Goal: Information Seeking & Learning: Learn about a topic

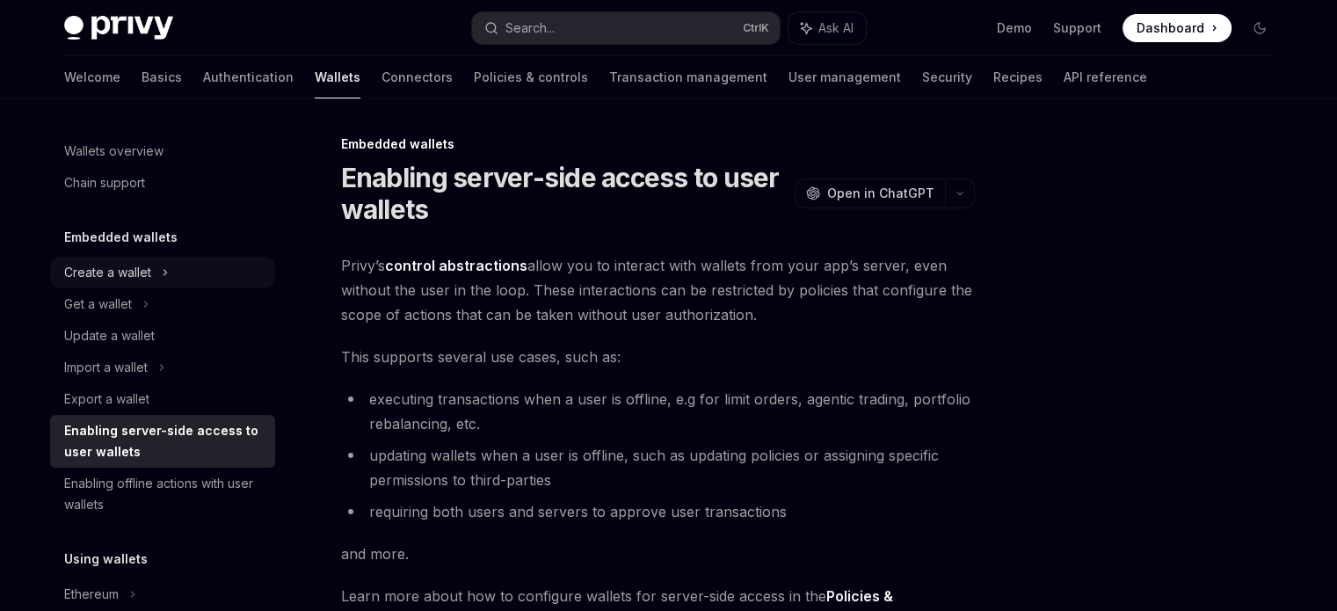
click at [151, 275] on div "Create a wallet" at bounding box center [162, 273] width 225 height 32
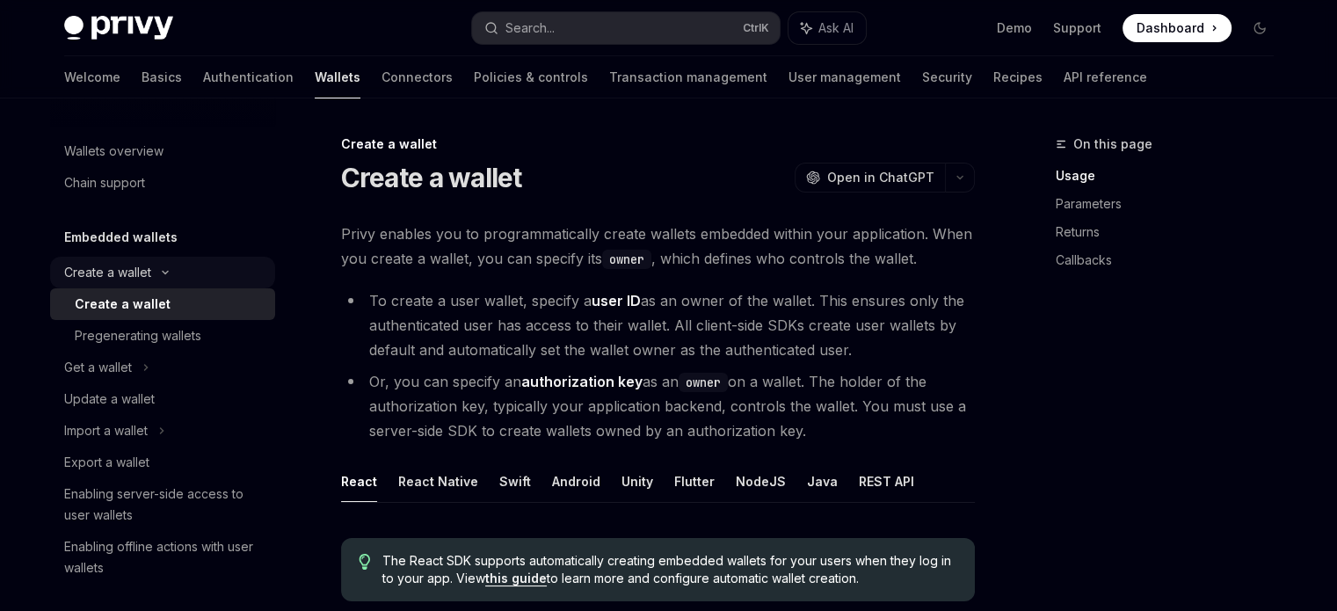
scroll to position [4, 0]
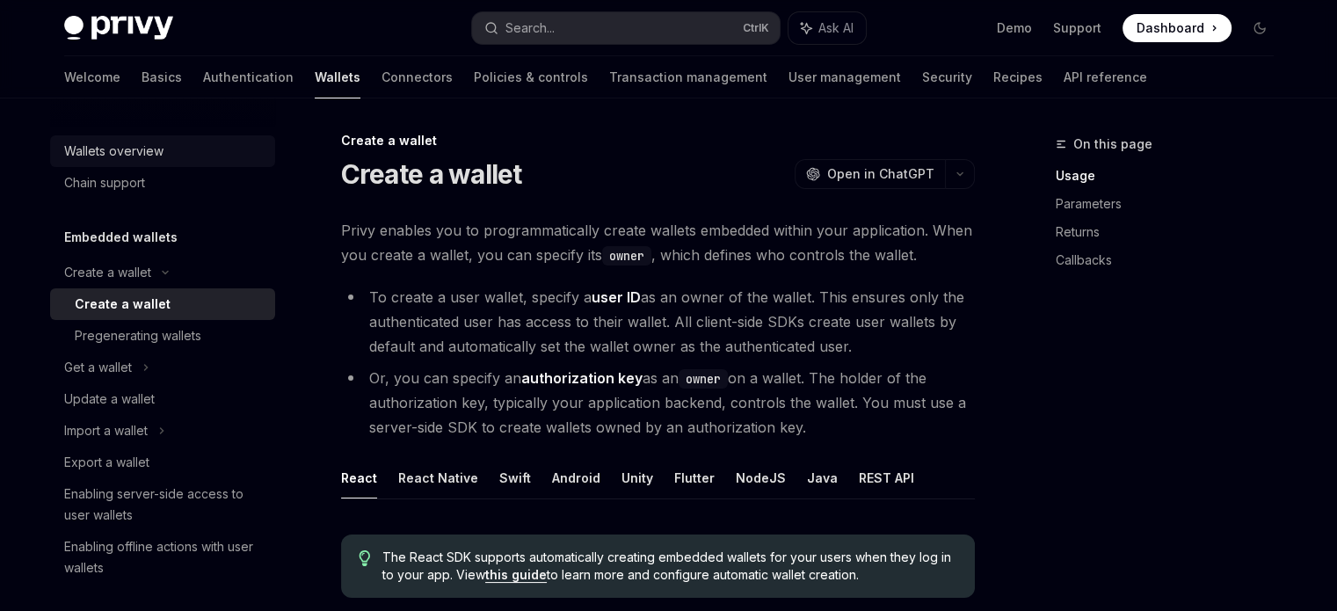
click at [125, 162] on link "Wallets overview" at bounding box center [162, 151] width 225 height 32
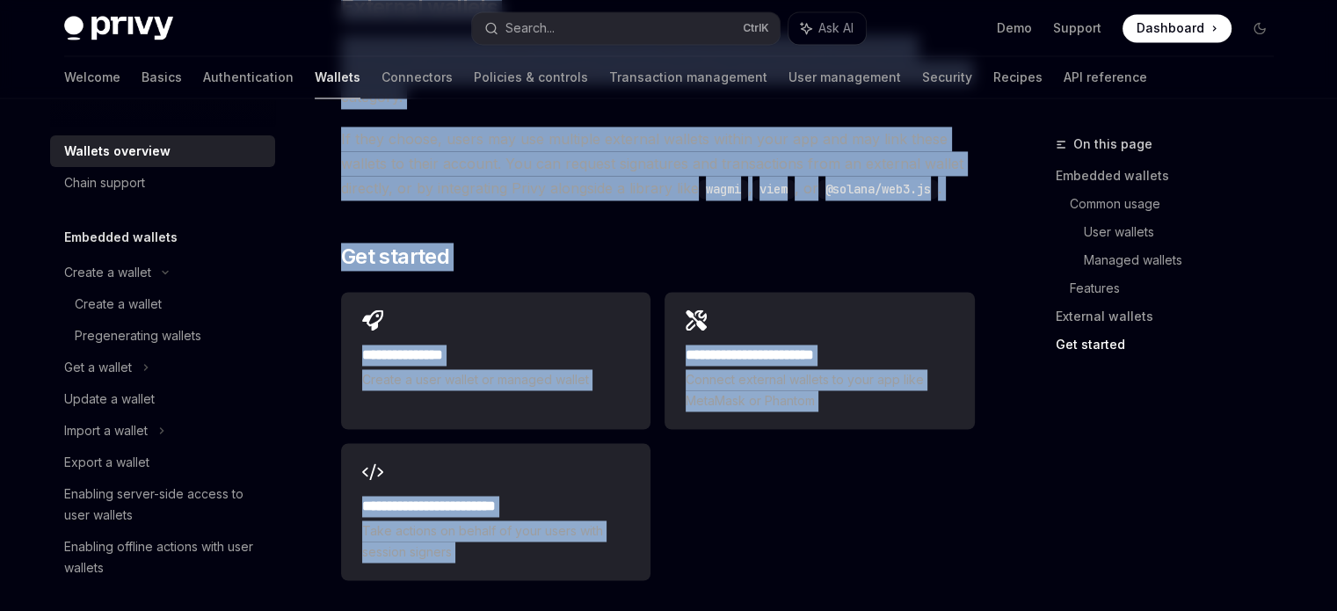
scroll to position [2887, 0]
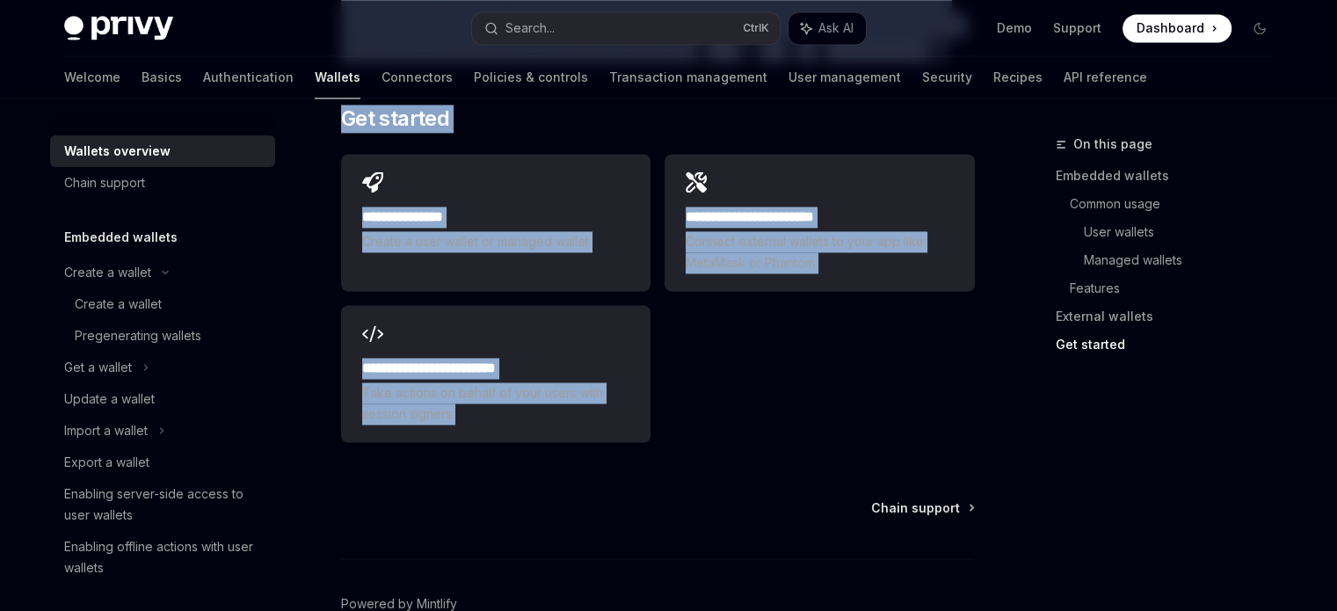
drag, startPoint x: 335, startPoint y: 158, endPoint x: 736, endPoint y: 366, distance: 451.2
copy div "Overview OpenAI Open in ChatGPT OpenAI Open in ChatGPT Privy builds wallet infr…"
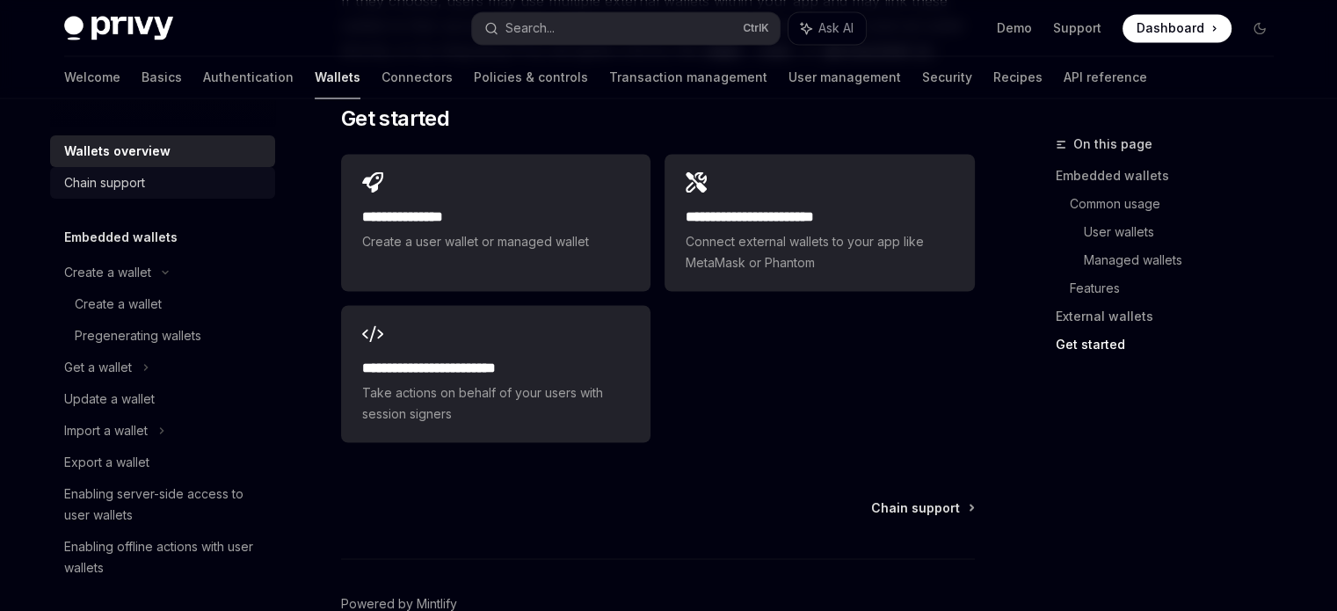
click at [157, 176] on div "Chain support" at bounding box center [164, 182] width 200 height 21
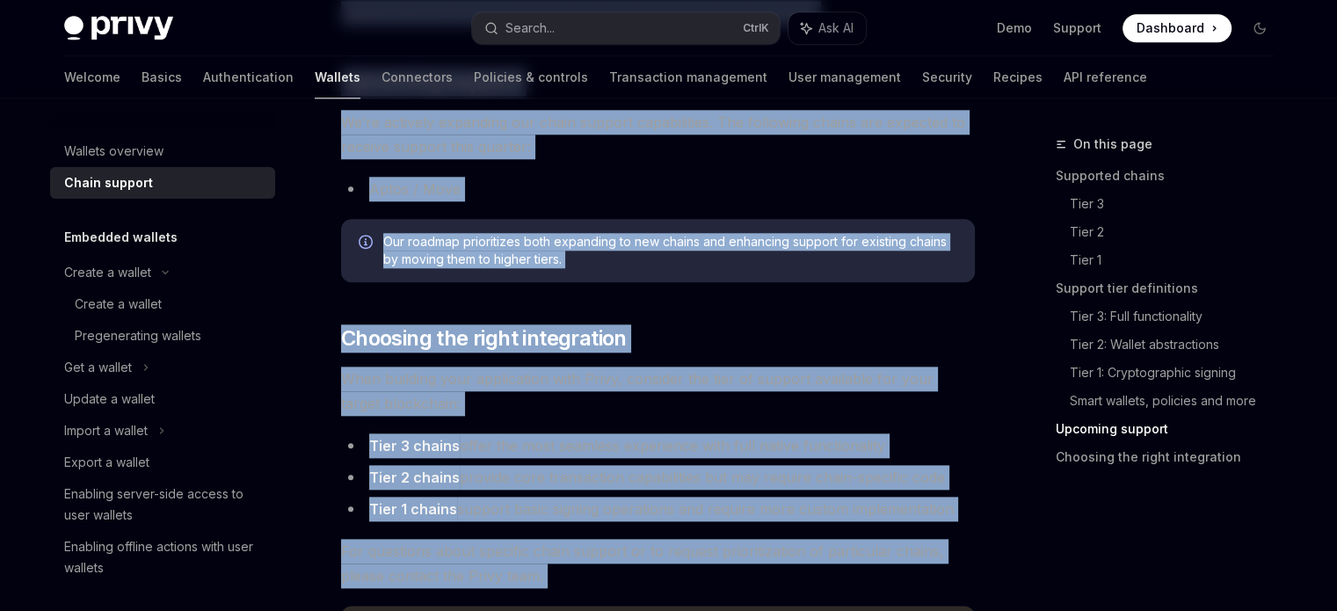
scroll to position [2293, 0]
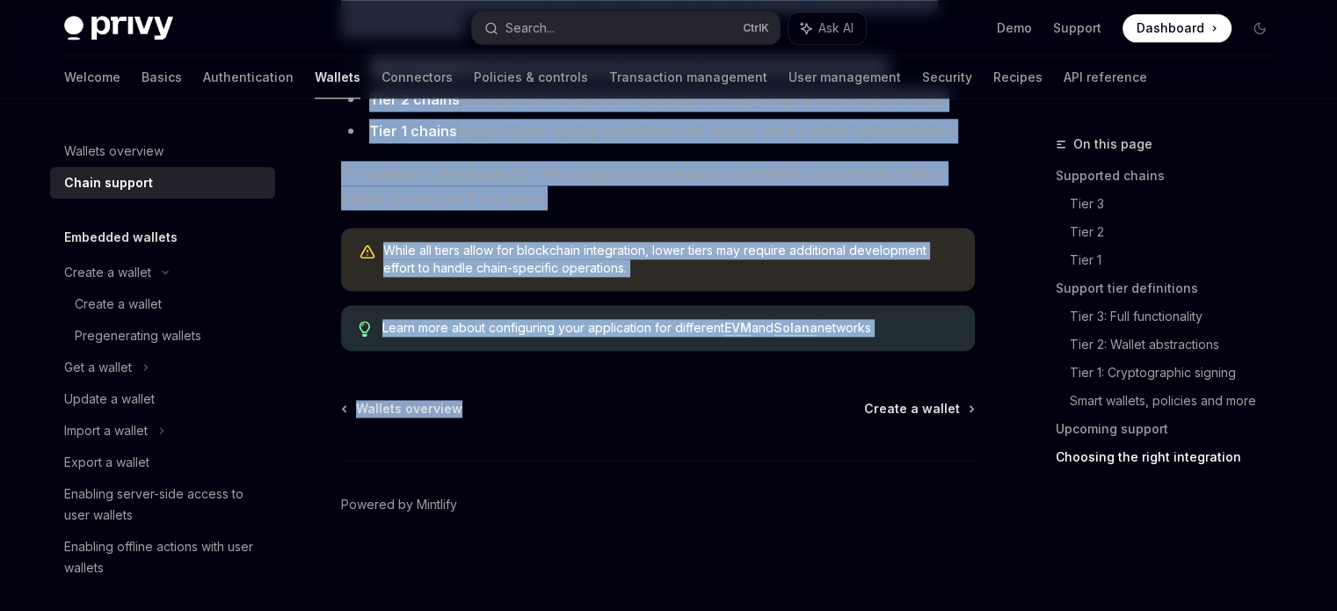
drag, startPoint x: 337, startPoint y: 160, endPoint x: 598, endPoint y: 385, distance: 345.3
copy div "**********"
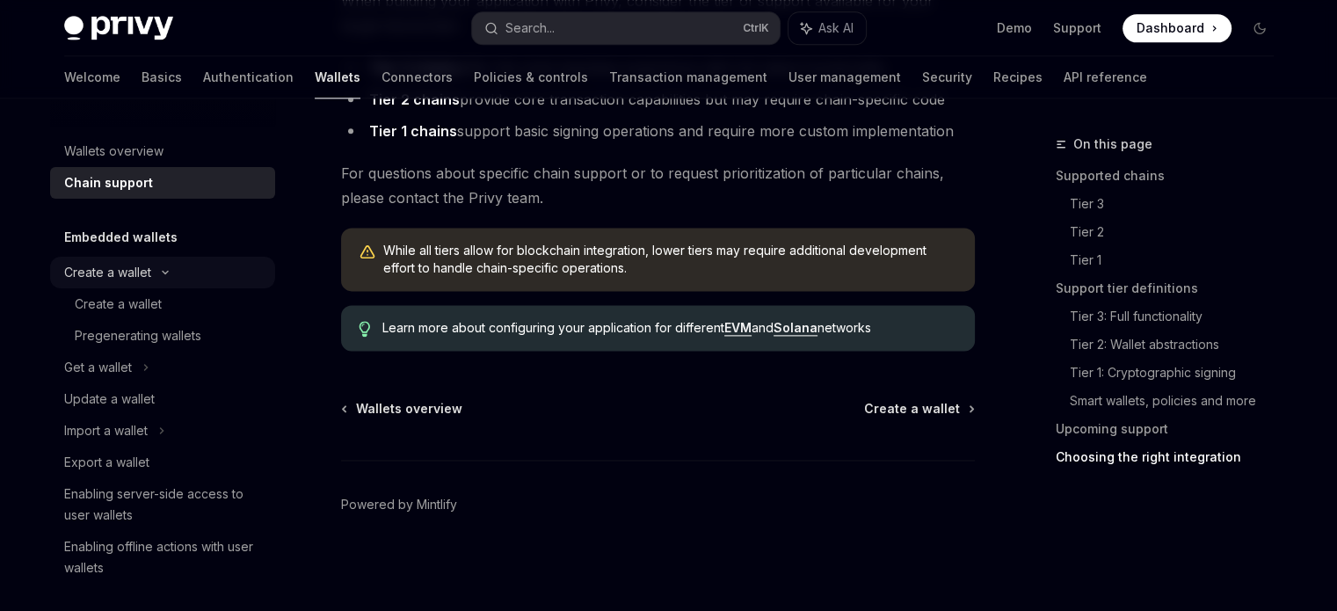
click at [168, 271] on icon at bounding box center [165, 272] width 21 height 7
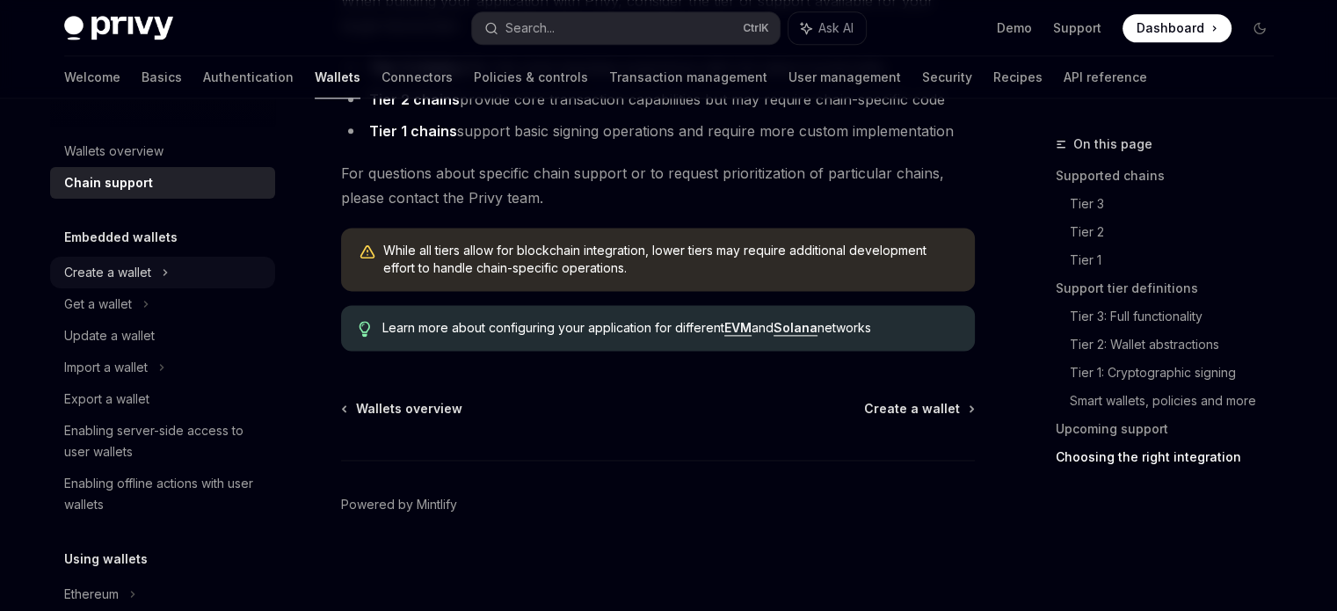
click at [168, 271] on div "Create a wallet" at bounding box center [162, 273] width 225 height 32
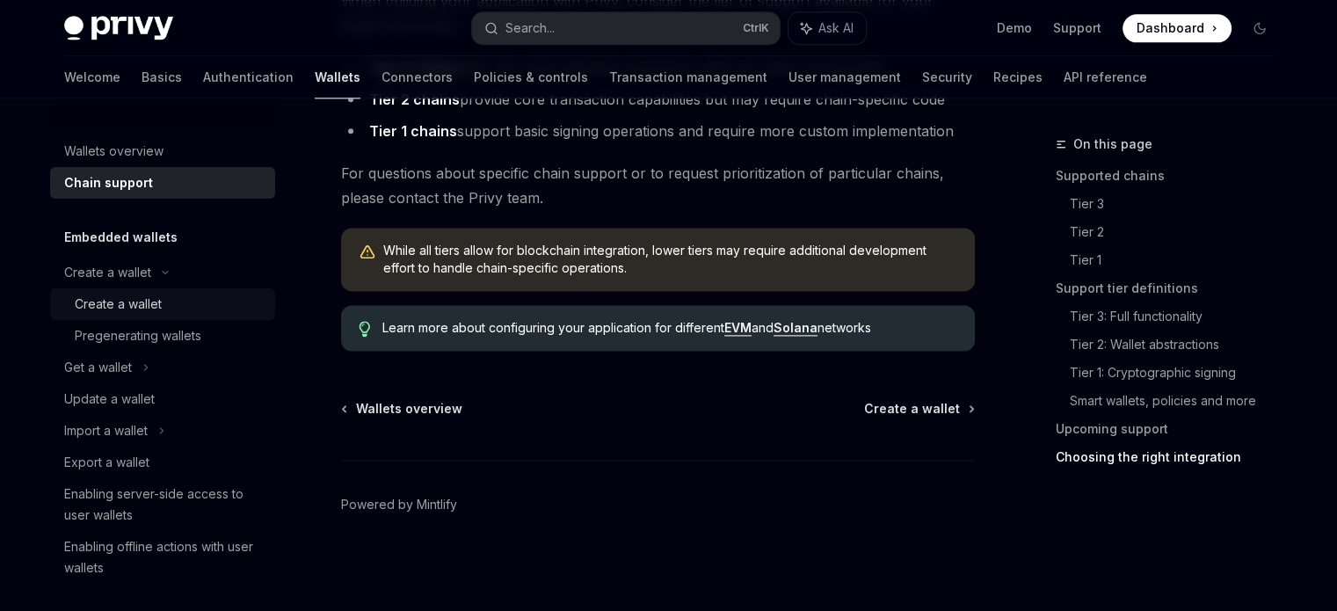
click at [141, 294] on div "Create a wallet" at bounding box center [118, 304] width 87 height 21
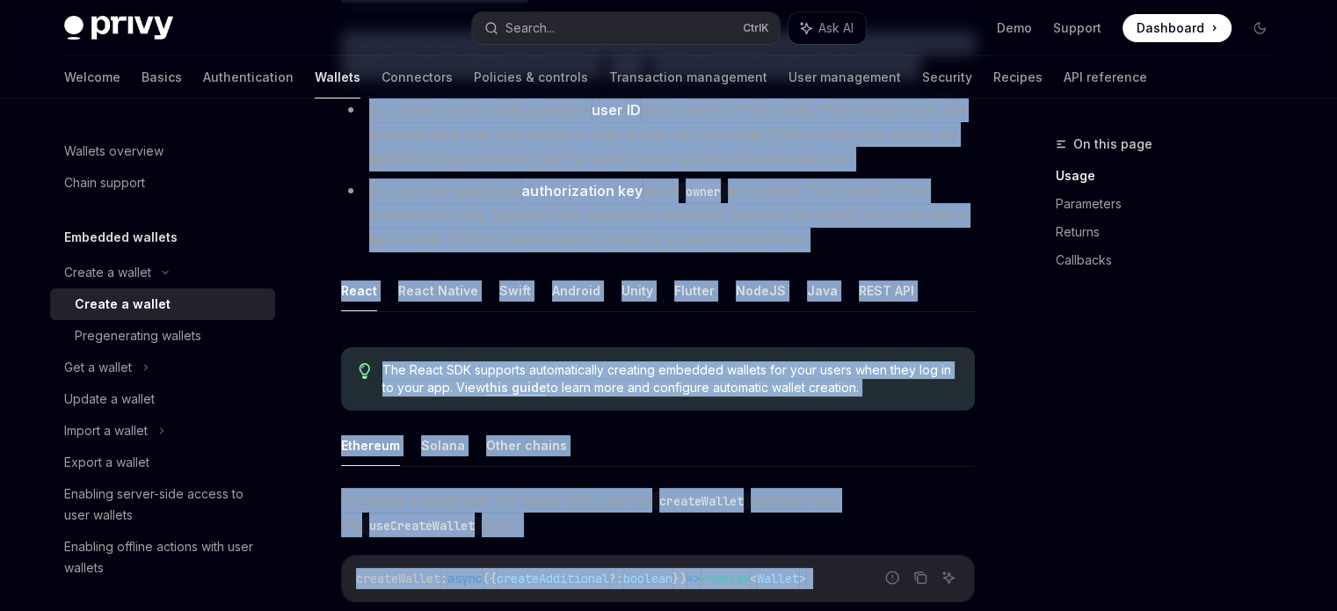
scroll to position [765, 0]
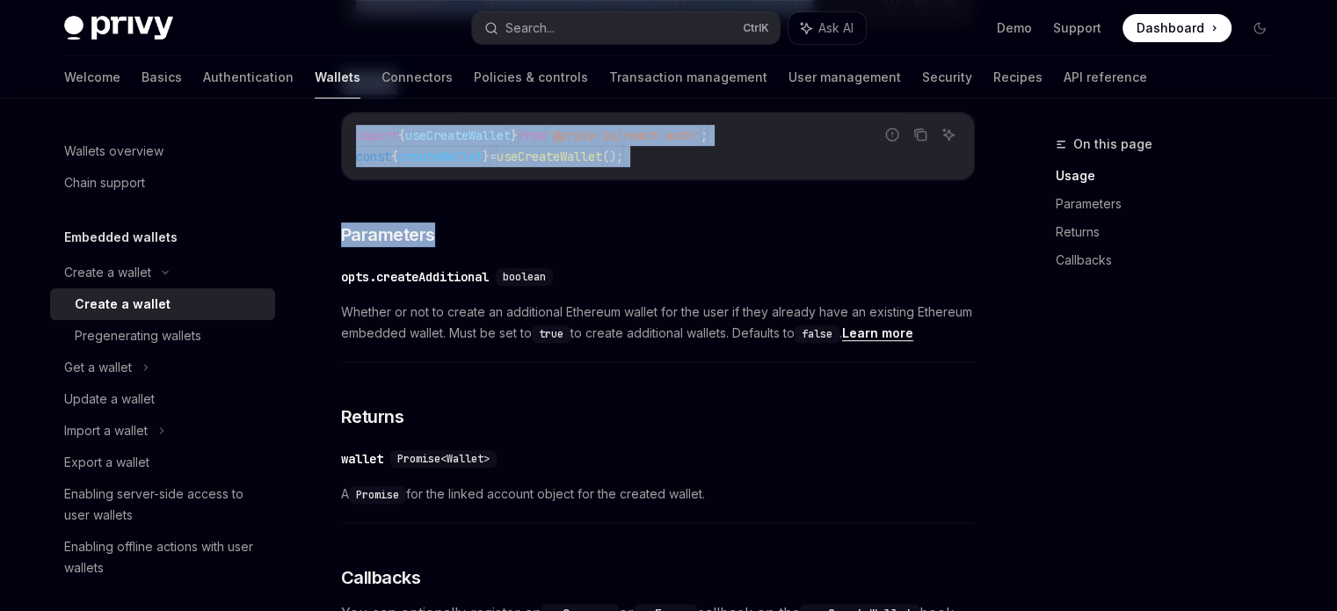
drag, startPoint x: 323, startPoint y: 136, endPoint x: 548, endPoint y: 214, distance: 237.9
click at [548, 214] on div "Create a wallet Create a wallet OpenAI Open in ChatGPT OpenAI Open in ChatGPT P…" at bounding box center [493, 339] width 970 height 1943
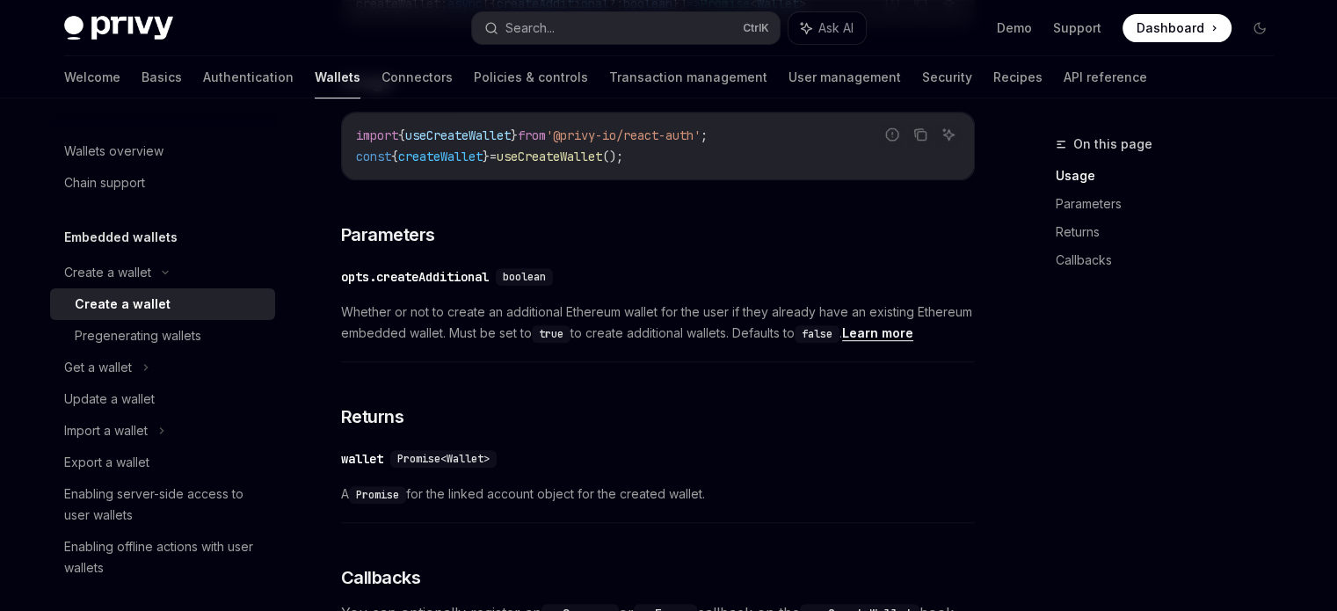
click at [717, 352] on div "​ opts.createAdditional boolean Whether or not to create an additional Ethereum…" at bounding box center [658, 310] width 634 height 105
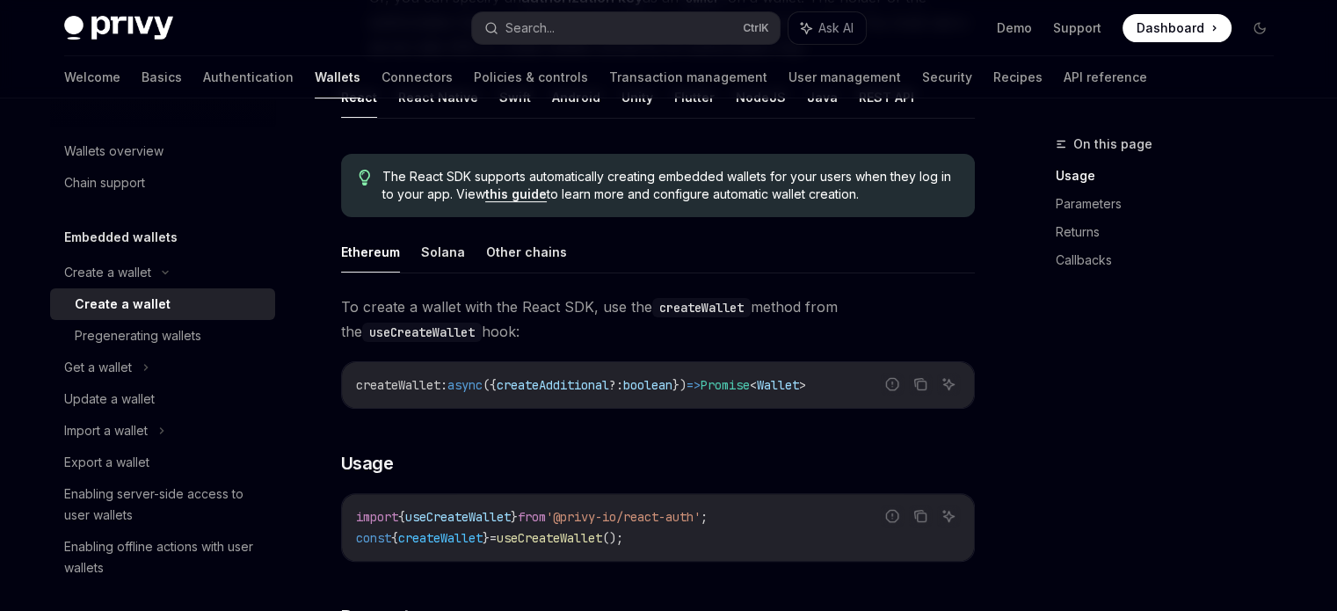
scroll to position [368, 0]
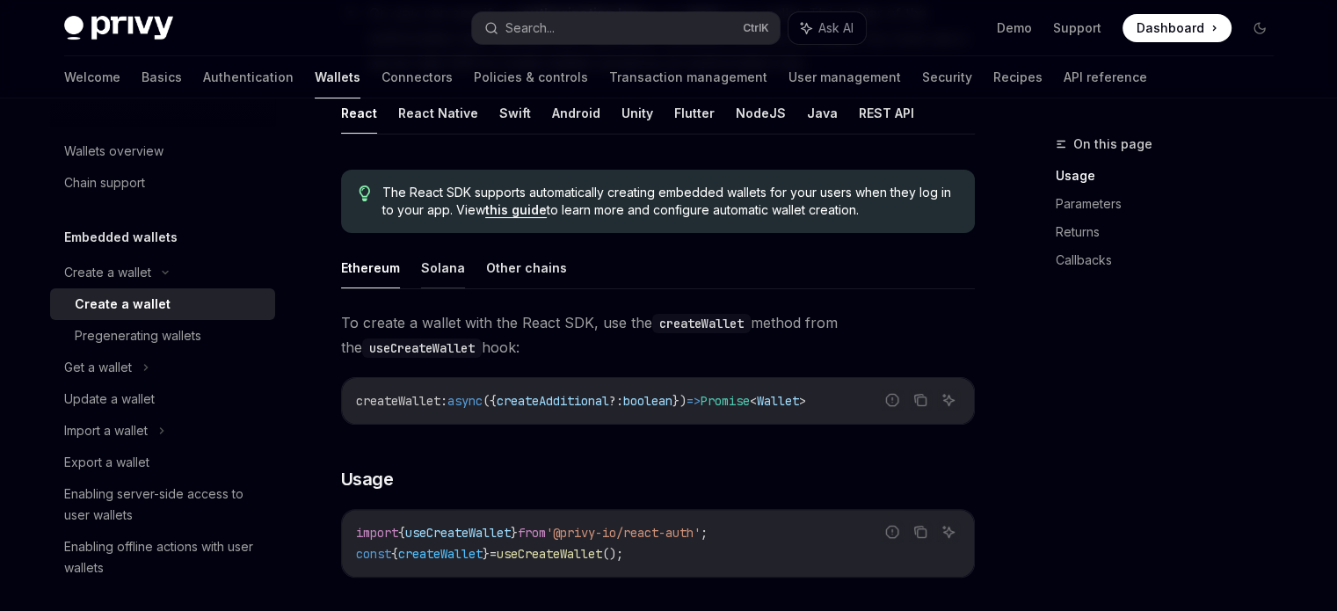
click at [443, 274] on button "Solana" at bounding box center [443, 267] width 44 height 41
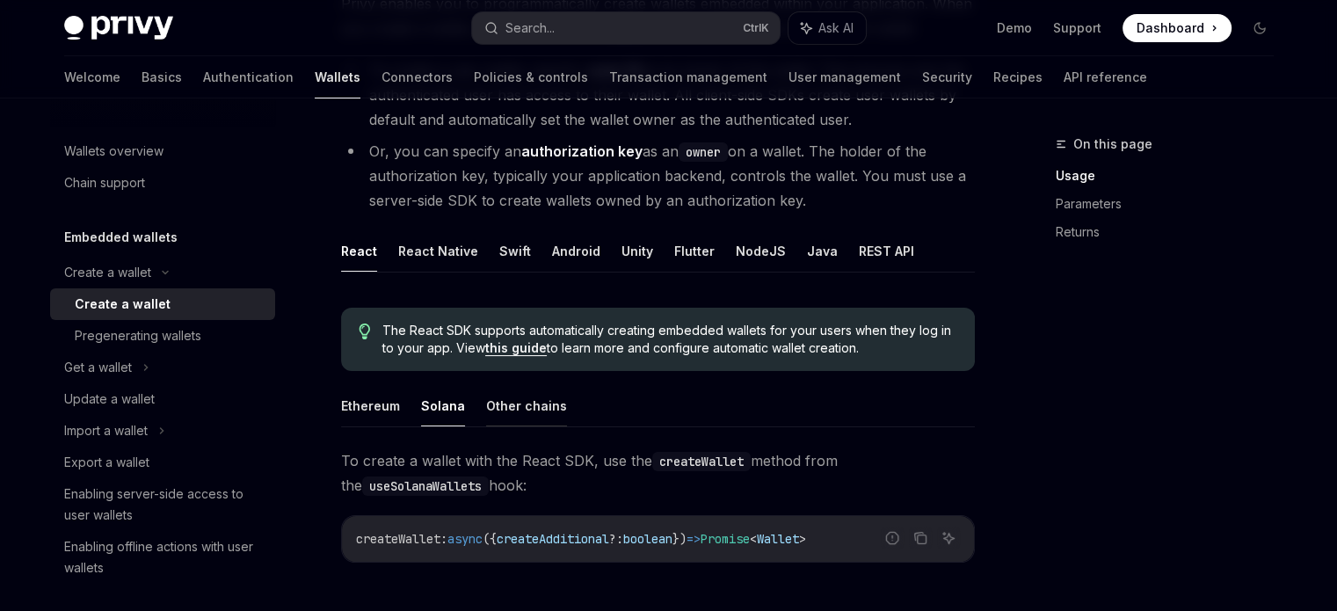
scroll to position [231, 0]
click at [861, 252] on button "REST API" at bounding box center [886, 249] width 55 height 41
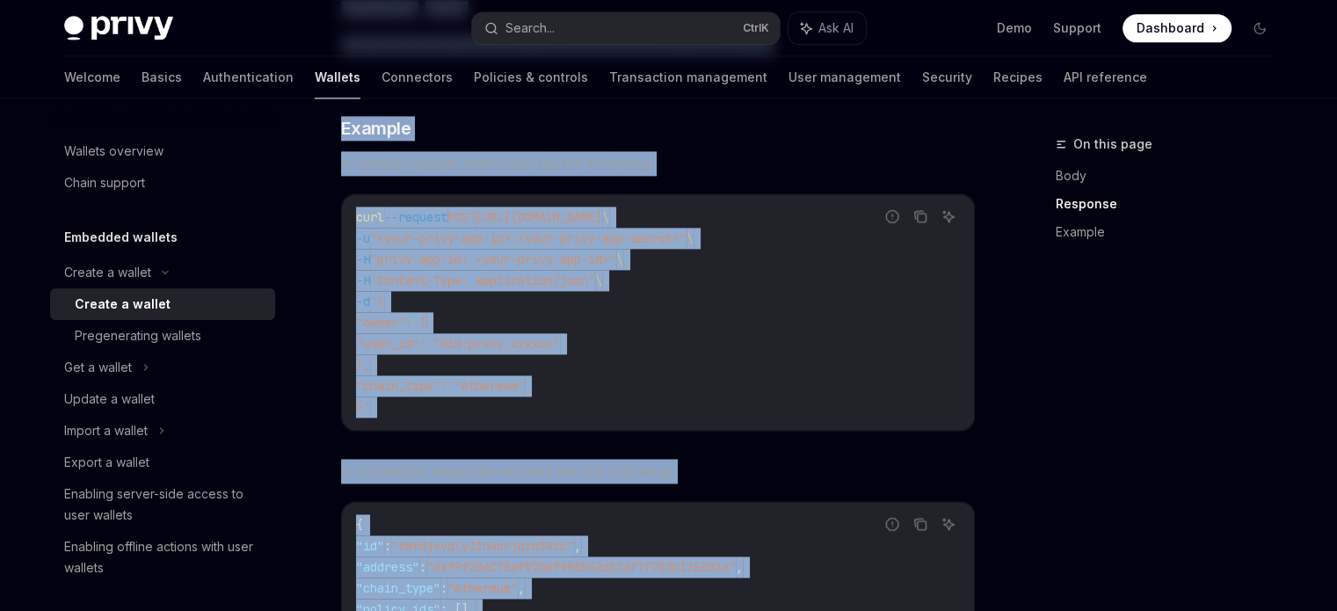
scroll to position [2743, 0]
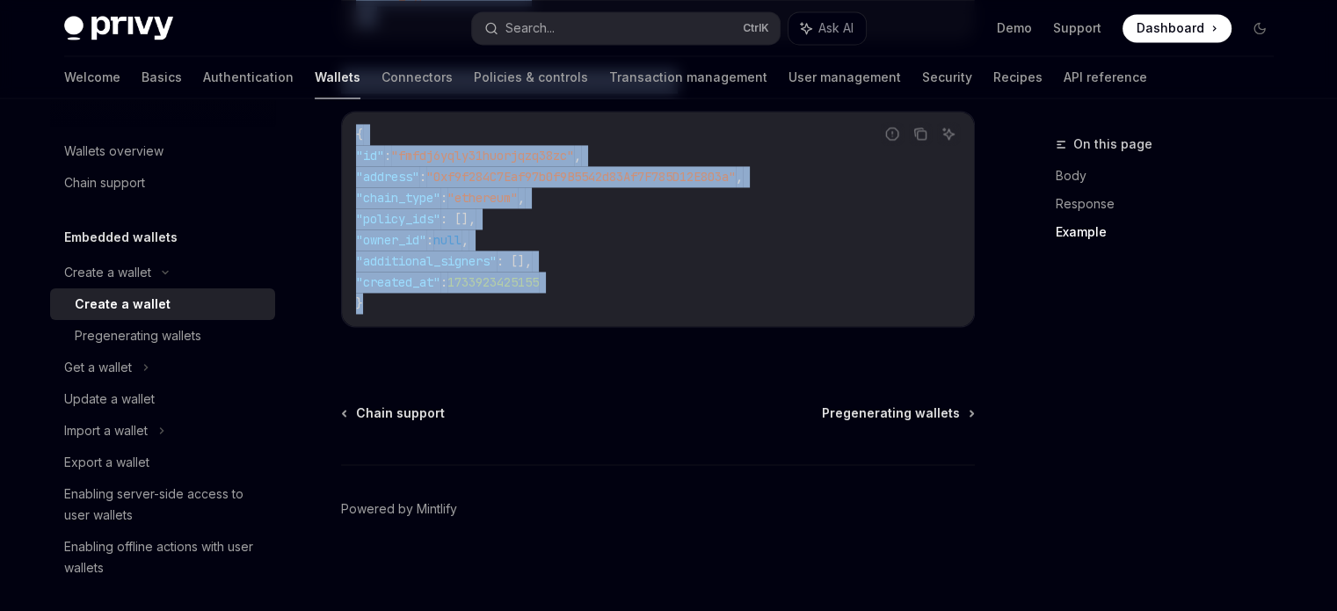
drag, startPoint x: 331, startPoint y: 136, endPoint x: 485, endPoint y: 338, distance: 254.0
copy div "Create a wallet Create a wallet OpenAI Open in ChatGPT OpenAI Open in ChatGPT P…"
click at [151, 336] on div "Pregenerating wallets" at bounding box center [138, 335] width 127 height 21
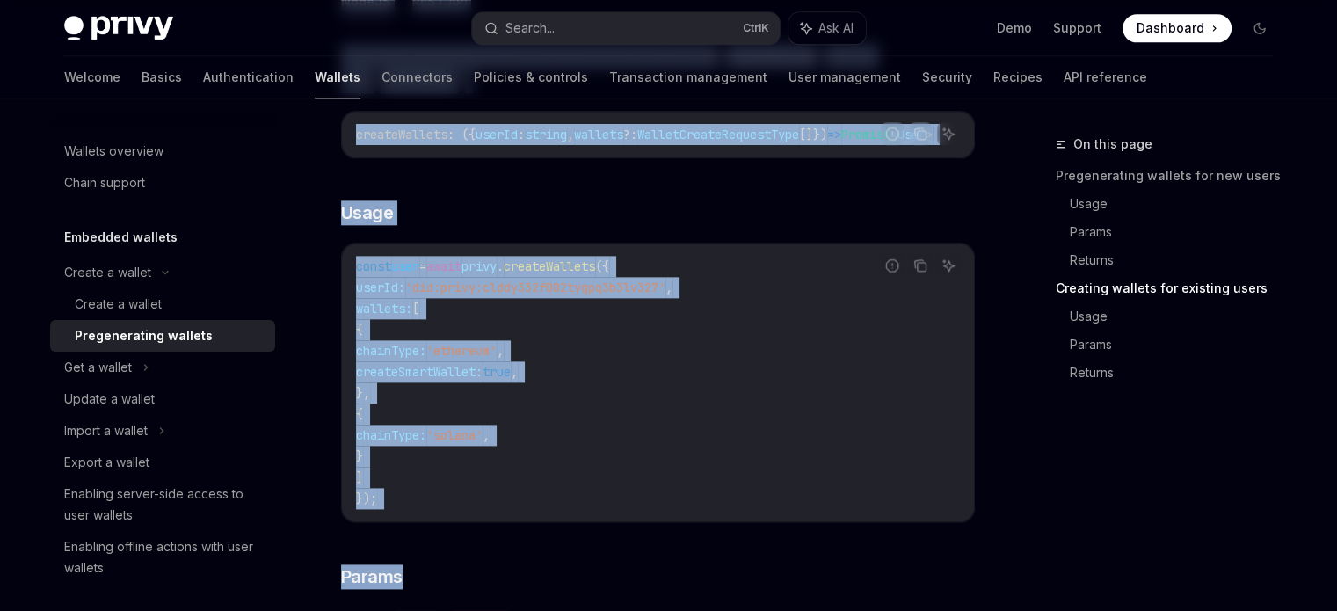
scroll to position [2456, 0]
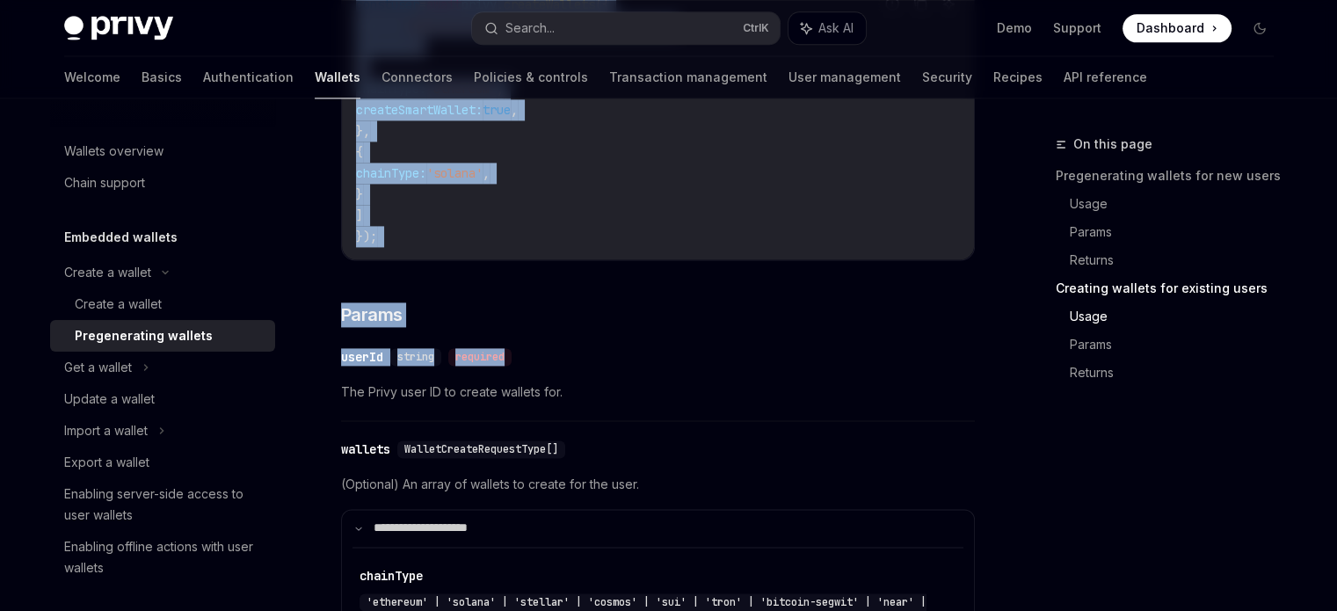
drag, startPoint x: 341, startPoint y: 145, endPoint x: 523, endPoint y: 356, distance: 278.5
click at [639, 294] on div "**********" at bounding box center [658, 553] width 634 height 1542
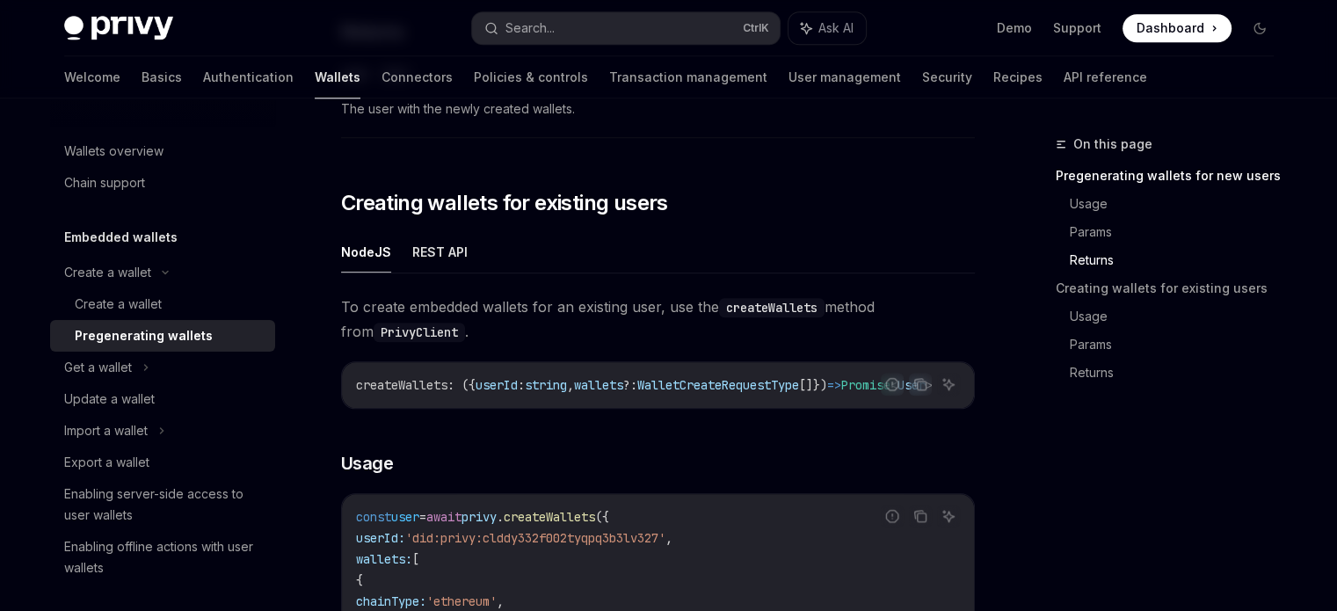
scroll to position [1946, 0]
click at [445, 251] on button "REST API" at bounding box center [439, 249] width 55 height 41
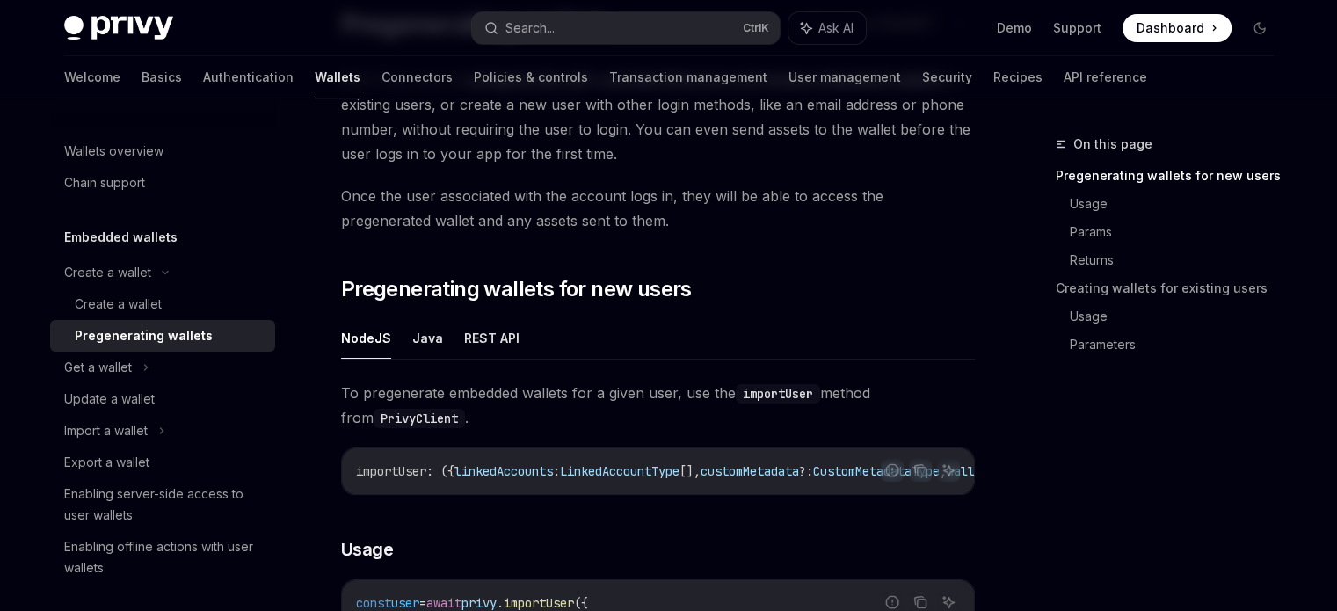
scroll to position [153, 0]
click at [480, 340] on button "REST API" at bounding box center [491, 338] width 55 height 41
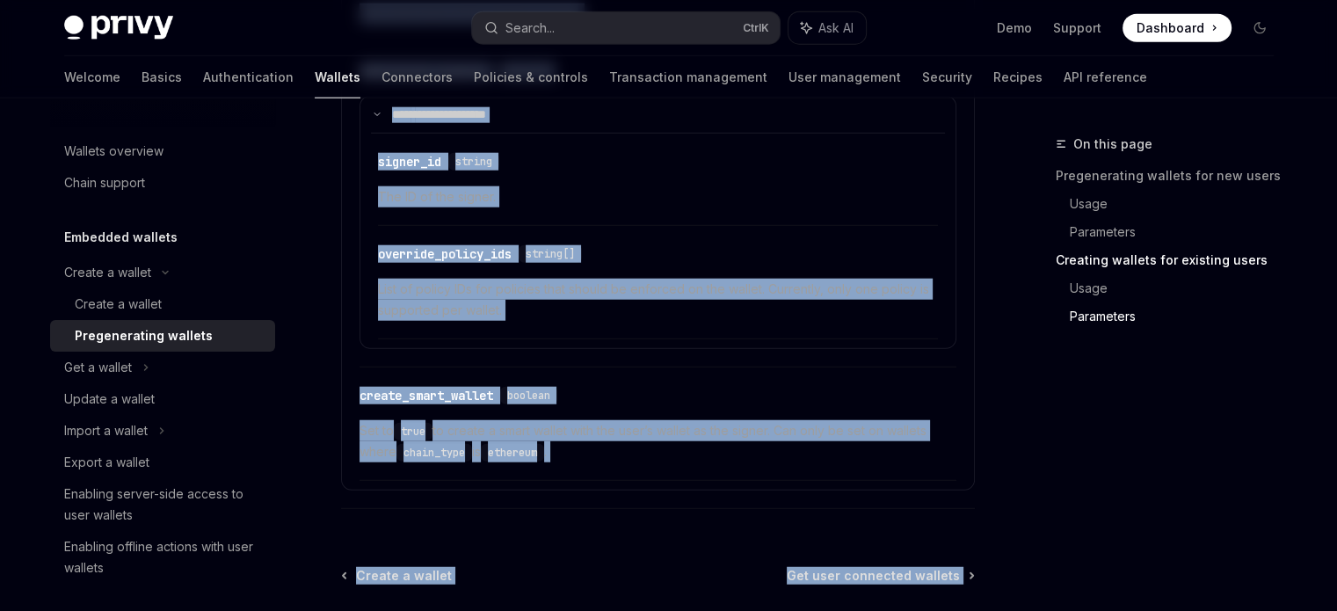
scroll to position [4614, 0]
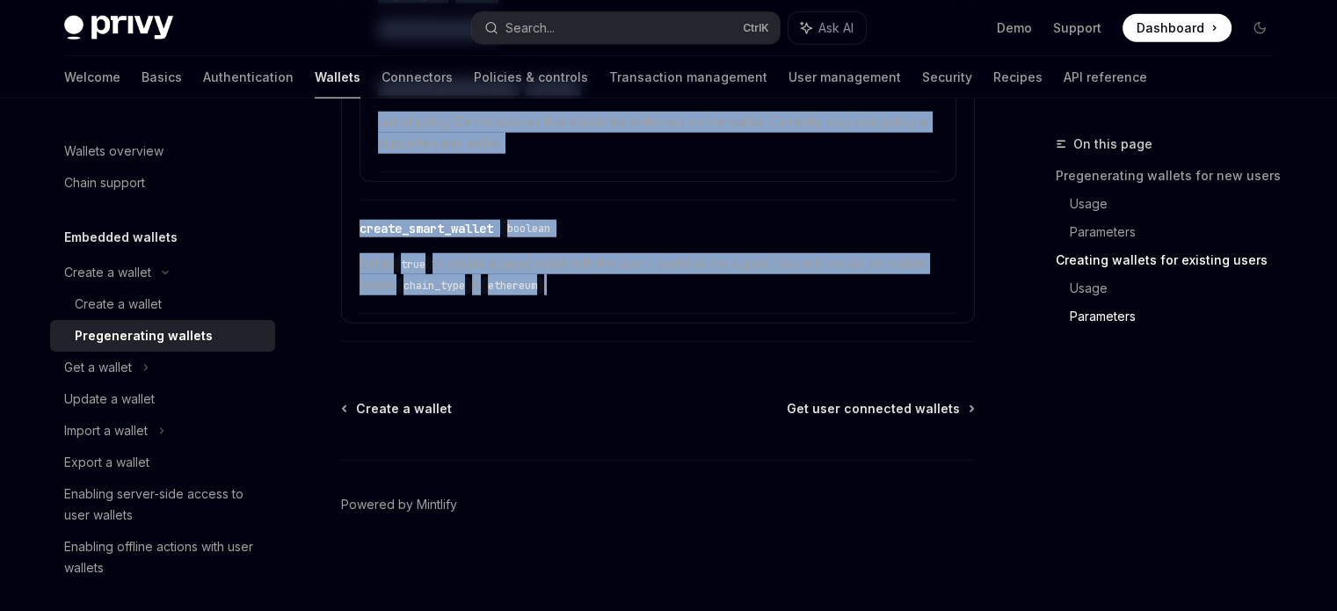
drag, startPoint x: 335, startPoint y: 144, endPoint x: 578, endPoint y: 319, distance: 299.8
copy div "Create a wallet Pregenerating wallets OpenAI Open in ChatGPT OpenAI Open in Cha…"
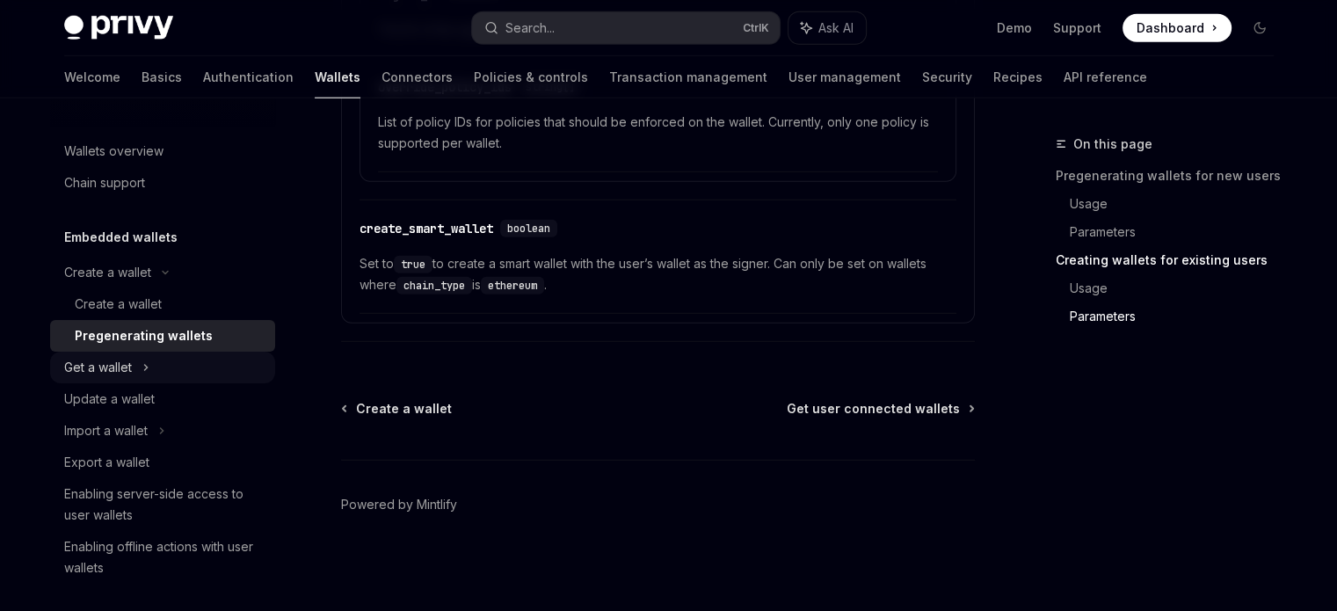
click at [129, 366] on div "Get a wallet" at bounding box center [98, 367] width 68 height 21
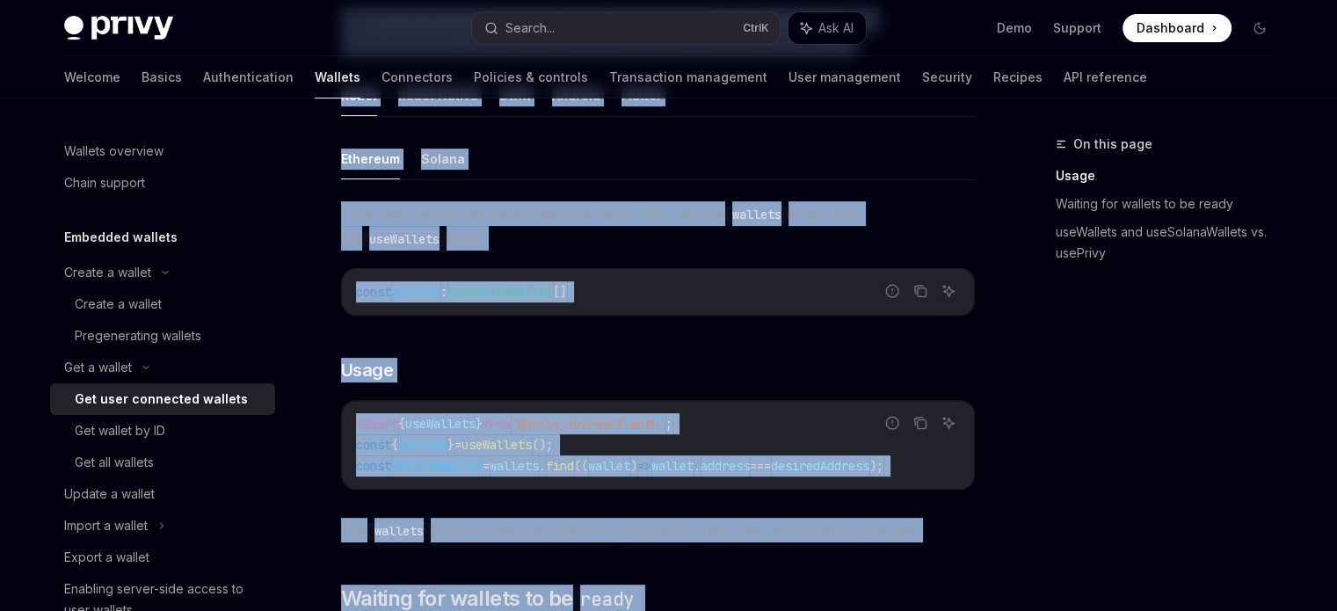
scroll to position [756, 0]
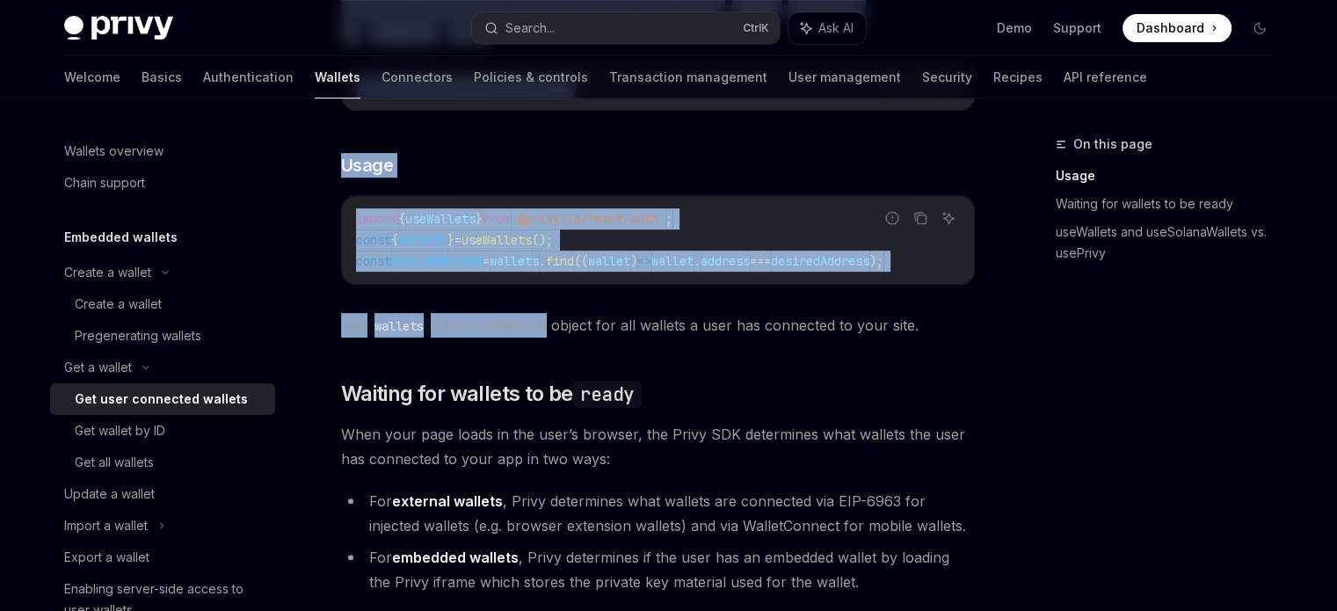
drag, startPoint x: 337, startPoint y: 141, endPoint x: 545, endPoint y: 338, distance: 287.2
click at [545, 338] on div "Get a wallet Get user connected wallets OpenAI Open in ChatGPT OpenAI Open in C…" at bounding box center [493, 495] width 970 height 2234
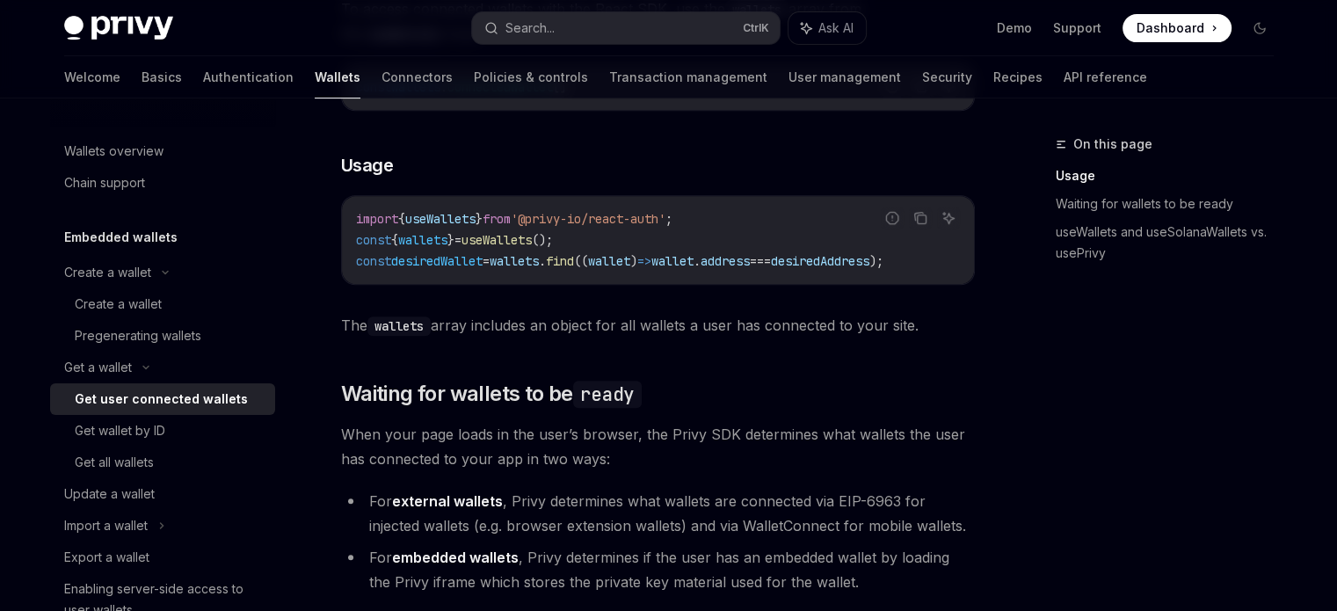
click at [721, 456] on span "When your page loads in the user’s browser, the Privy SDK determines what walle…" at bounding box center [658, 446] width 634 height 49
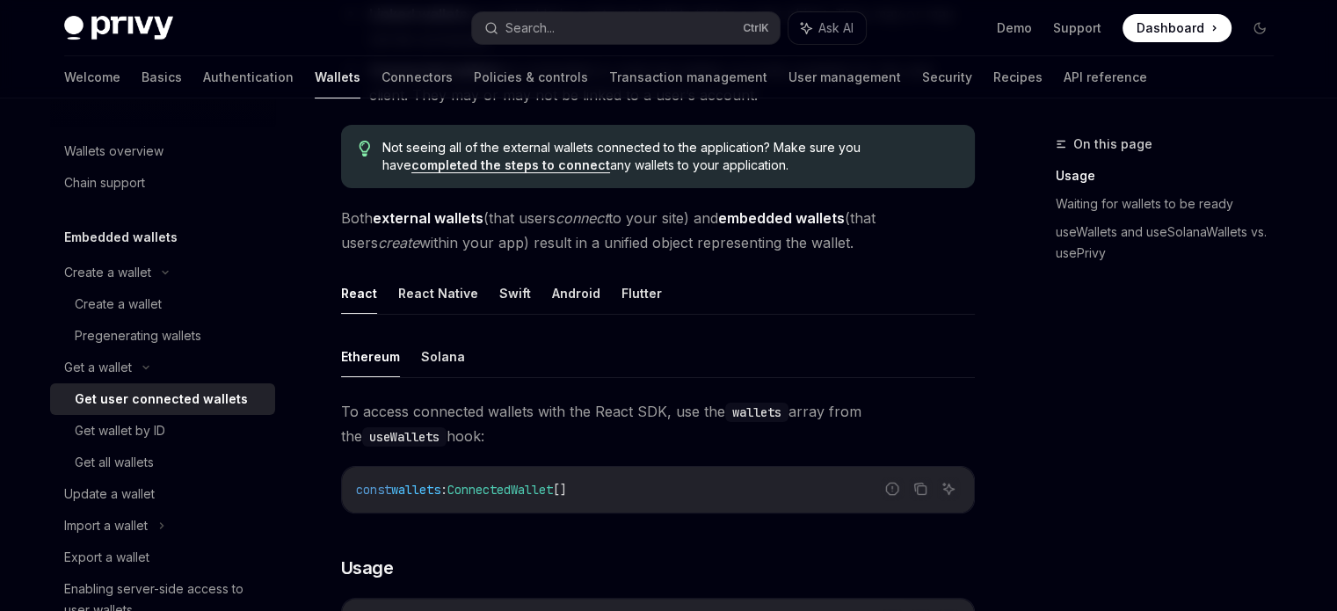
scroll to position [352, 0]
click at [427, 365] on button "Solana" at bounding box center [443, 357] width 44 height 41
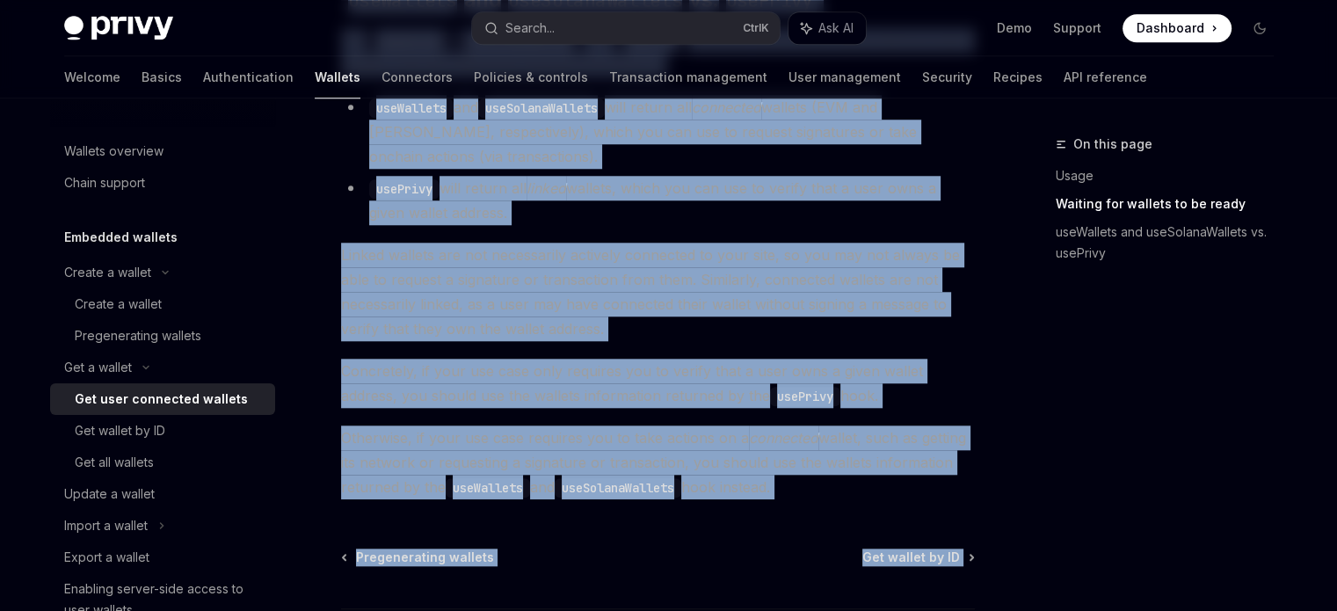
scroll to position [1786, 0]
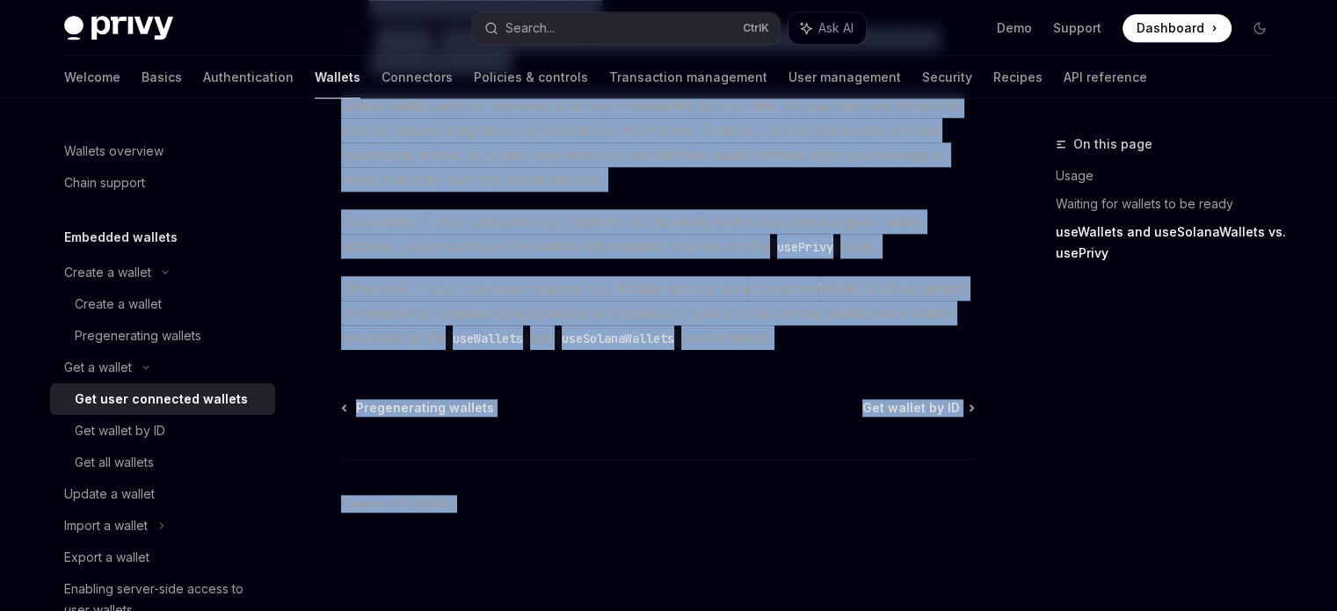
drag, startPoint x: 337, startPoint y: 141, endPoint x: 887, endPoint y: 342, distance: 584.7
copy div "Get a wallet Get user connected wallets OpenAI Open in ChatGPT OpenAI Open in C…"
click at [887, 342] on span "Otherwise, if your use case requires you to take actions on a connected wallet,…" at bounding box center [658, 313] width 634 height 74
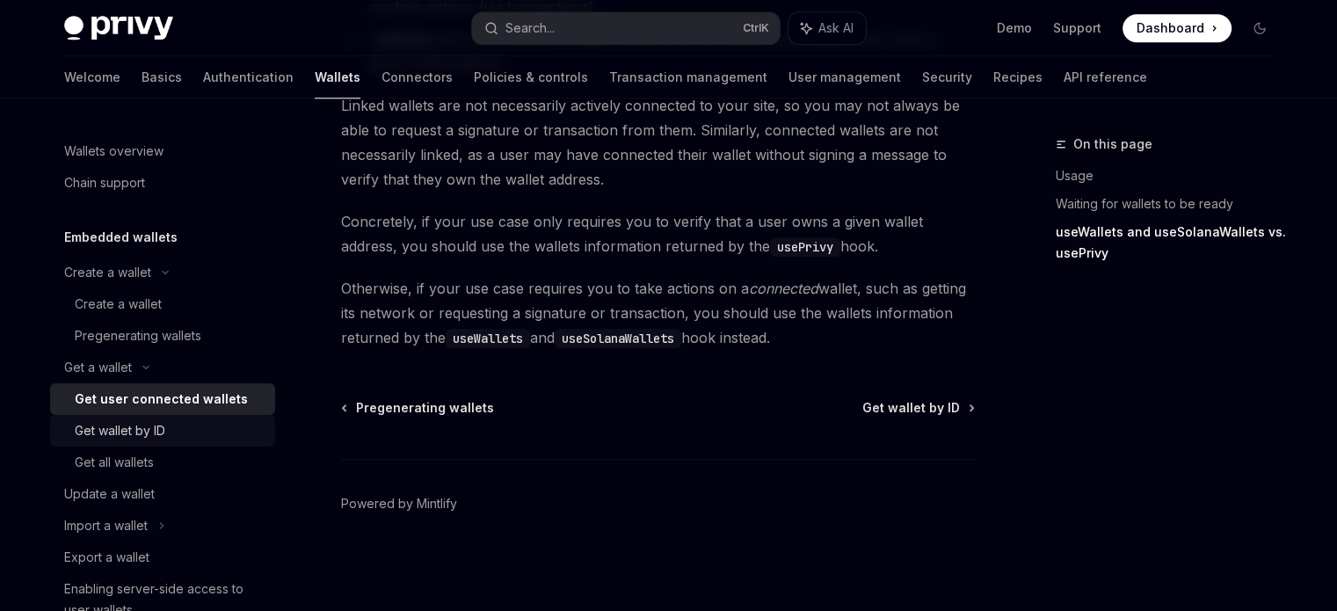
click at [141, 426] on div "Get wallet by ID" at bounding box center [120, 430] width 91 height 21
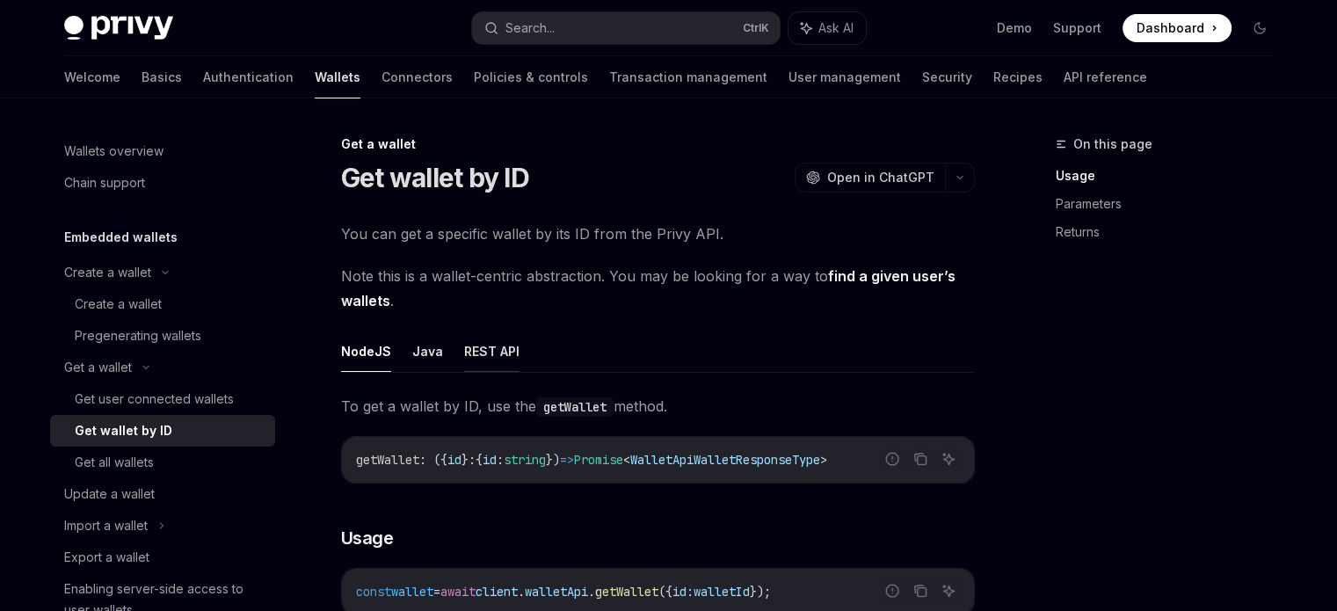
click at [464, 344] on button "REST API" at bounding box center [491, 350] width 55 height 41
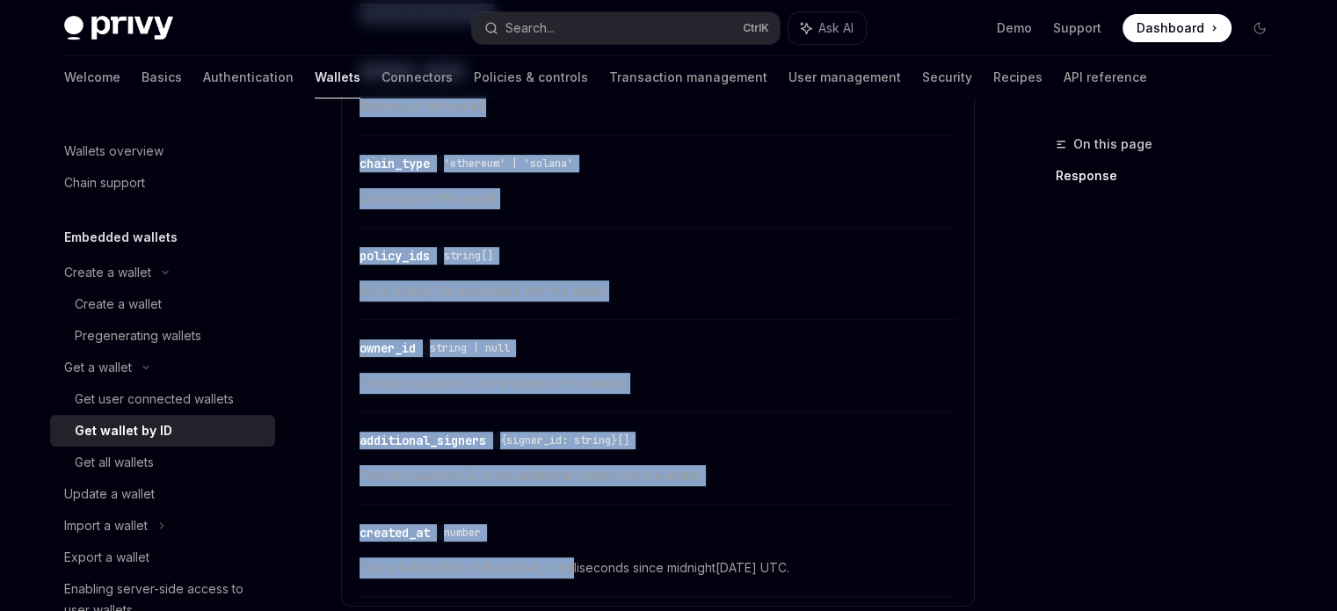
scroll to position [905, 0]
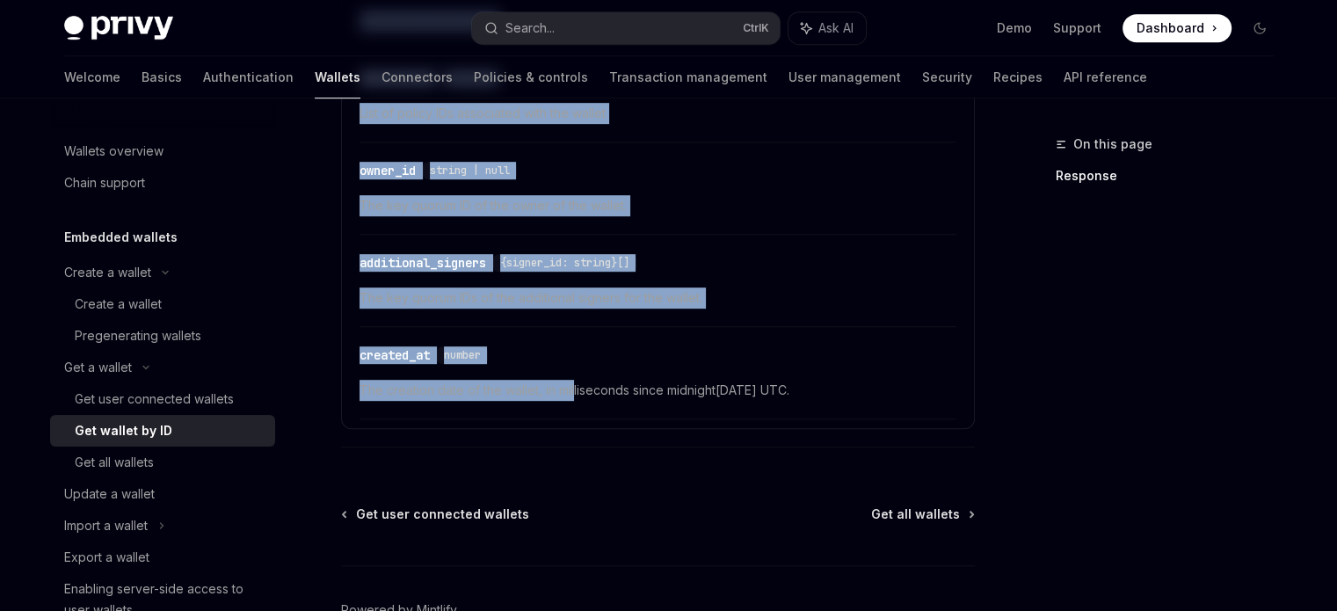
drag, startPoint x: 327, startPoint y: 148, endPoint x: 887, endPoint y: 427, distance: 625.7
copy div "**********"
click at [150, 465] on div "Get all wallets" at bounding box center [114, 462] width 79 height 21
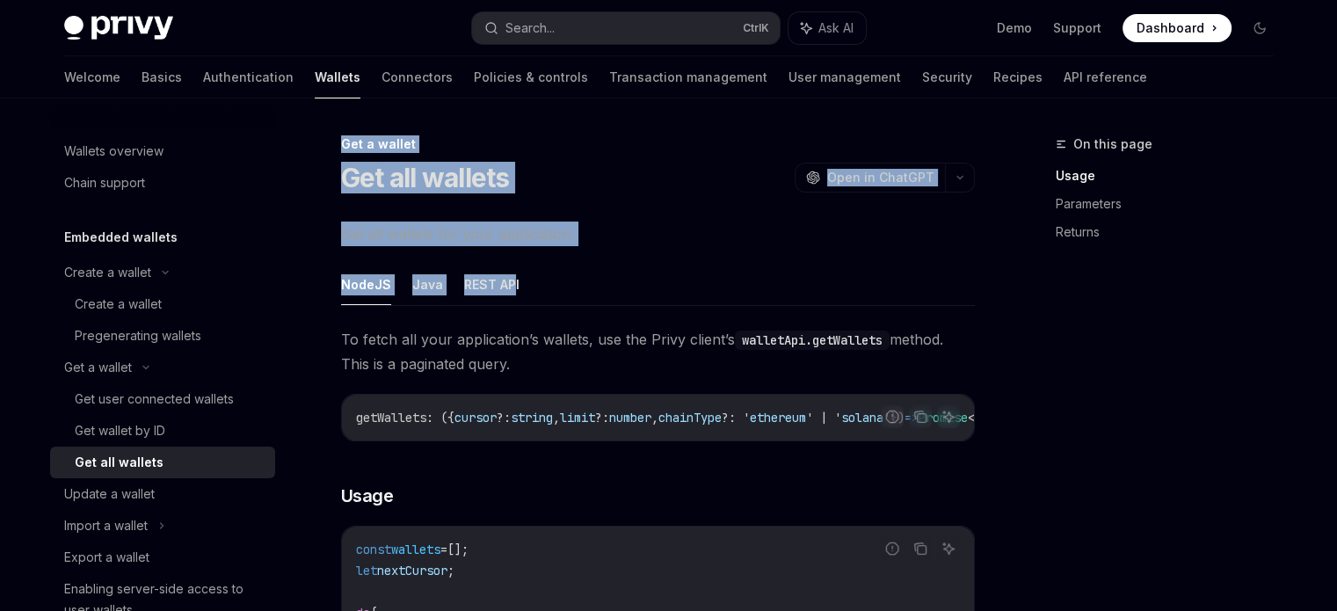
drag, startPoint x: 335, startPoint y: 138, endPoint x: 510, endPoint y: 250, distance: 207.5
click at [503, 287] on button "REST API" at bounding box center [491, 284] width 55 height 41
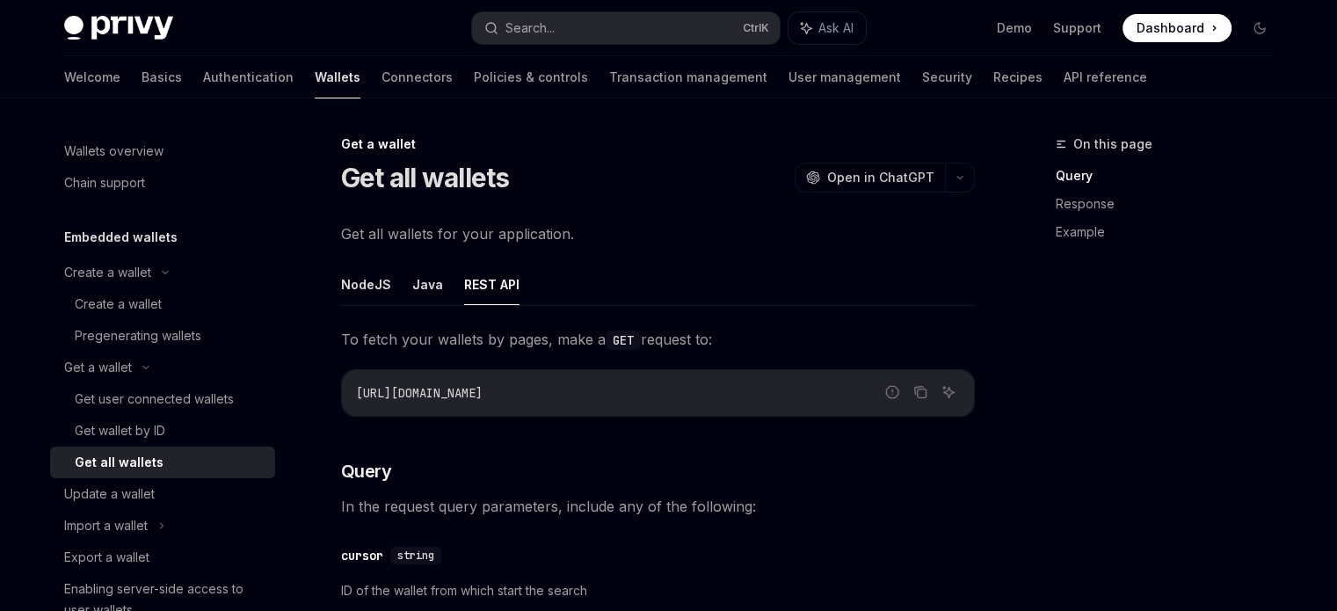
click at [592, 279] on ul "NodeJS Java REST API" at bounding box center [658, 285] width 634 height 42
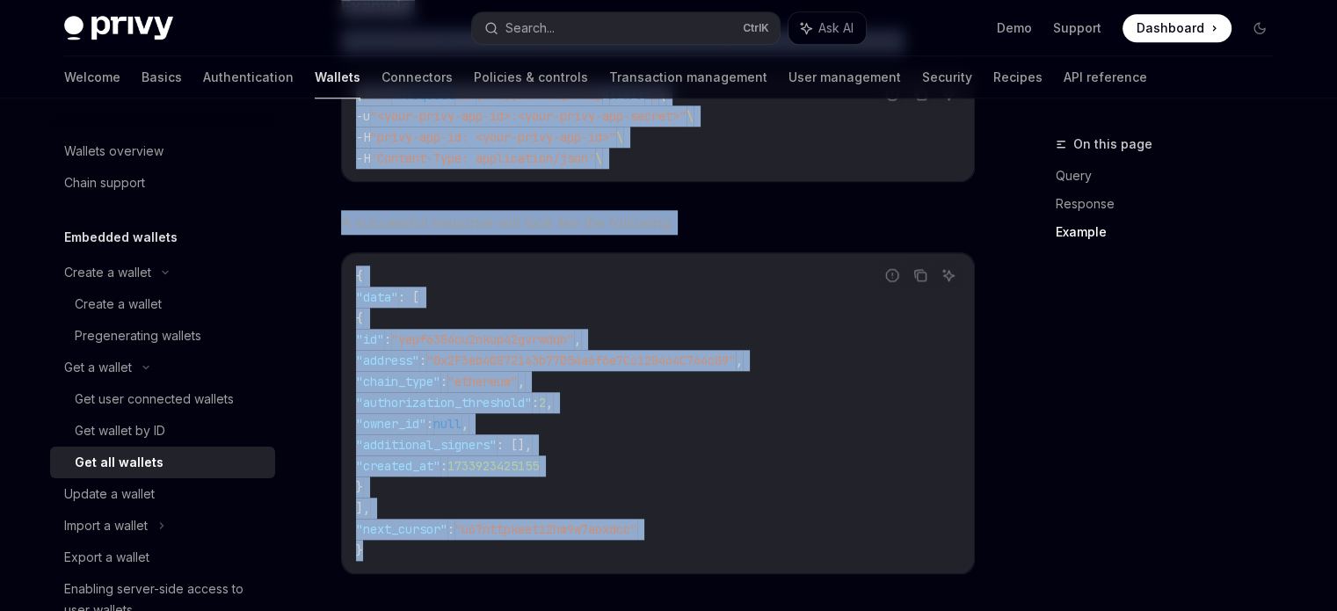
scroll to position [2110, 0]
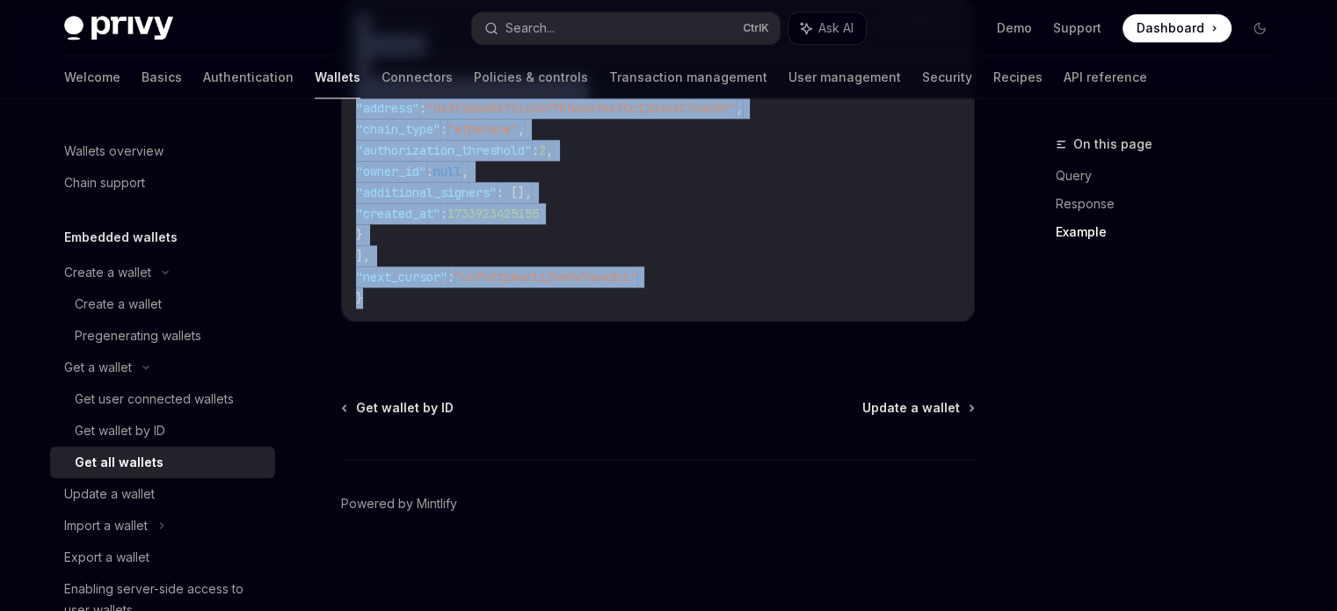
drag, startPoint x: 336, startPoint y: 138, endPoint x: 632, endPoint y: 322, distance: 348.5
copy div "**********"
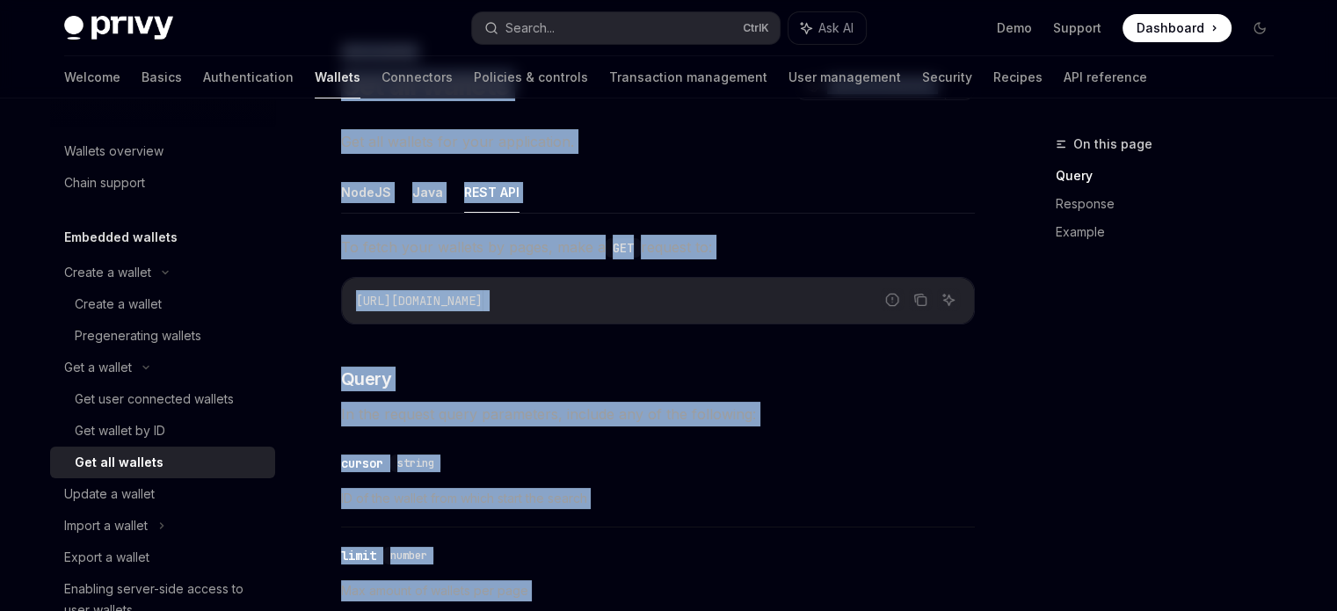
scroll to position [90, 0]
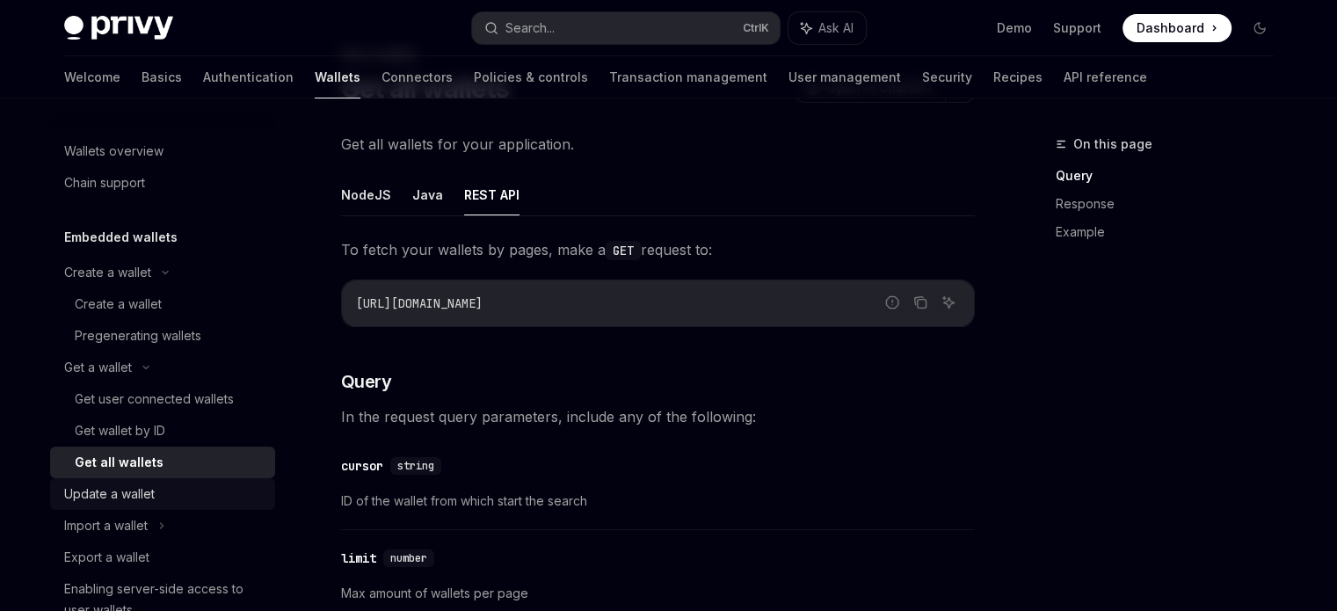
click at [169, 495] on div "Update a wallet" at bounding box center [164, 493] width 200 height 21
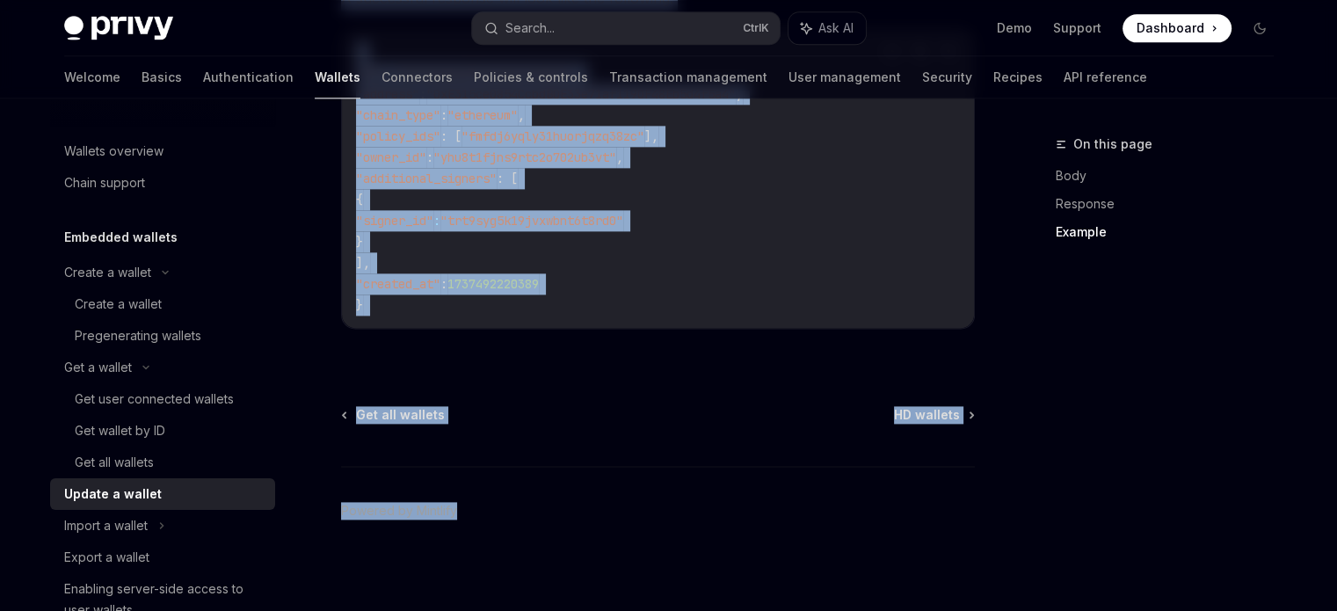
scroll to position [2274, 0]
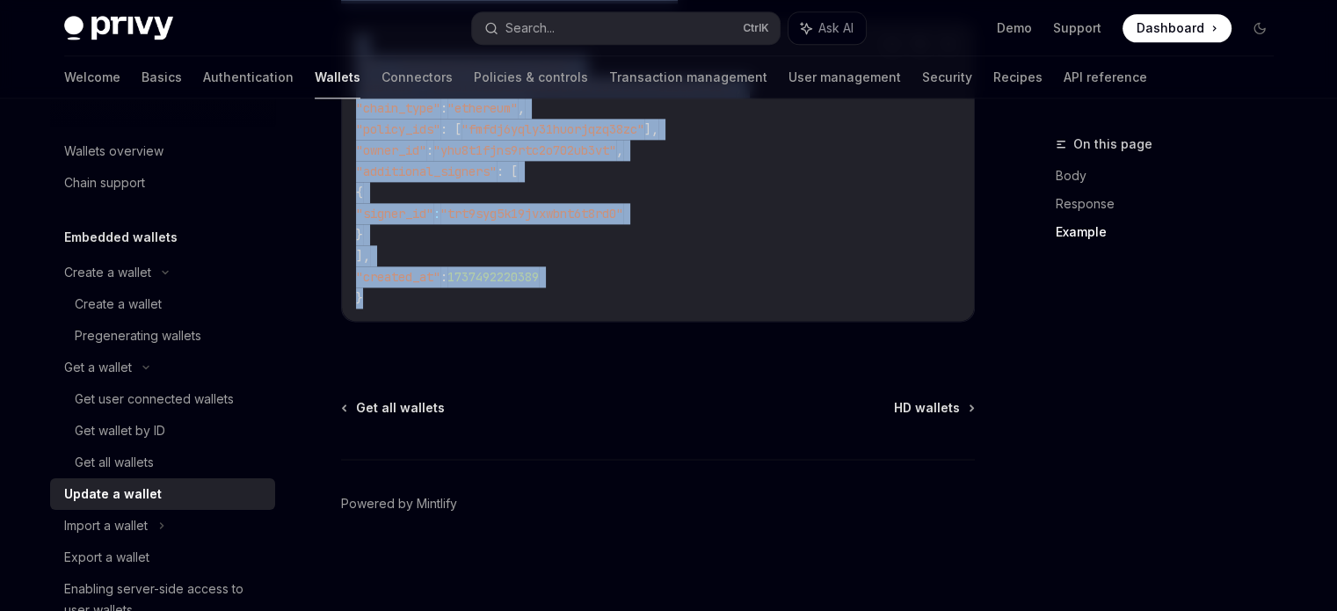
drag, startPoint x: 332, startPoint y: 131, endPoint x: 505, endPoint y: 332, distance: 265.5
copy div "Embedded wallets Update a wallet OpenAI Open in ChatGPT OpenAI Open in ChatGPT …"
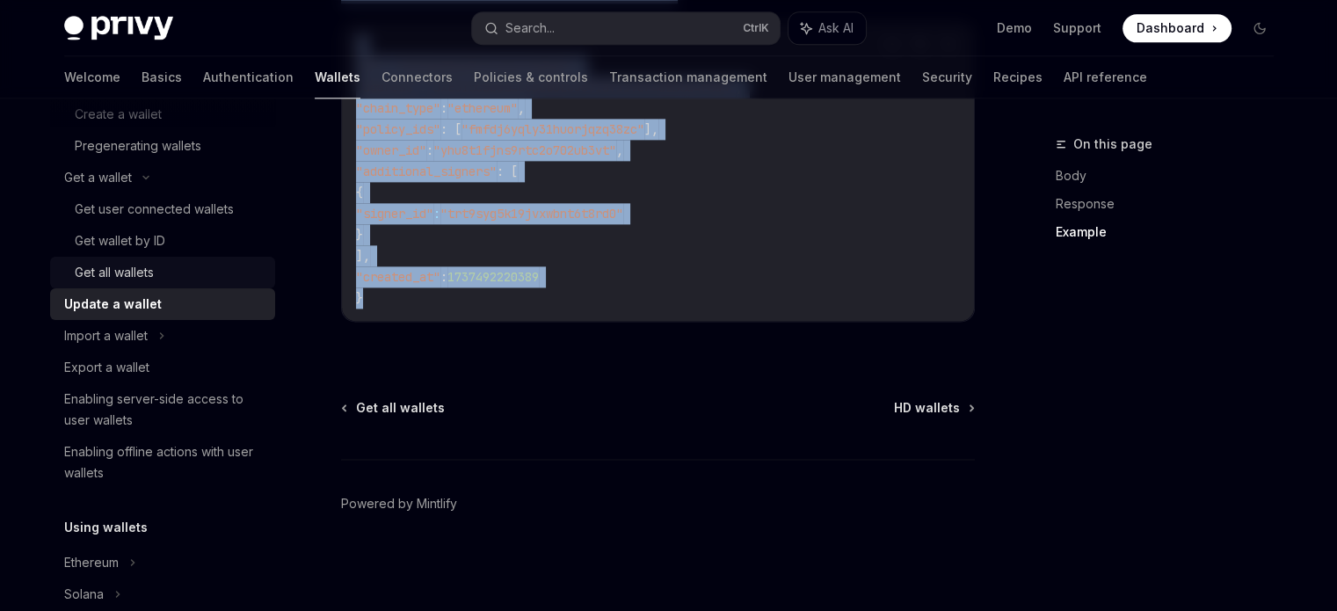
scroll to position [243, 0]
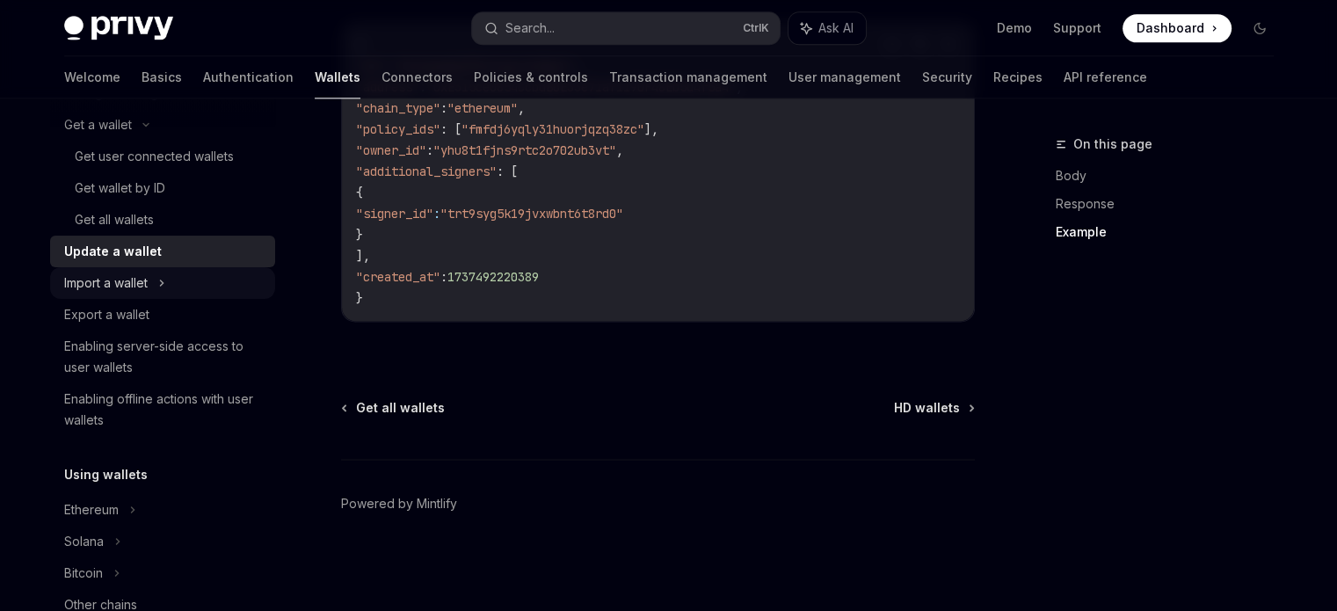
click at [159, 273] on icon at bounding box center [161, 282] width 7 height 21
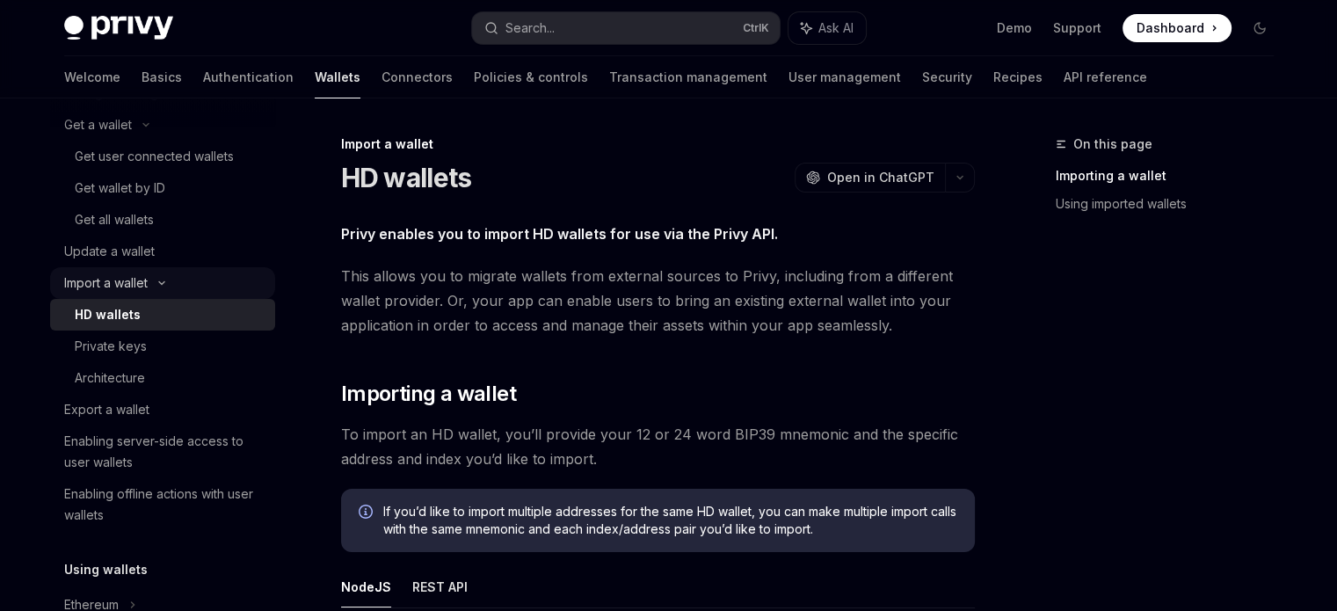
click at [140, 280] on div "Import a wallet" at bounding box center [105, 282] width 83 height 21
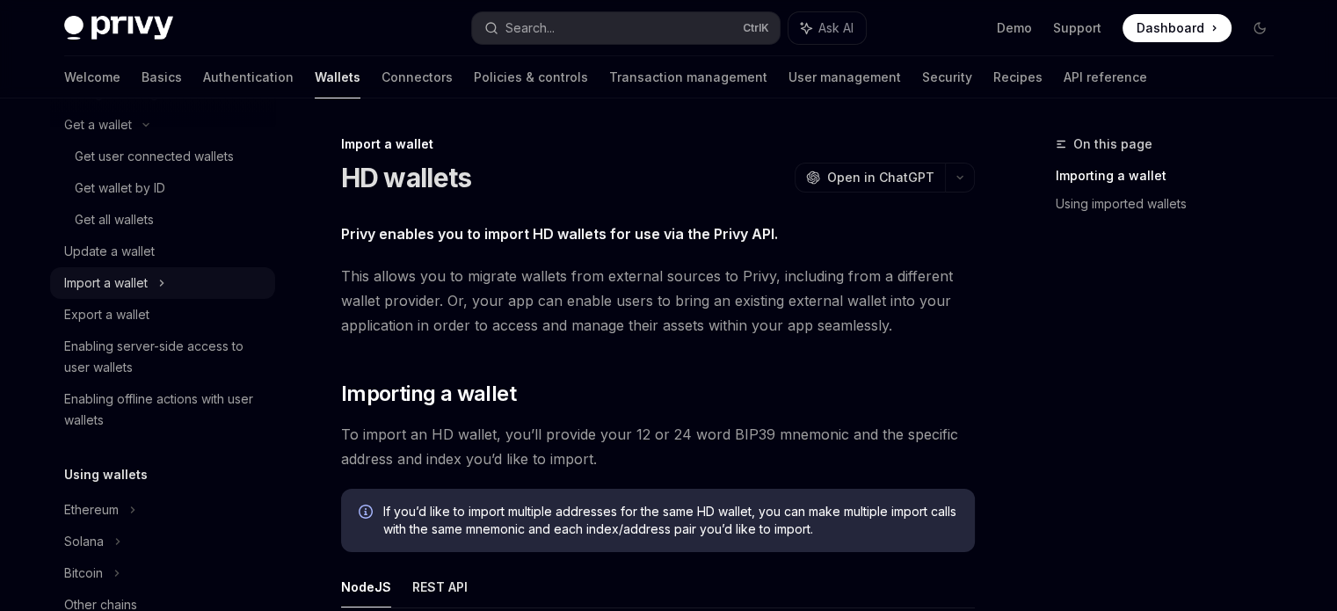
click at [140, 280] on div "Import a wallet" at bounding box center [105, 282] width 83 height 21
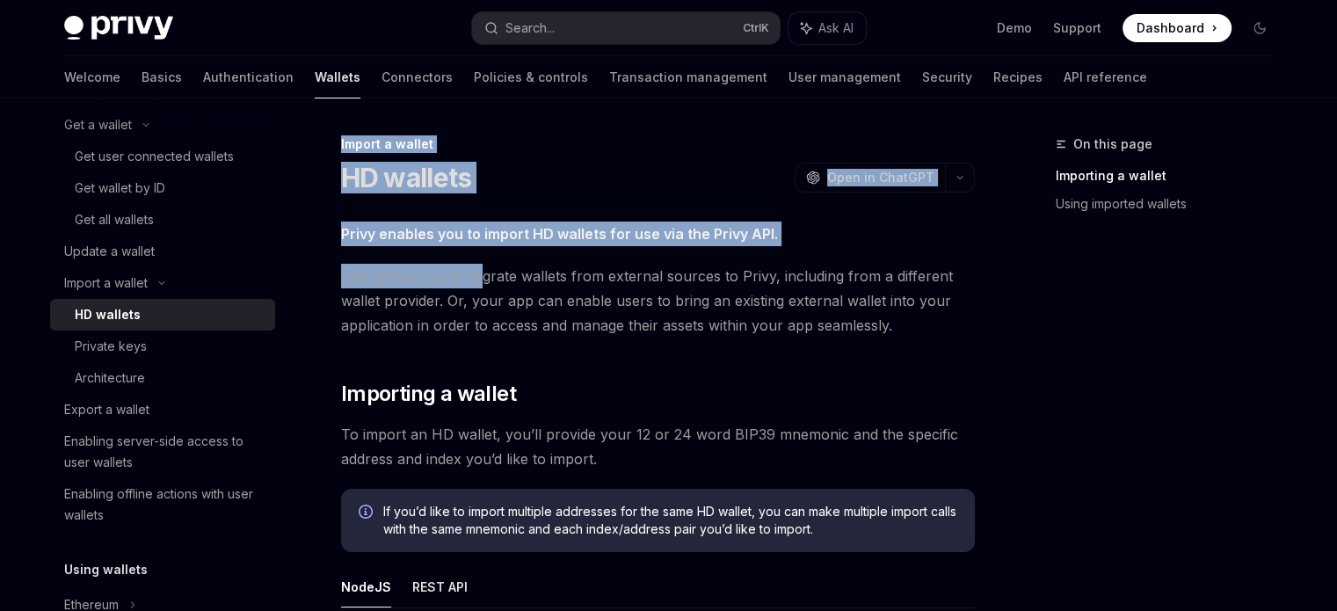
drag, startPoint x: 330, startPoint y: 141, endPoint x: 482, endPoint y: 282, distance: 207.7
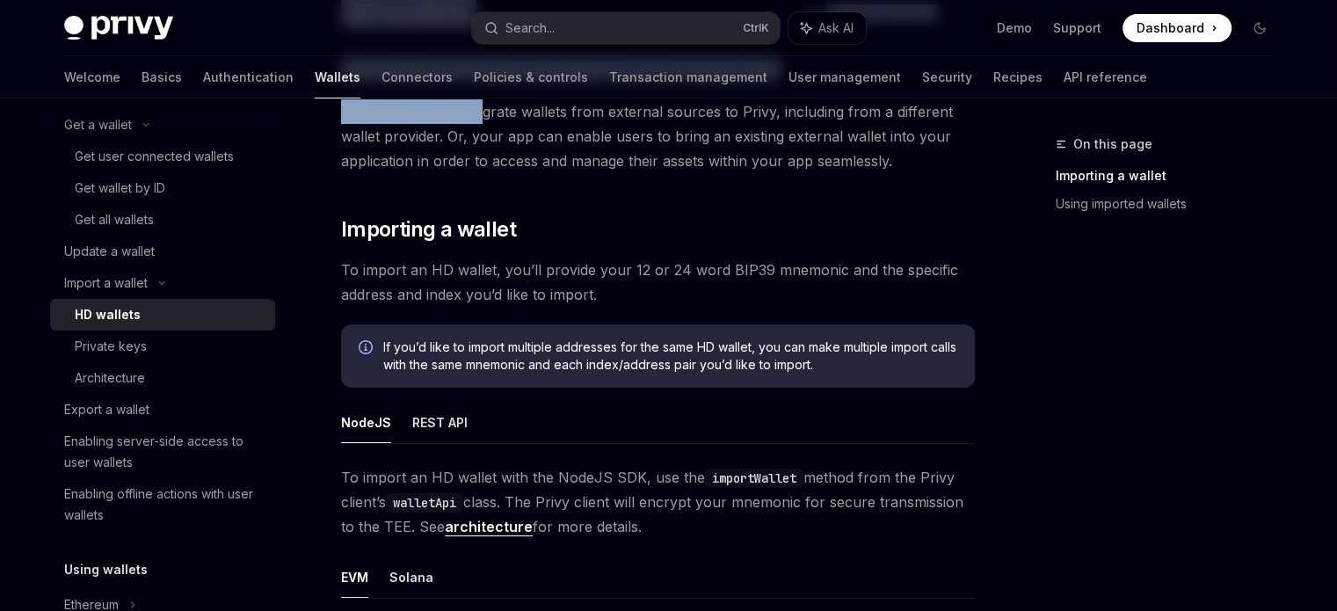
scroll to position [178, 0]
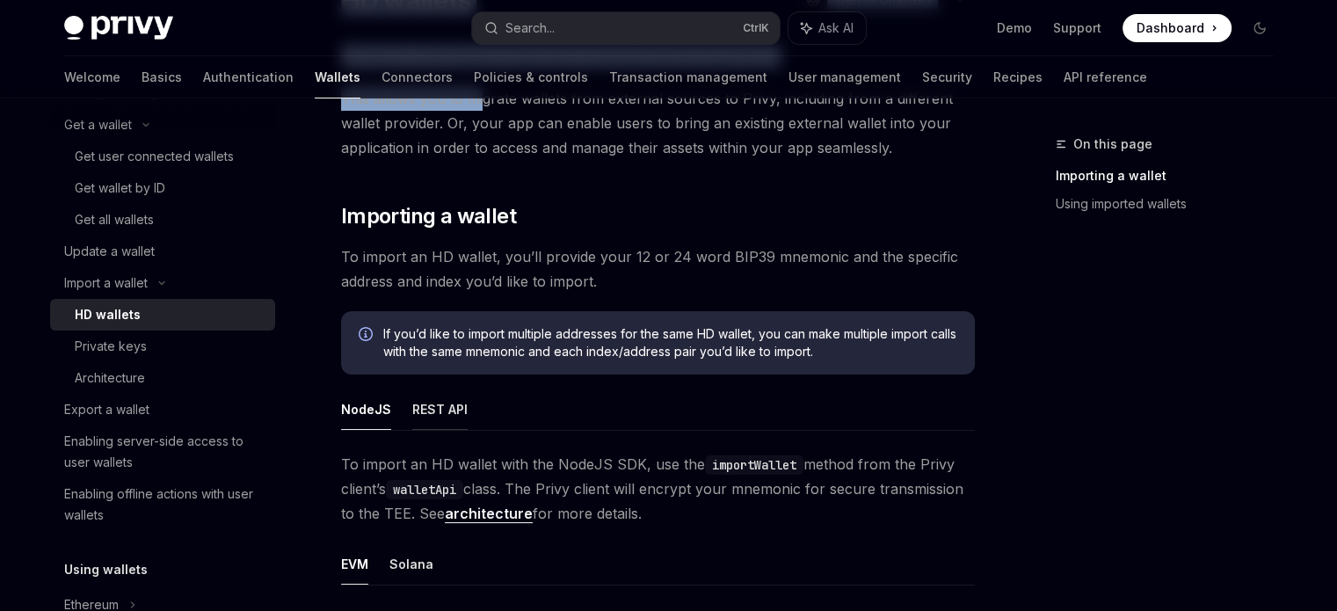
click at [446, 414] on button "REST API" at bounding box center [439, 408] width 55 height 41
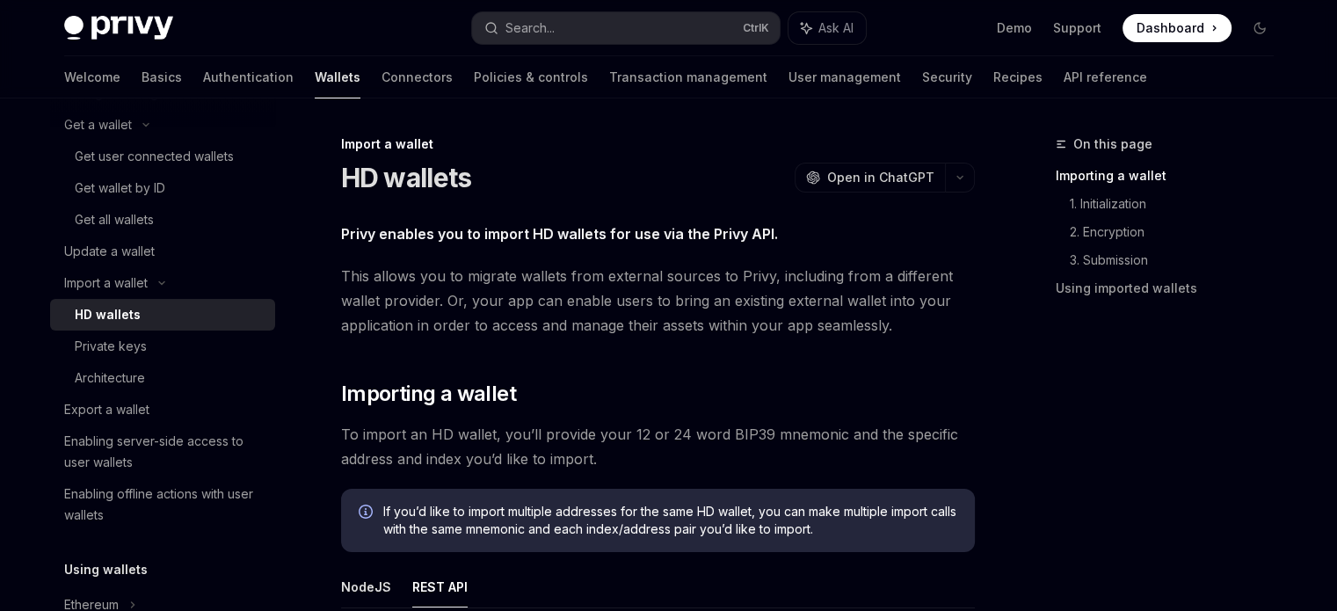
click at [518, 329] on span "This allows you to migrate wallets from external sources to Privy, including fr…" at bounding box center [658, 301] width 634 height 74
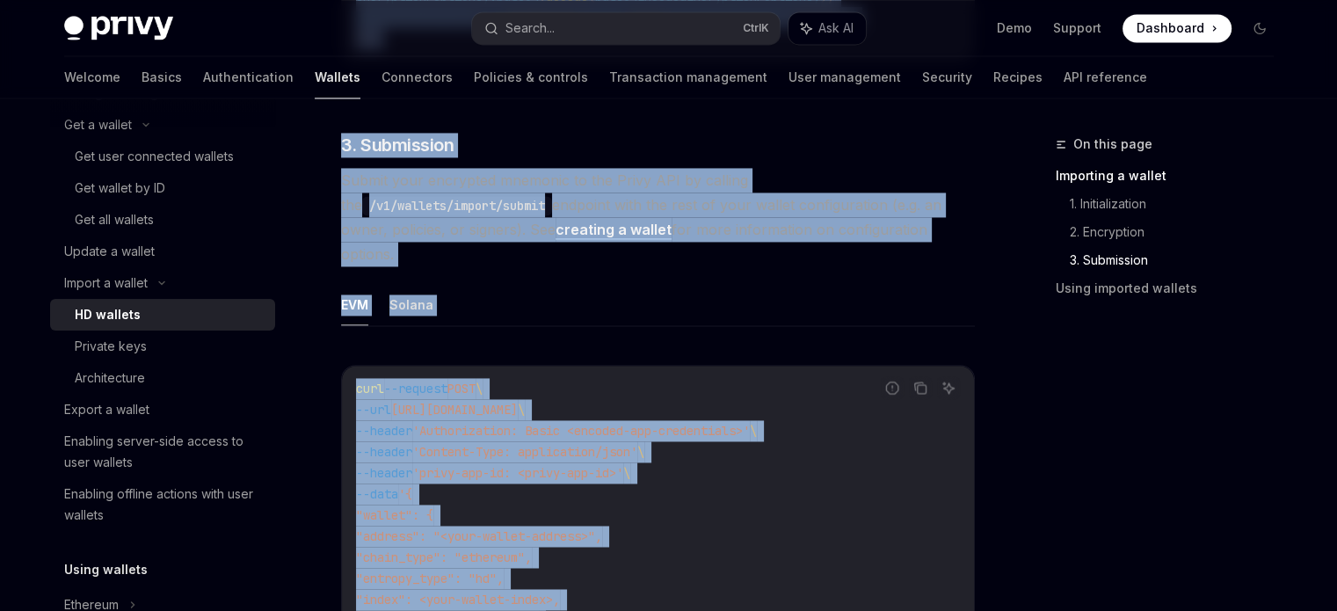
scroll to position [2736, 0]
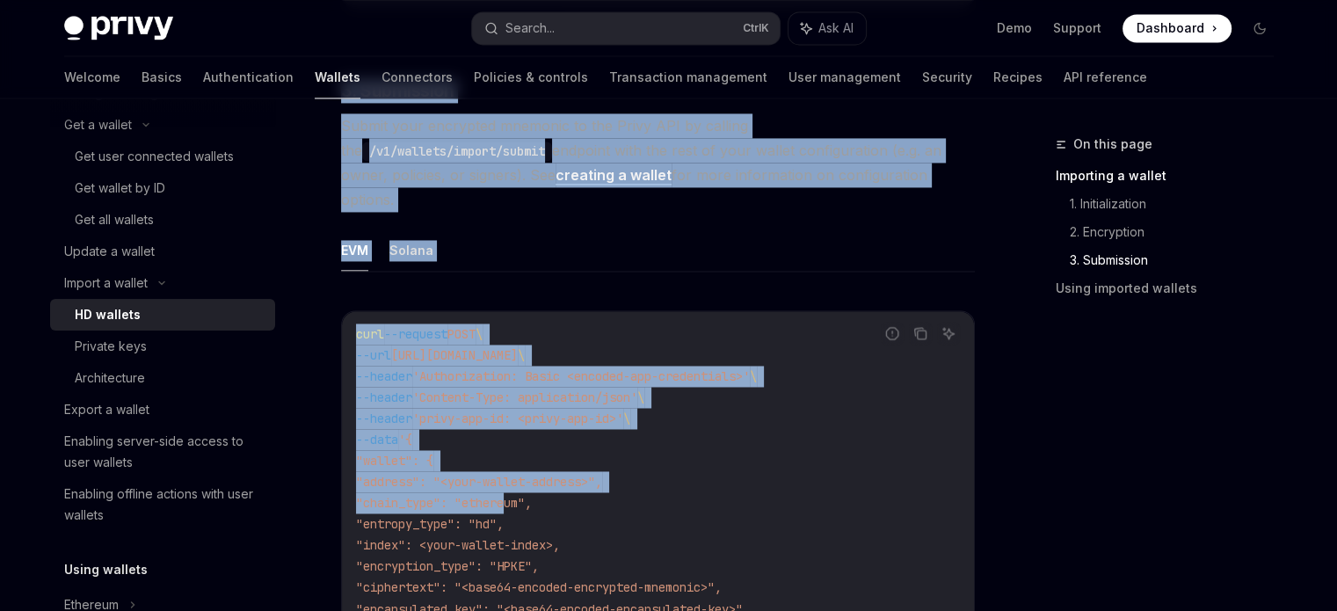
drag, startPoint x: 334, startPoint y: 138, endPoint x: 497, endPoint y: 344, distance: 262.2
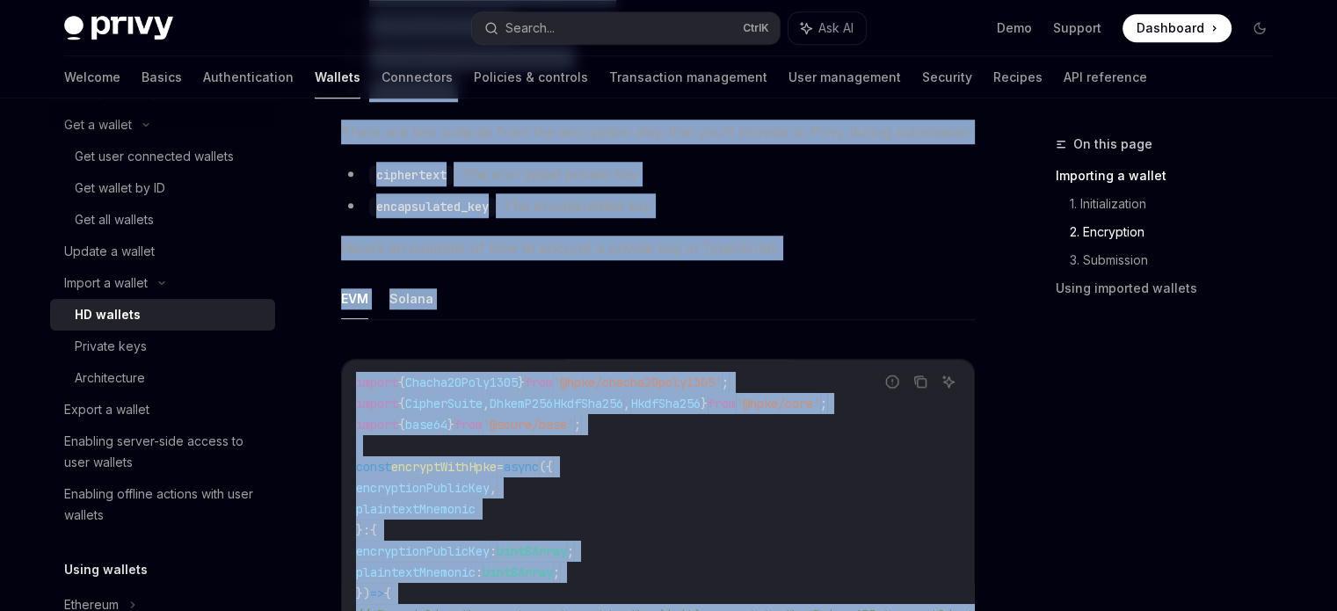
scroll to position [1450, 0]
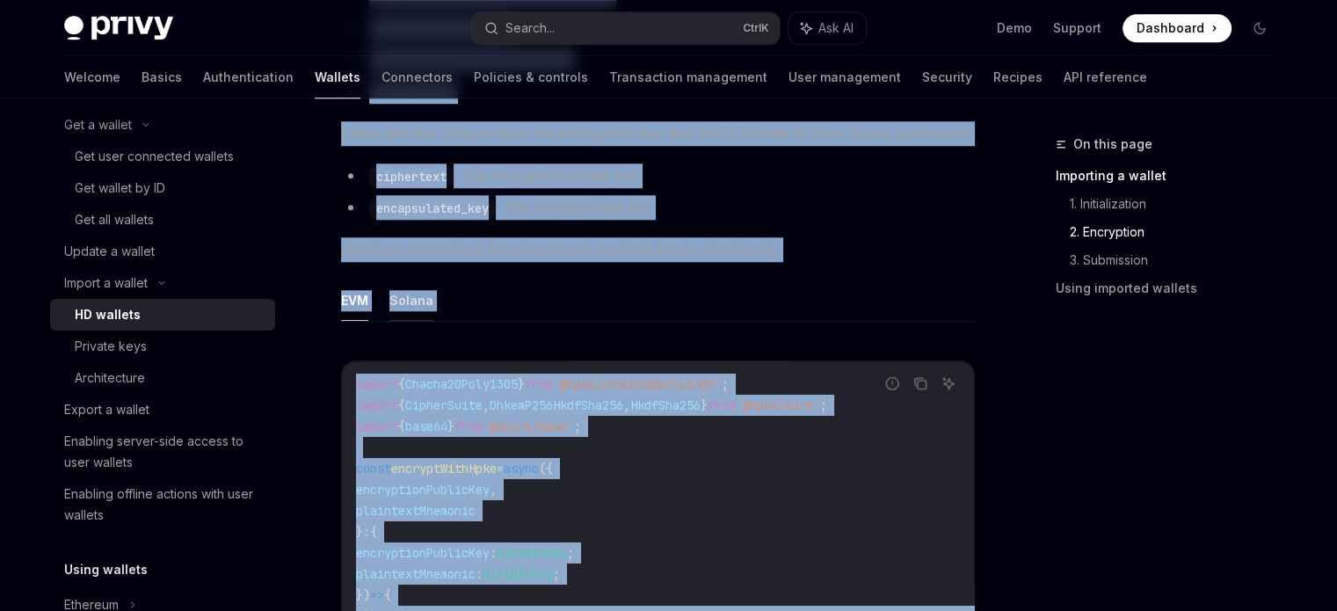
click at [422, 305] on button "Solana" at bounding box center [411, 299] width 44 height 41
click at [536, 280] on ul "EVM Solana" at bounding box center [658, 300] width 634 height 42
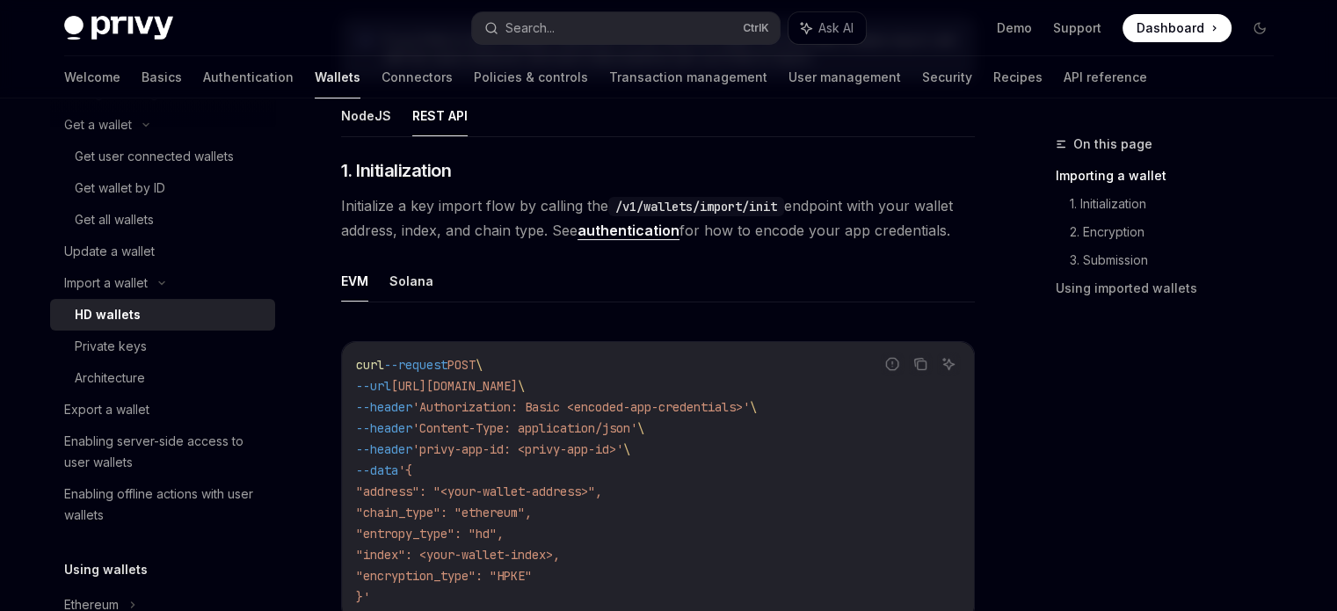
scroll to position [428, 0]
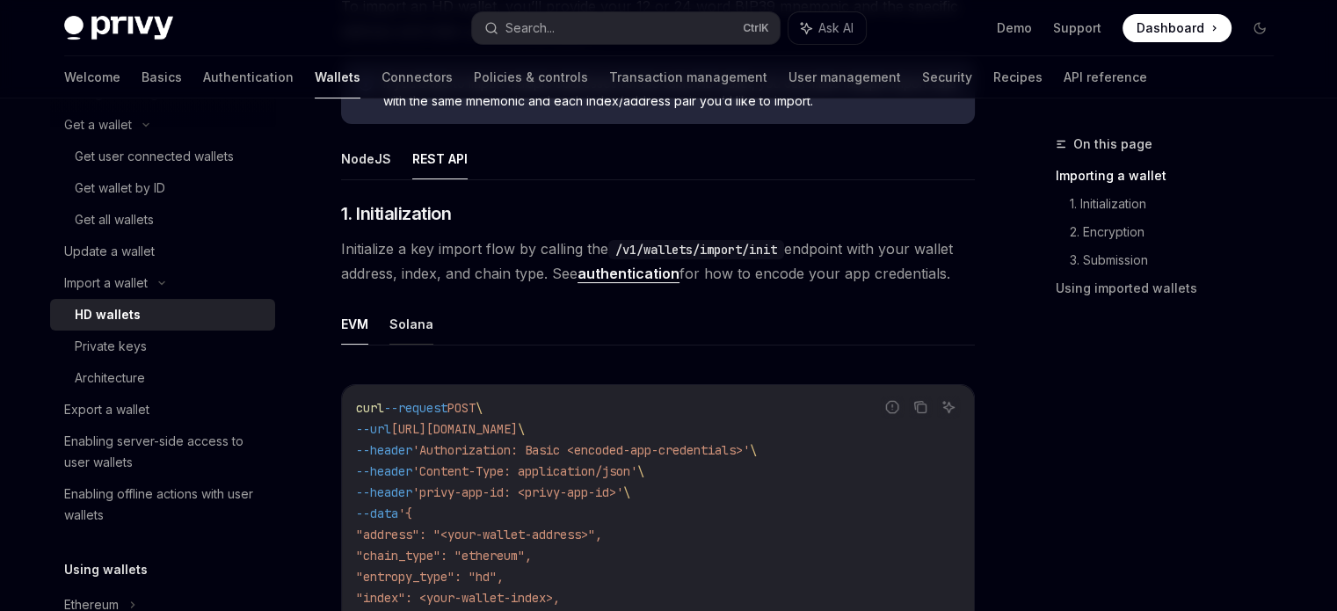
click at [428, 319] on button "Solana" at bounding box center [411, 323] width 44 height 41
click at [151, 252] on div "Update a wallet" at bounding box center [109, 251] width 91 height 21
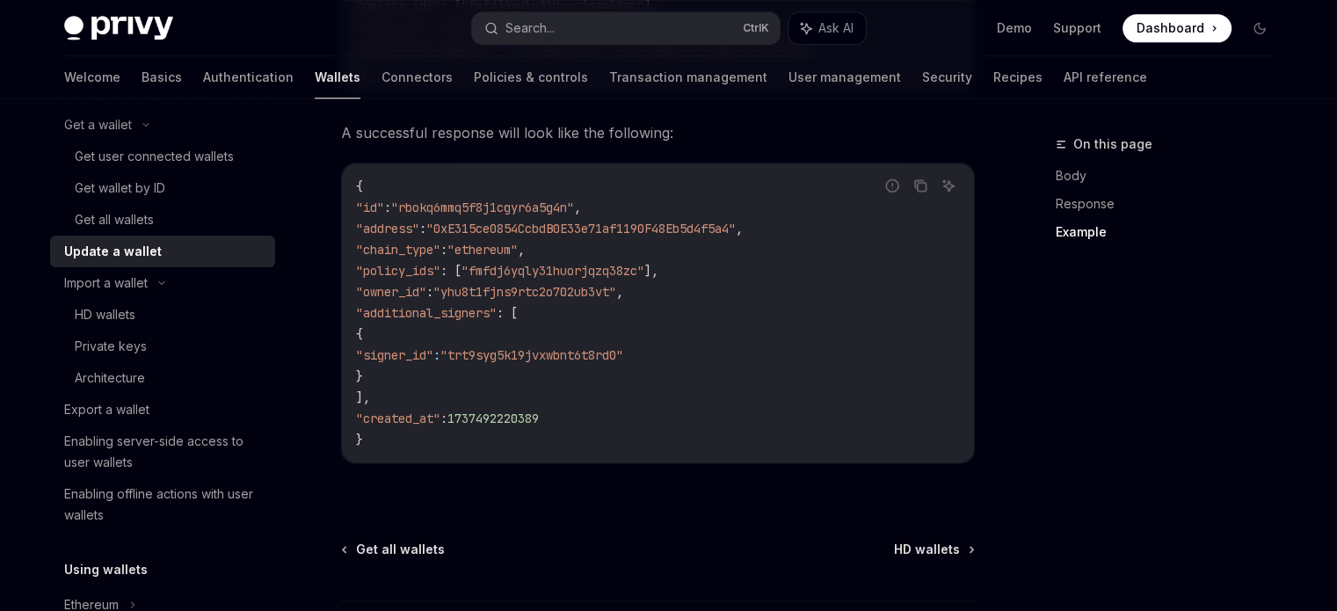
scroll to position [2167, 0]
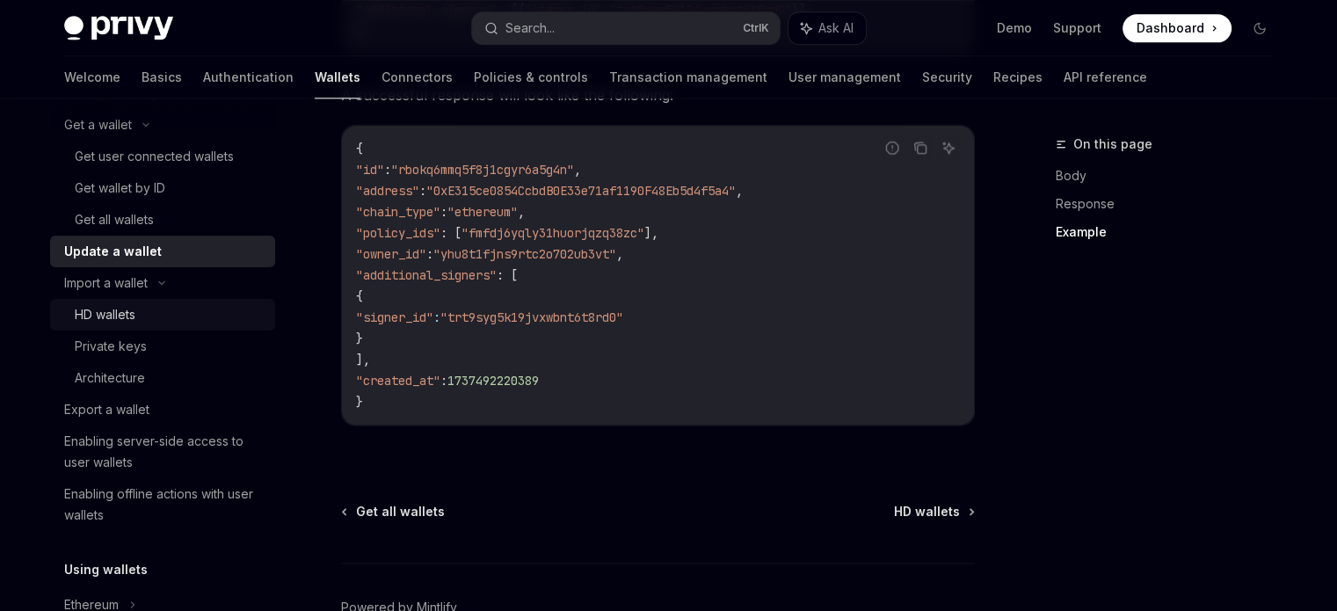
click at [159, 305] on div "HD wallets" at bounding box center [170, 314] width 190 height 21
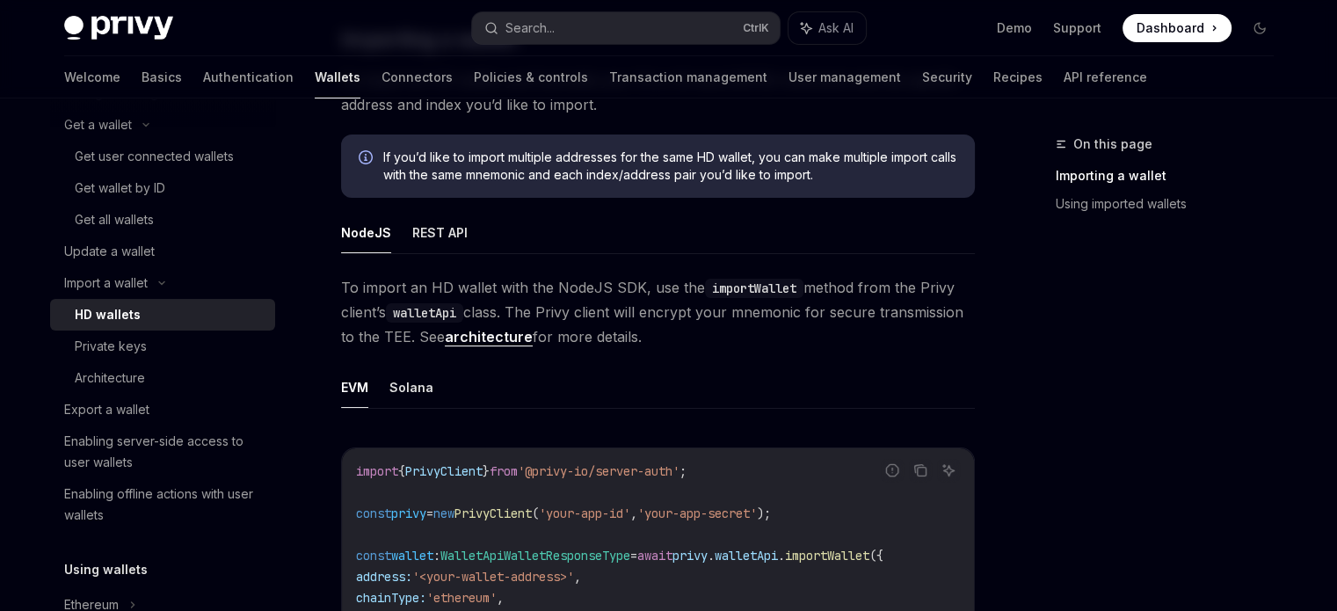
scroll to position [285, 0]
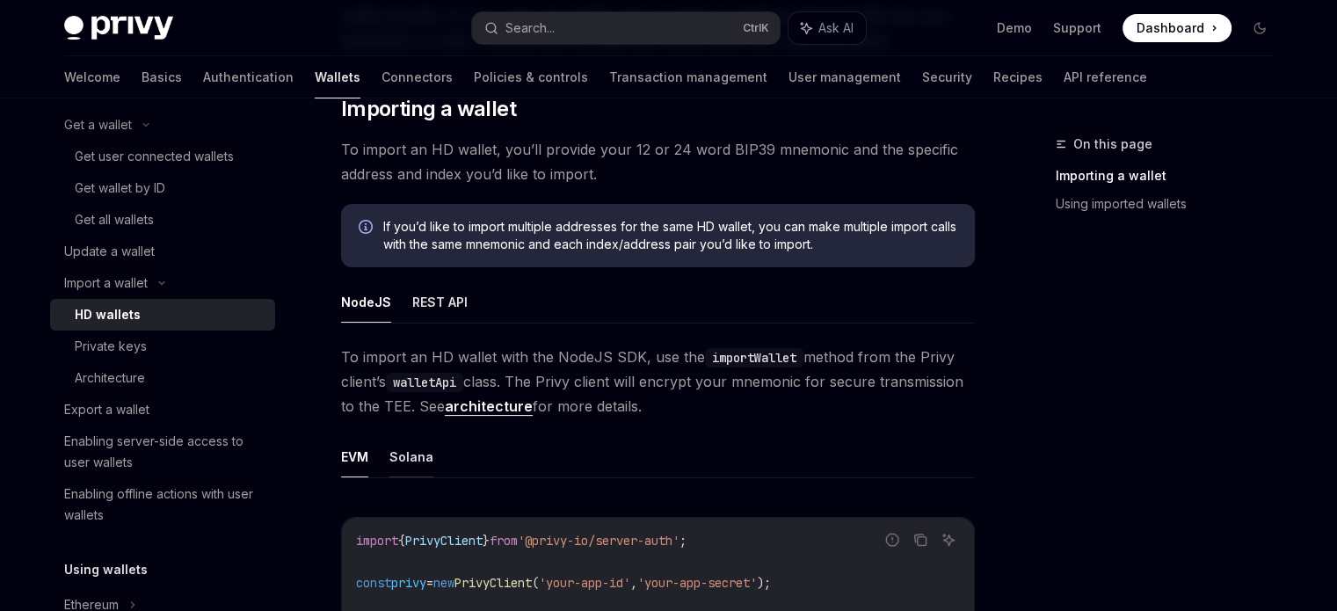
click at [403, 467] on button "Solana" at bounding box center [411, 456] width 44 height 41
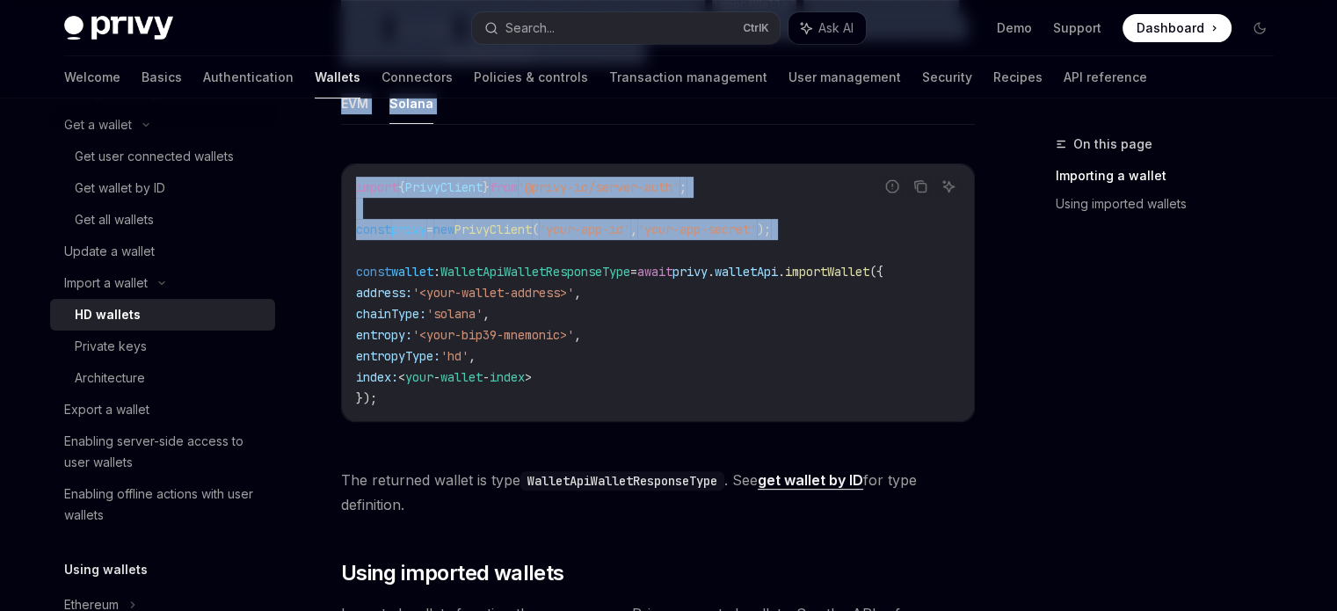
drag, startPoint x: 337, startPoint y: 142, endPoint x: 519, endPoint y: 245, distance: 209.0
click at [519, 245] on div "Import a wallet HD wallets OpenAI Open in ChatGPT OpenAI Open in ChatGPT Privy …" at bounding box center [493, 216] width 970 height 1440
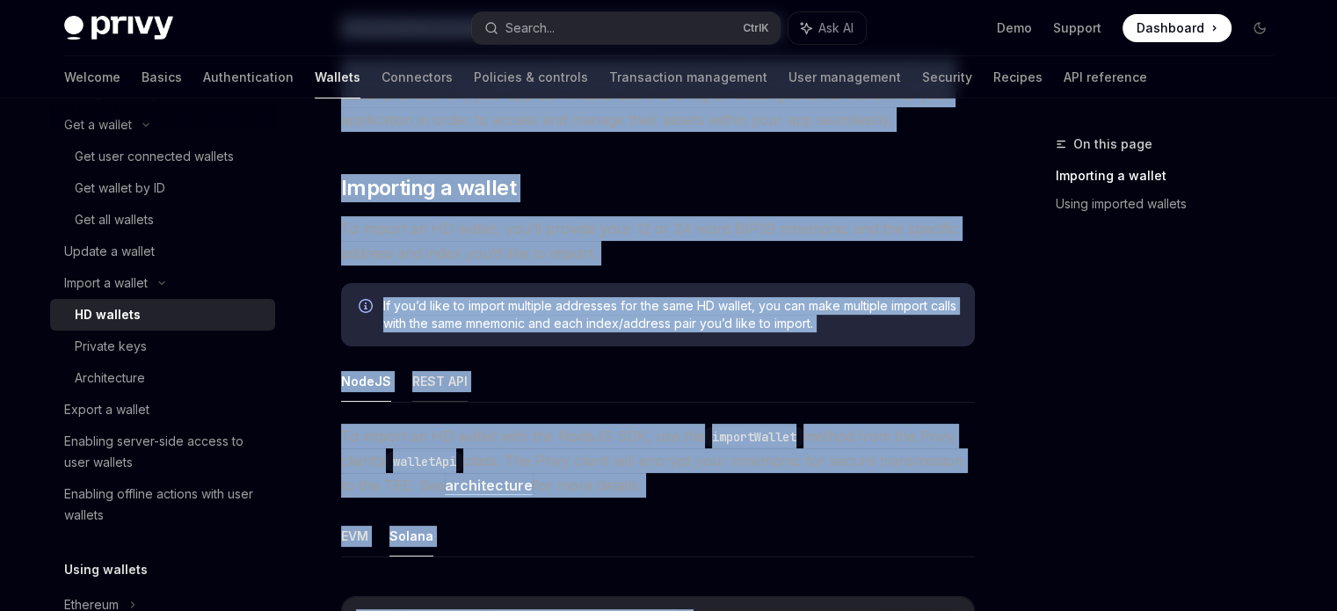
click at [454, 391] on button "REST API" at bounding box center [439, 380] width 55 height 41
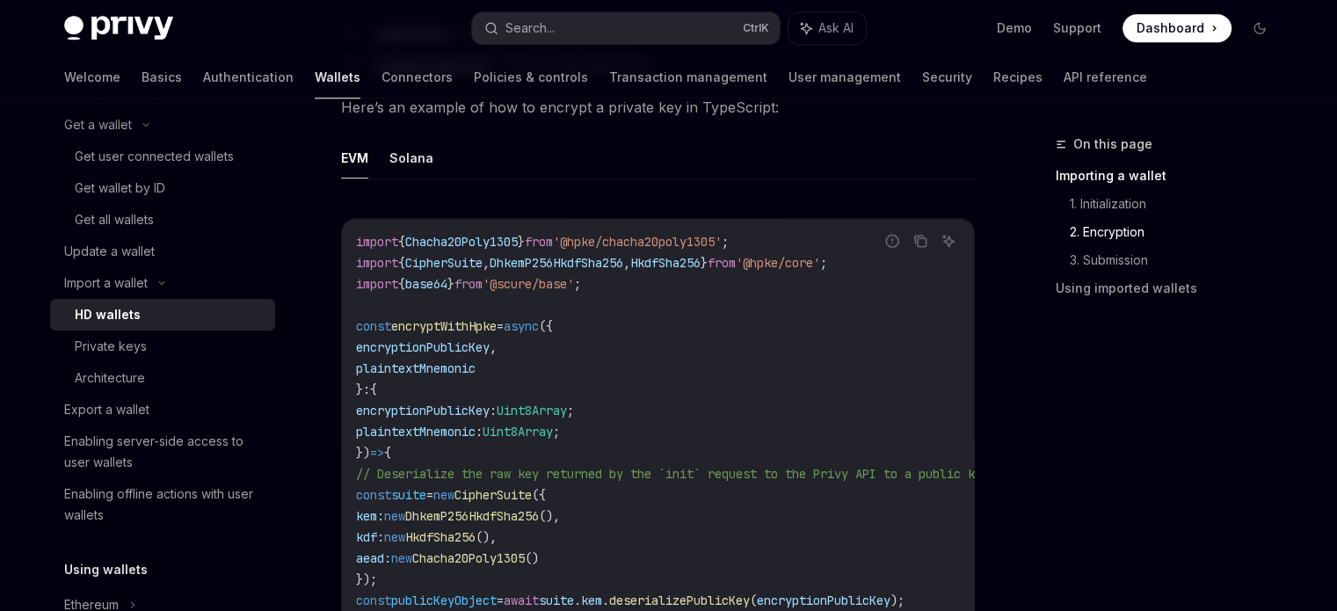
scroll to position [1576, 0]
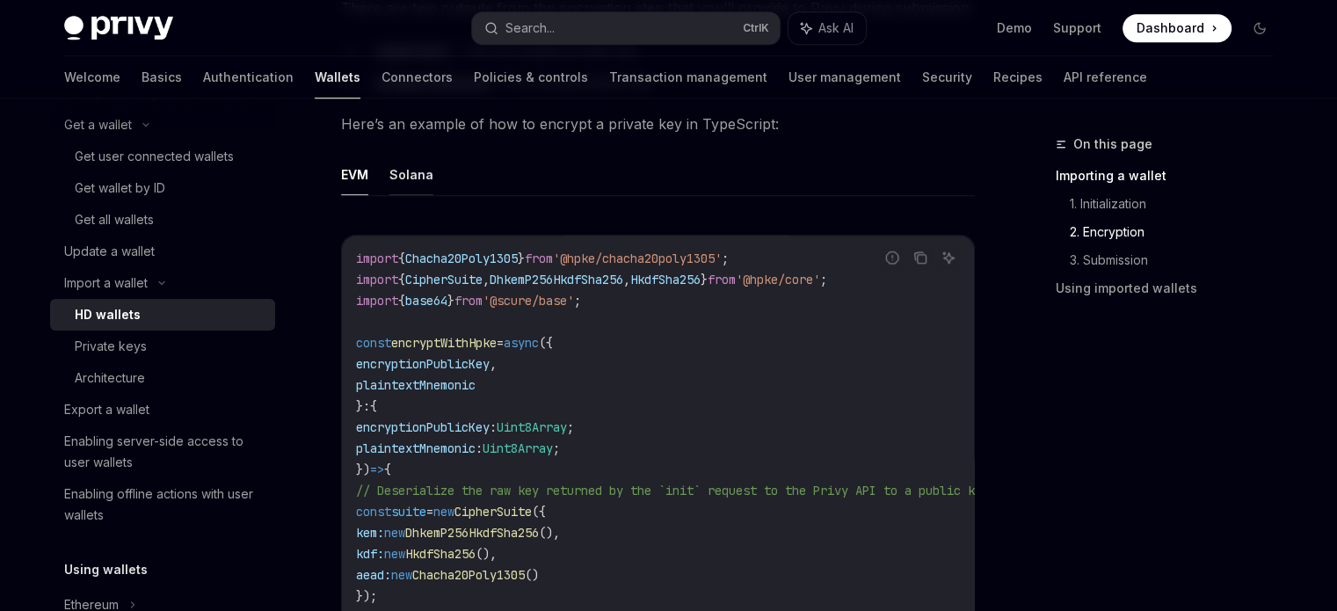
click at [408, 178] on button "Solana" at bounding box center [411, 174] width 44 height 41
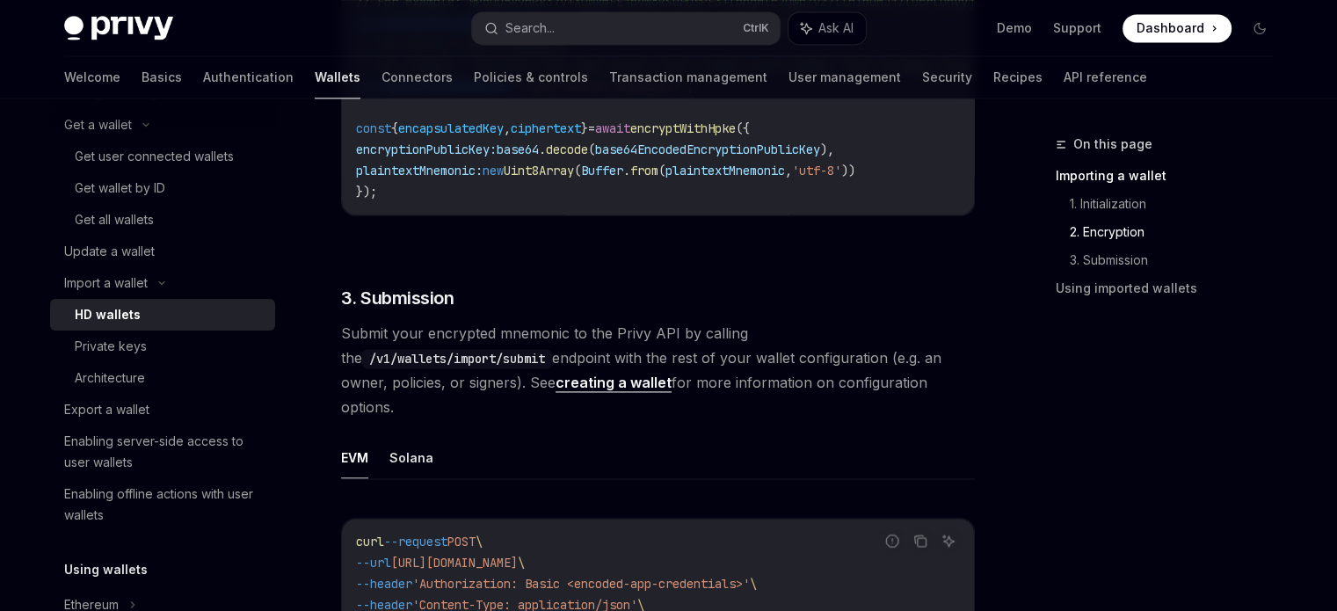
scroll to position [2535, 0]
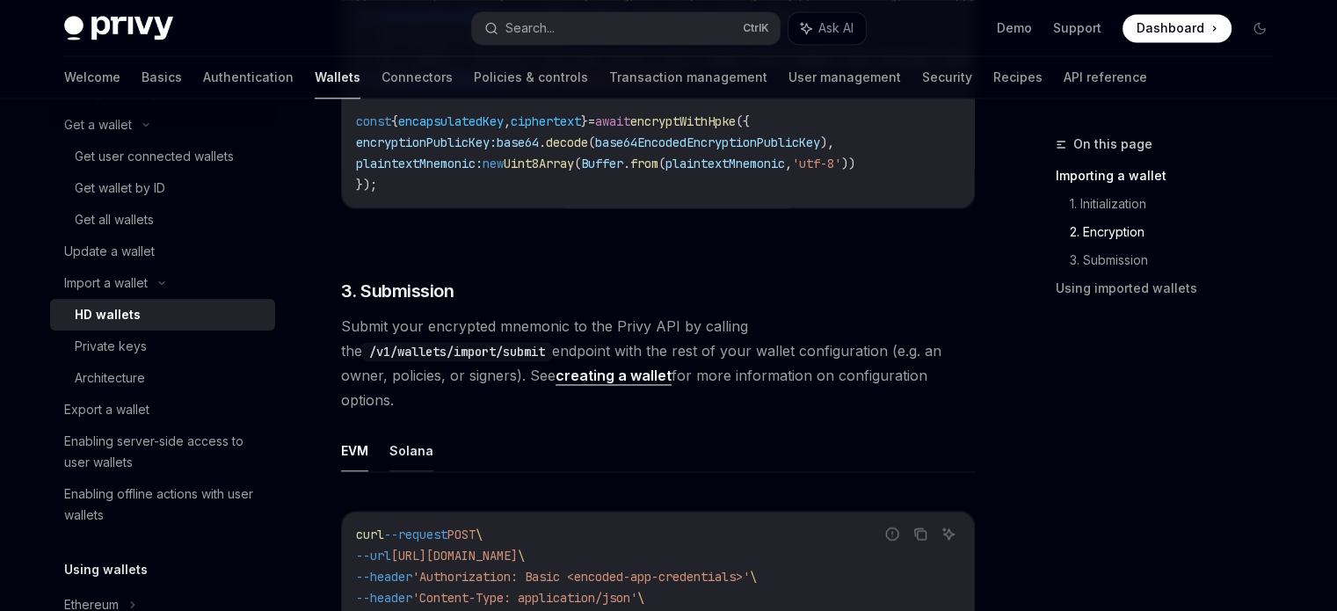
click at [417, 435] on button "Solana" at bounding box center [411, 450] width 44 height 41
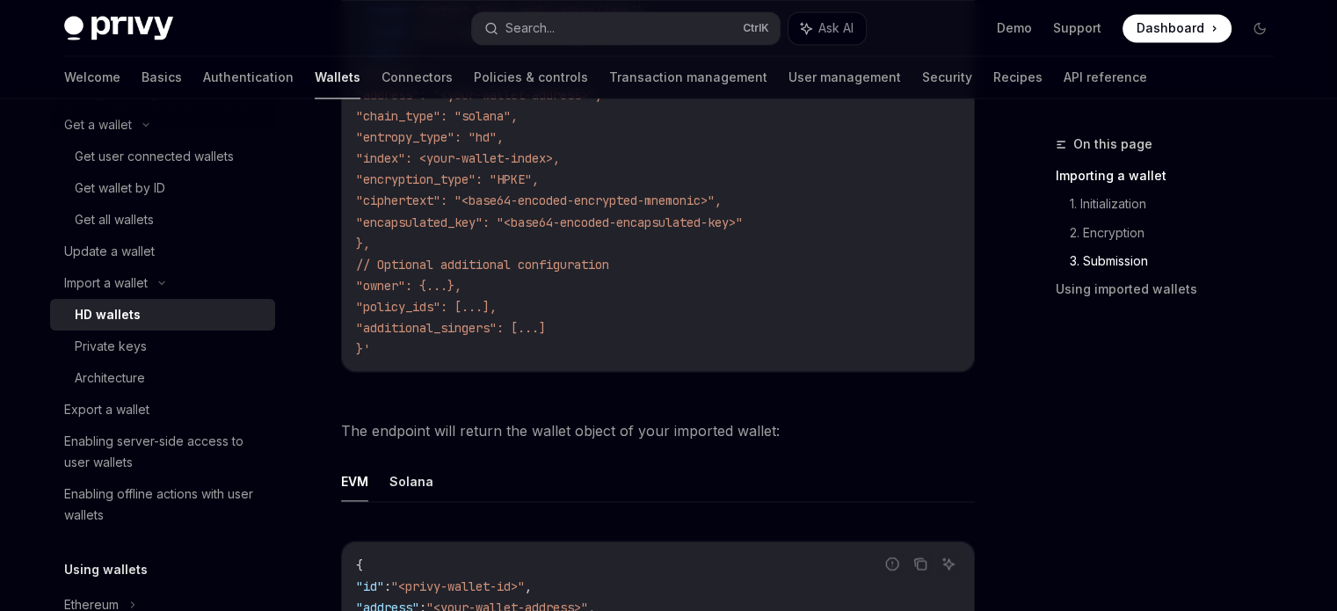
scroll to position [3124, 0]
click at [417, 458] on button "Solana" at bounding box center [411, 478] width 44 height 41
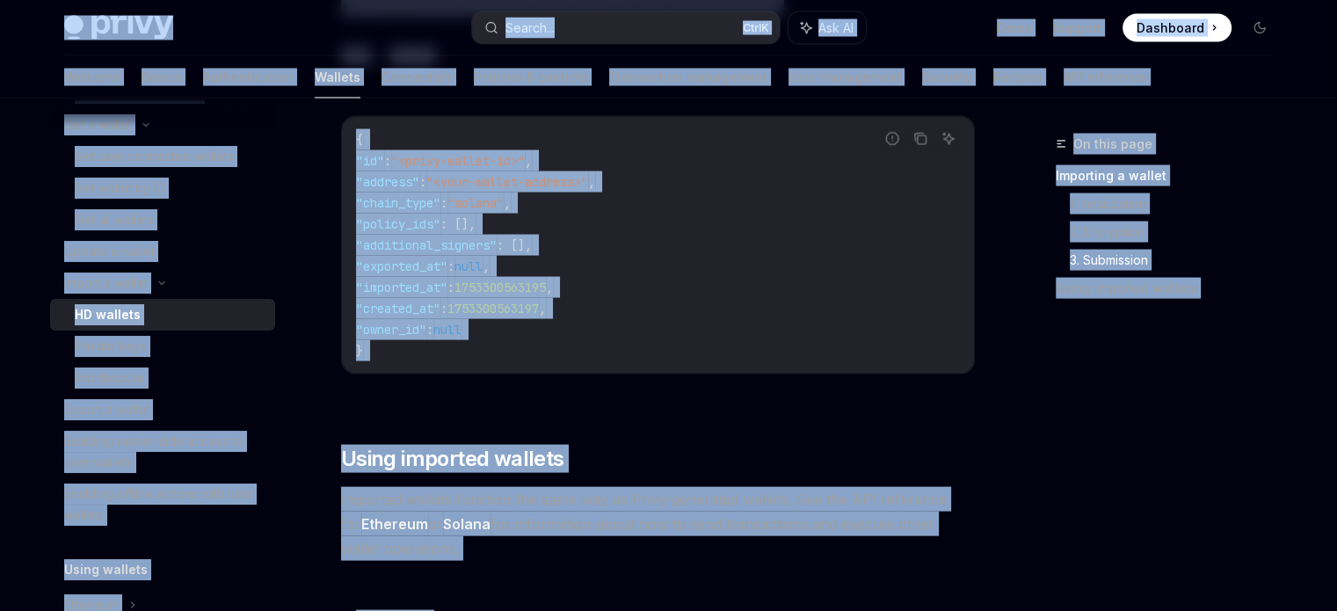
scroll to position [3533, 0]
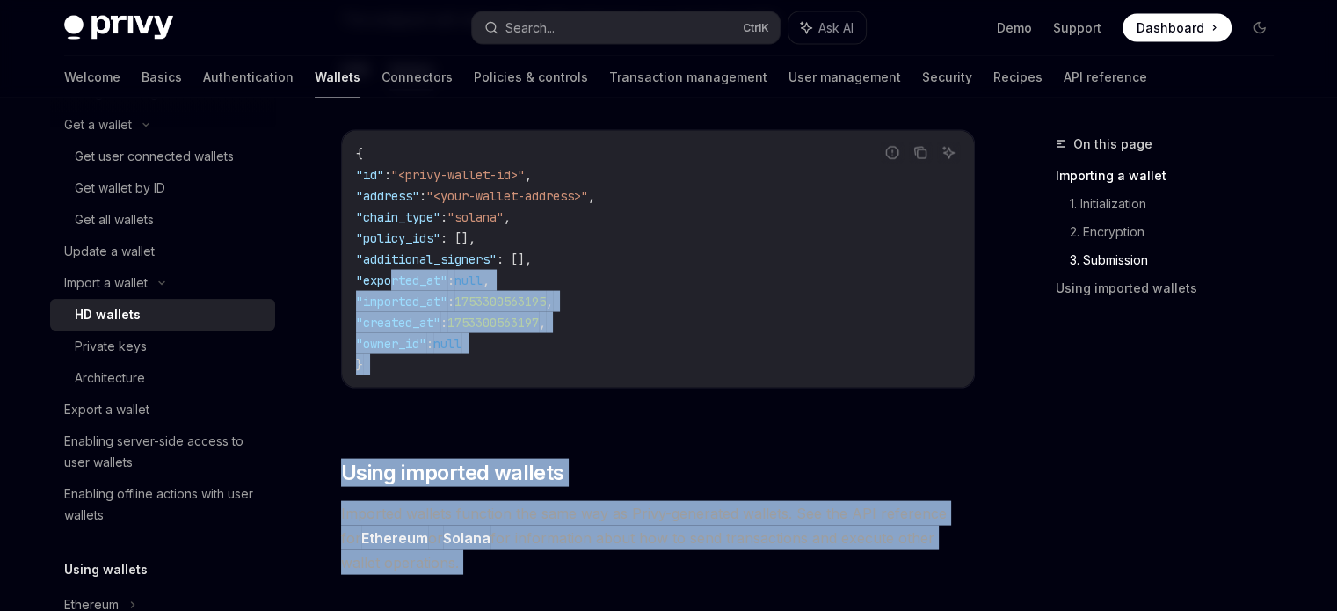
drag, startPoint x: 428, startPoint y: 352, endPoint x: 390, endPoint y: 259, distance: 99.7
click at [443, 536] on span "Imported wallets function the same way as Privy-generated wallets. See the API …" at bounding box center [658, 538] width 634 height 74
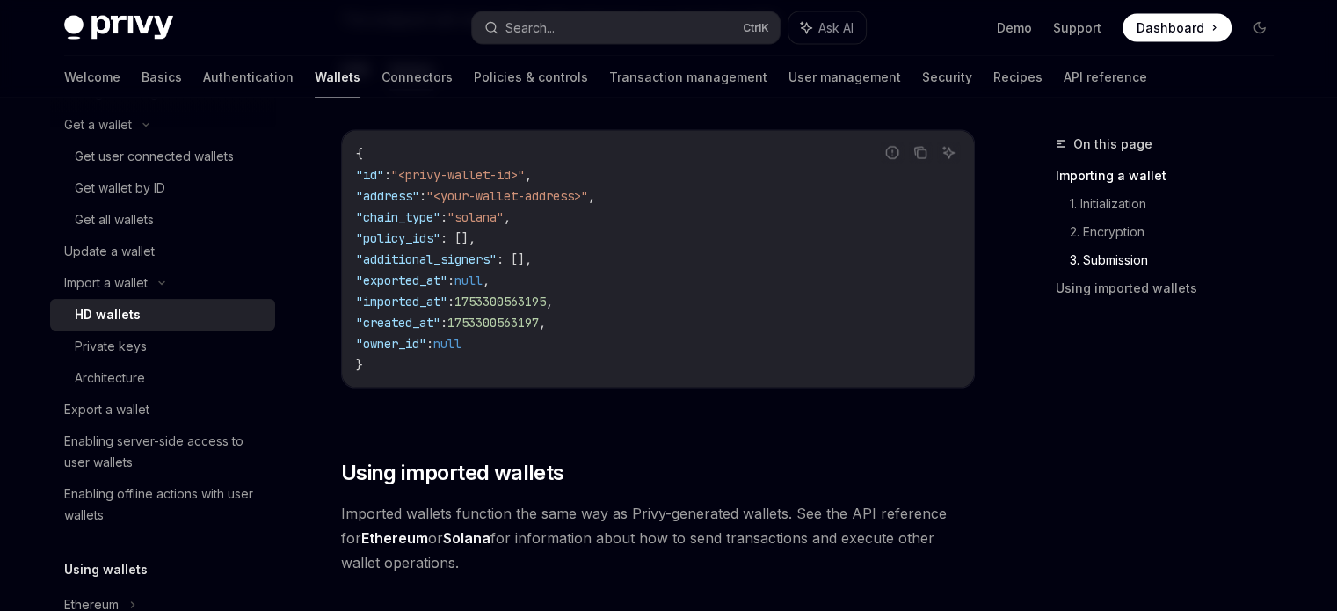
click at [431, 548] on span "Imported wallets function the same way as Privy-generated wallets. See the API …" at bounding box center [658, 538] width 634 height 74
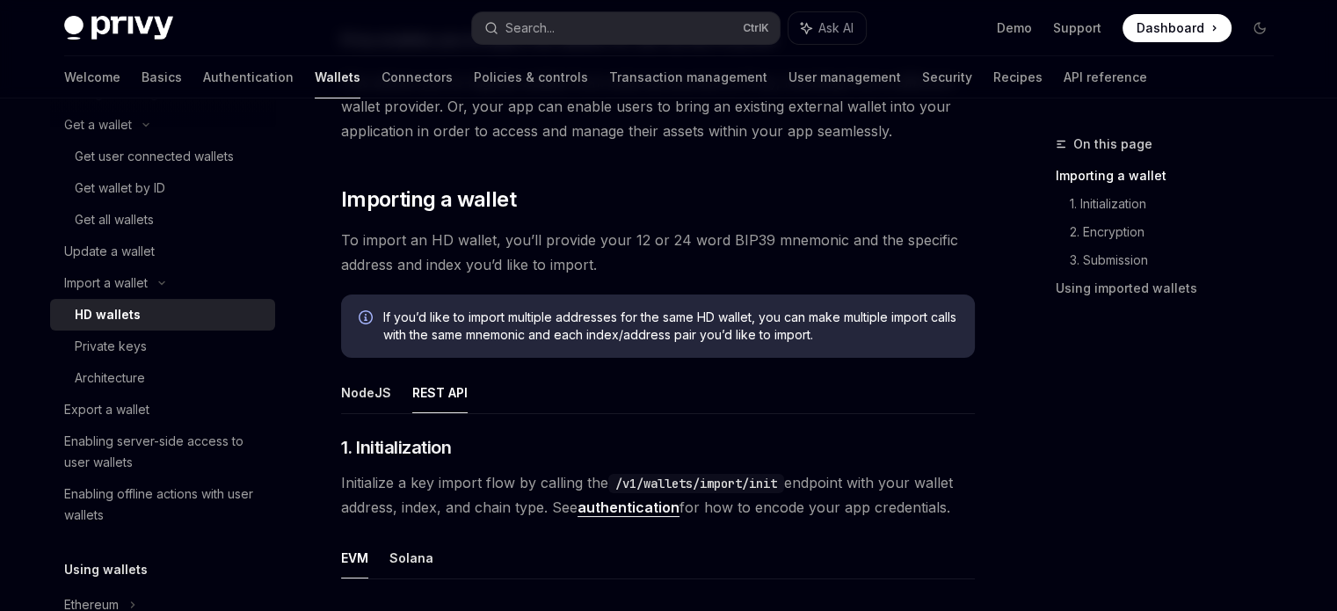
scroll to position [0, 0]
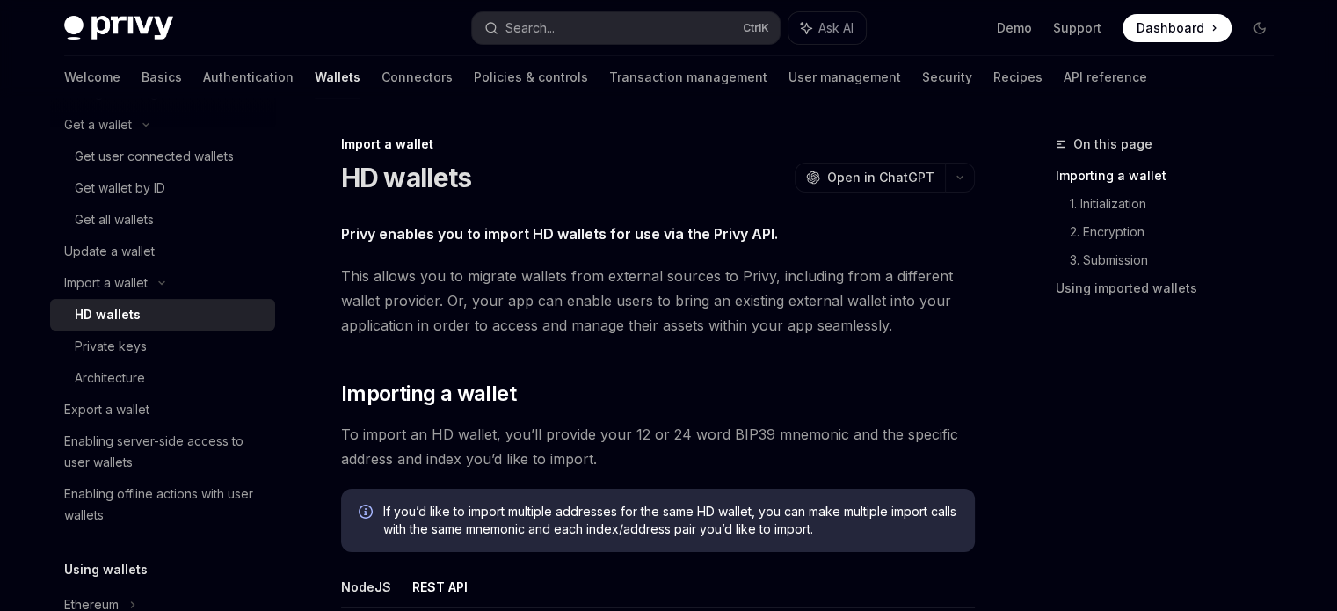
drag, startPoint x: 425, startPoint y: 544, endPoint x: 340, endPoint y: 153, distance: 400.3
copy div "Import a wallet HD wallets OpenAI Open in ChatGPT OpenAI Open in ChatGPT Privy …"
click at [192, 340] on div "Private keys" at bounding box center [170, 346] width 190 height 21
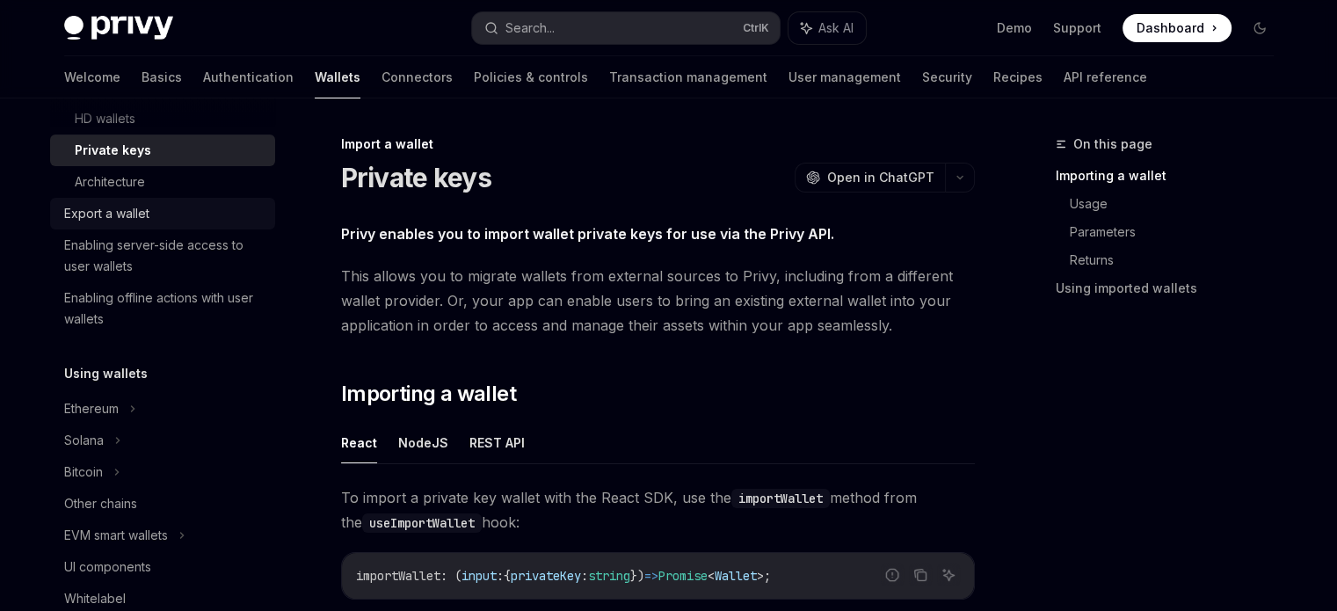
scroll to position [438, 0]
click at [490, 435] on button "REST API" at bounding box center [496, 442] width 55 height 41
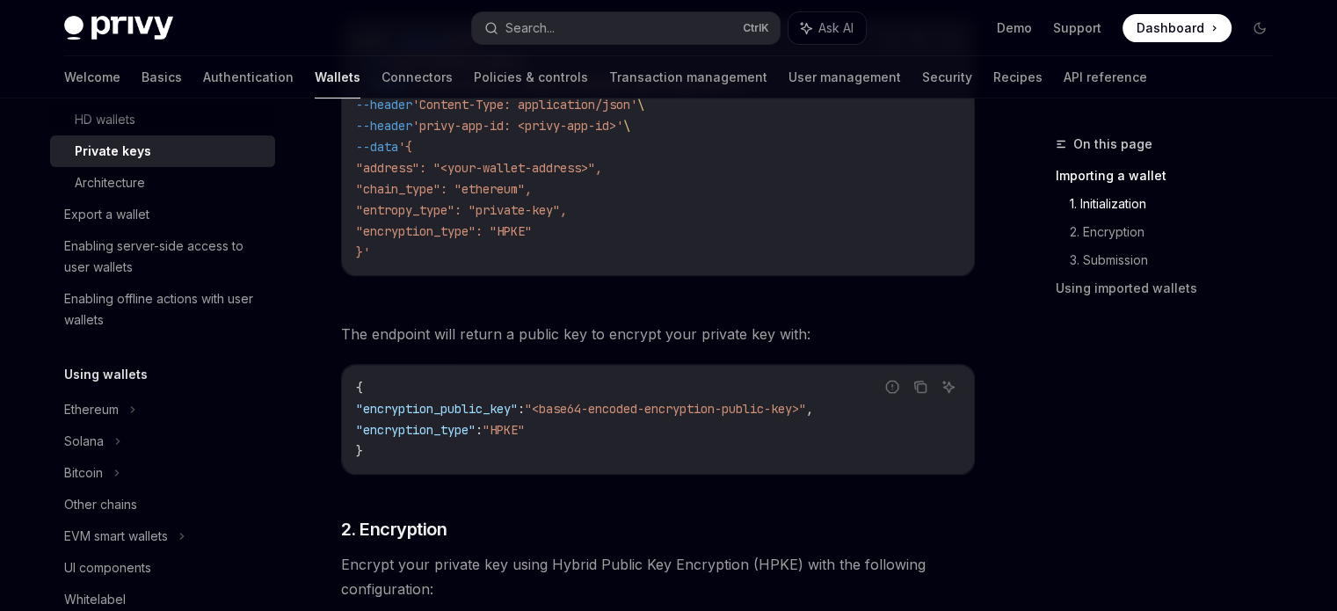
scroll to position [436, 0]
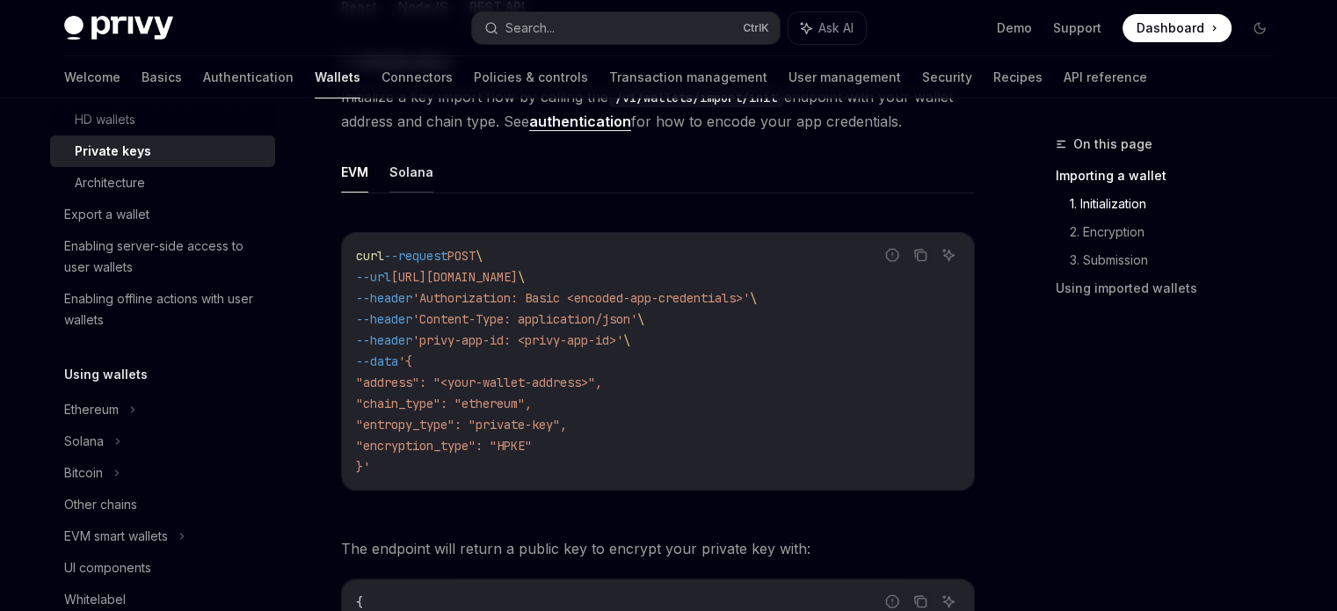
click at [404, 176] on button "Solana" at bounding box center [411, 171] width 44 height 41
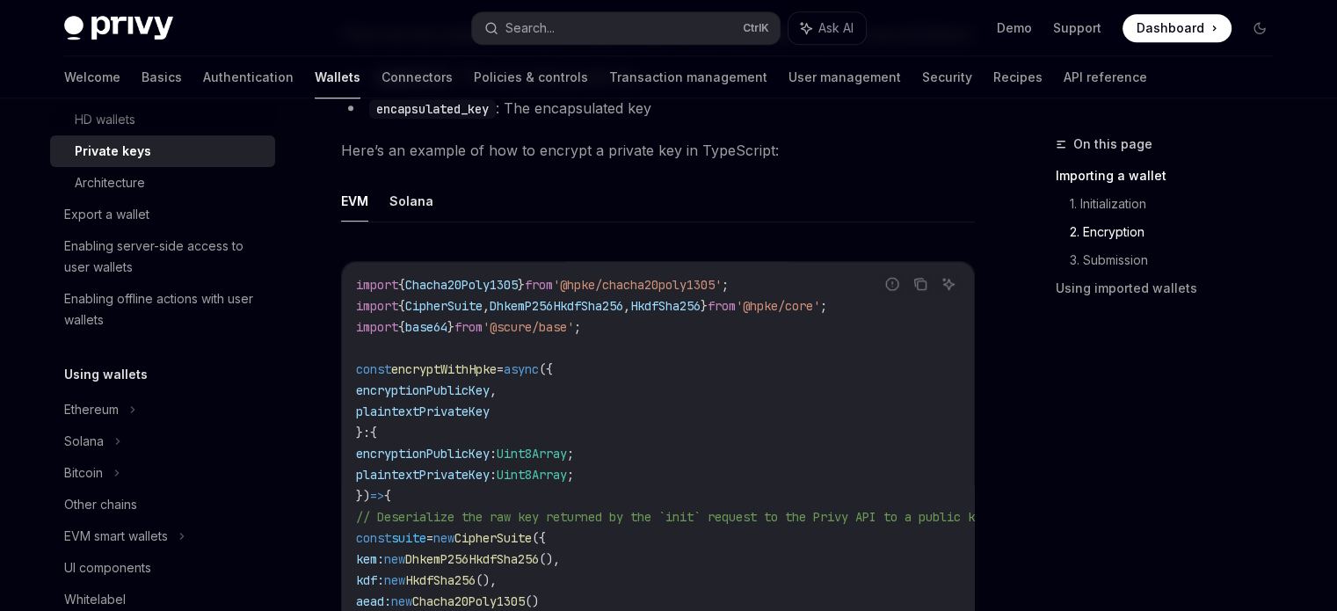
scroll to position [1385, 0]
click at [408, 211] on button "Solana" at bounding box center [411, 199] width 44 height 41
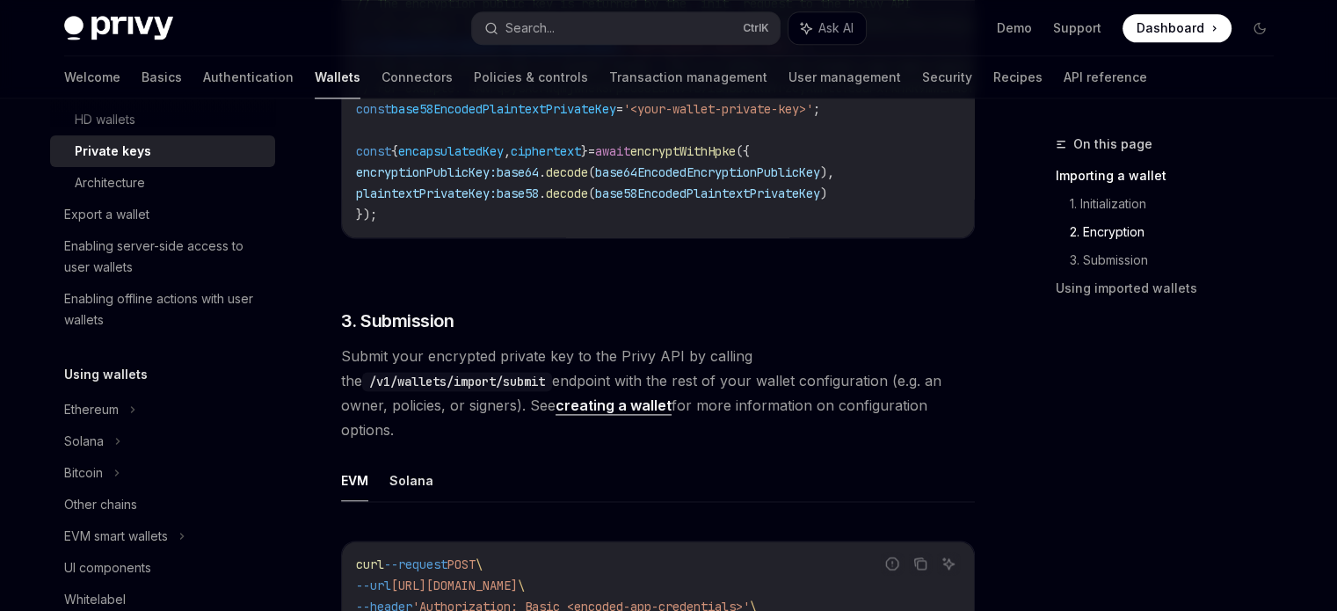
scroll to position [2352, 0]
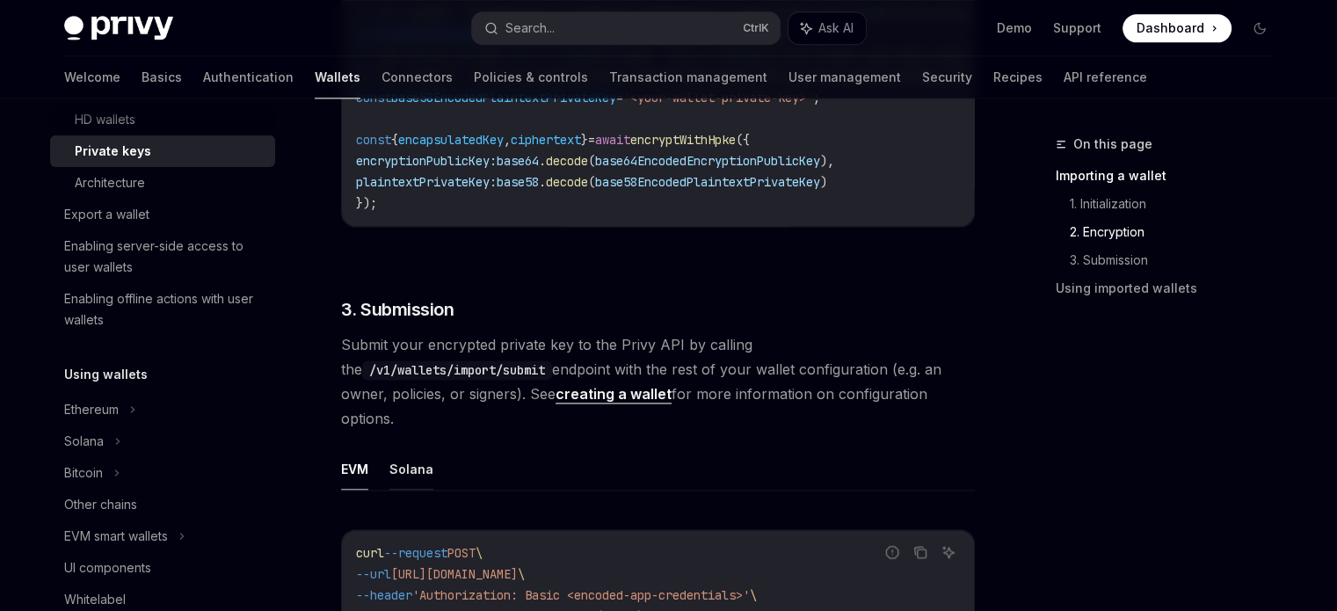
click at [398, 457] on button "Solana" at bounding box center [411, 468] width 44 height 41
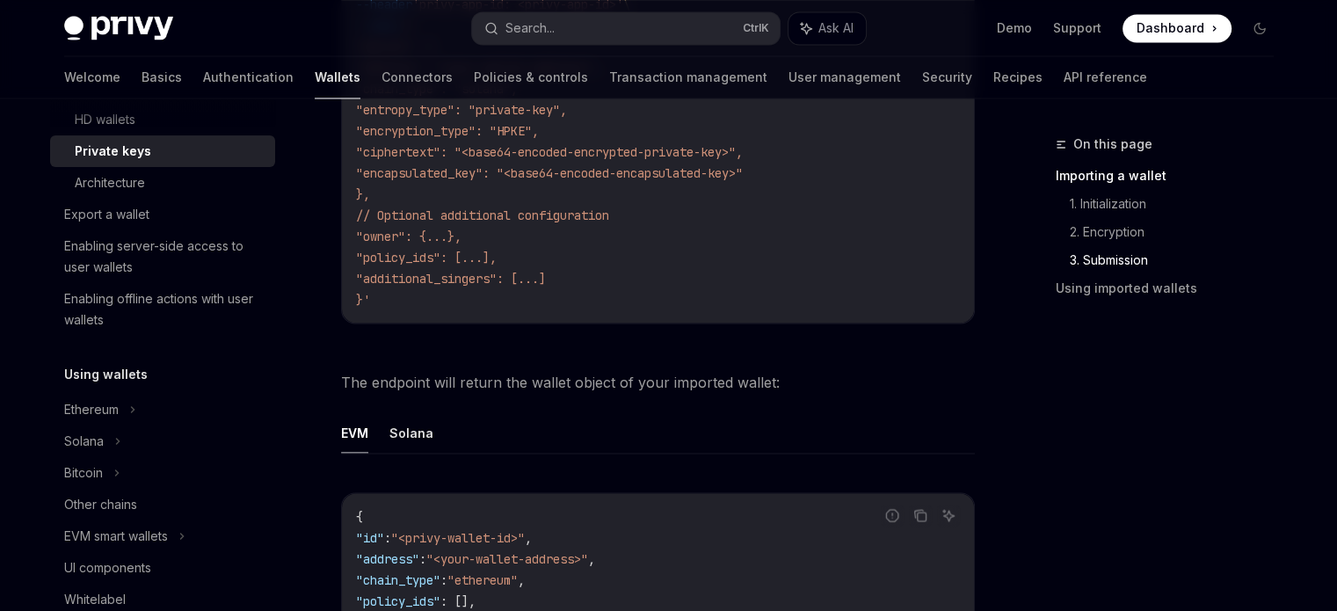
scroll to position [3122, 0]
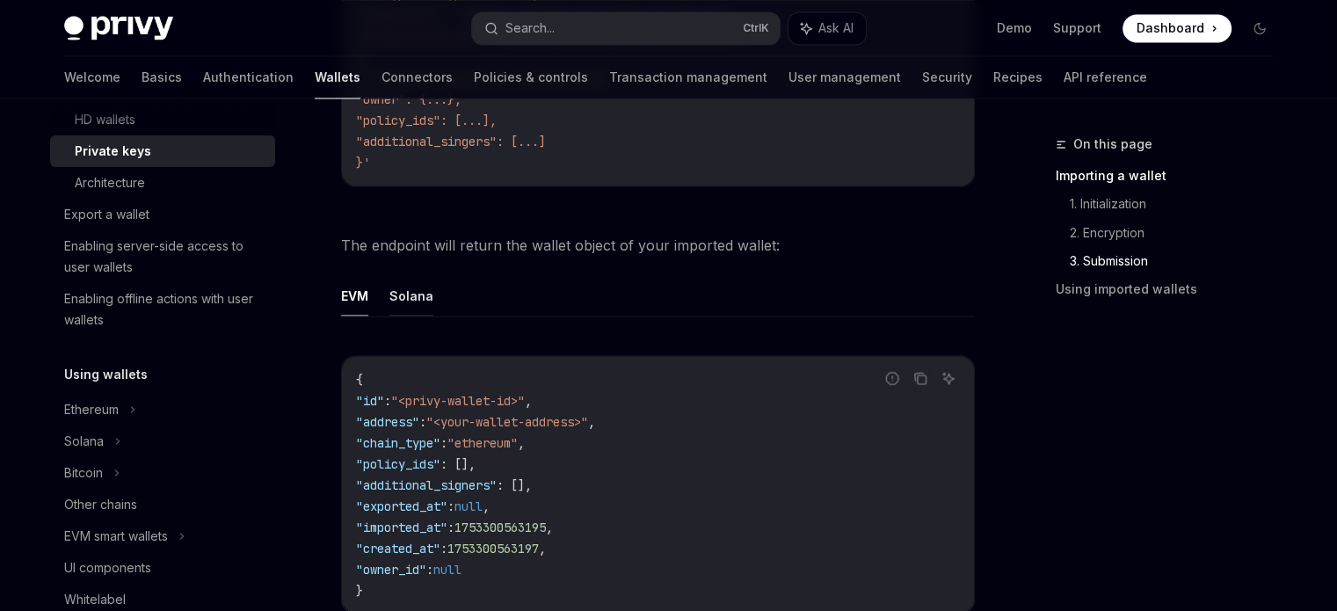
click at [409, 286] on button "Solana" at bounding box center [411, 294] width 44 height 41
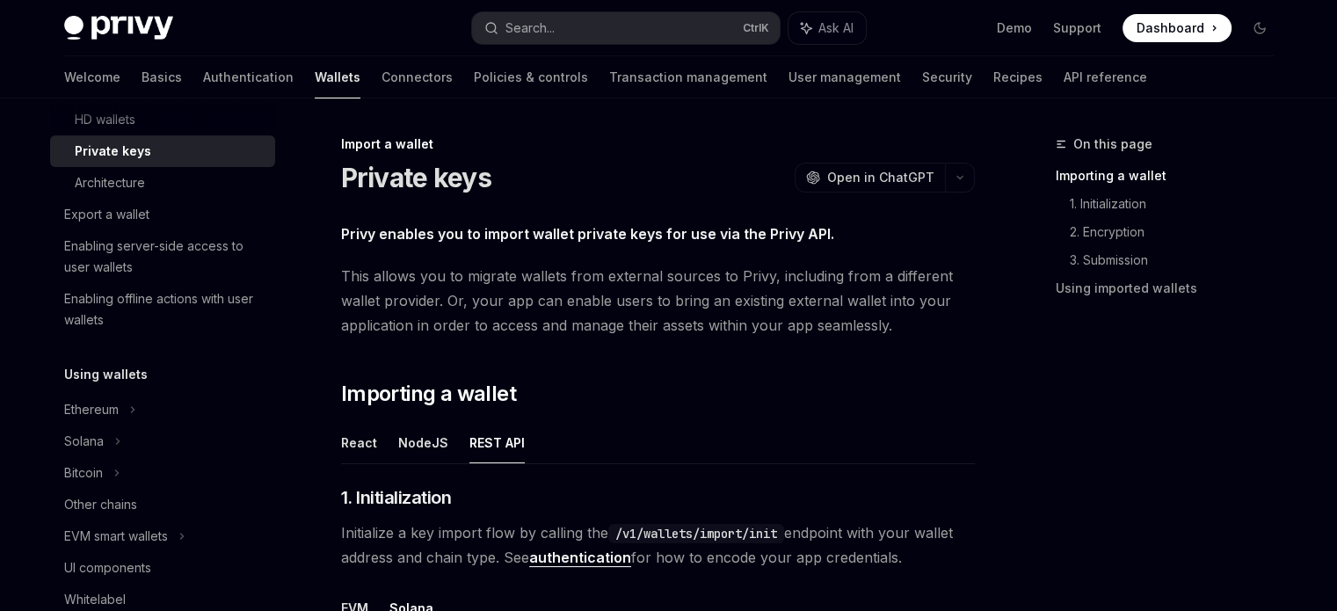
drag, startPoint x: 422, startPoint y: 409, endPoint x: 341, endPoint y: 146, distance: 274.9
copy div "Import a wallet Private keys OpenAI Open in ChatGPT OpenAI Open in ChatGPT Priv…"
click at [130, 187] on div "Architecture" at bounding box center [110, 182] width 70 height 21
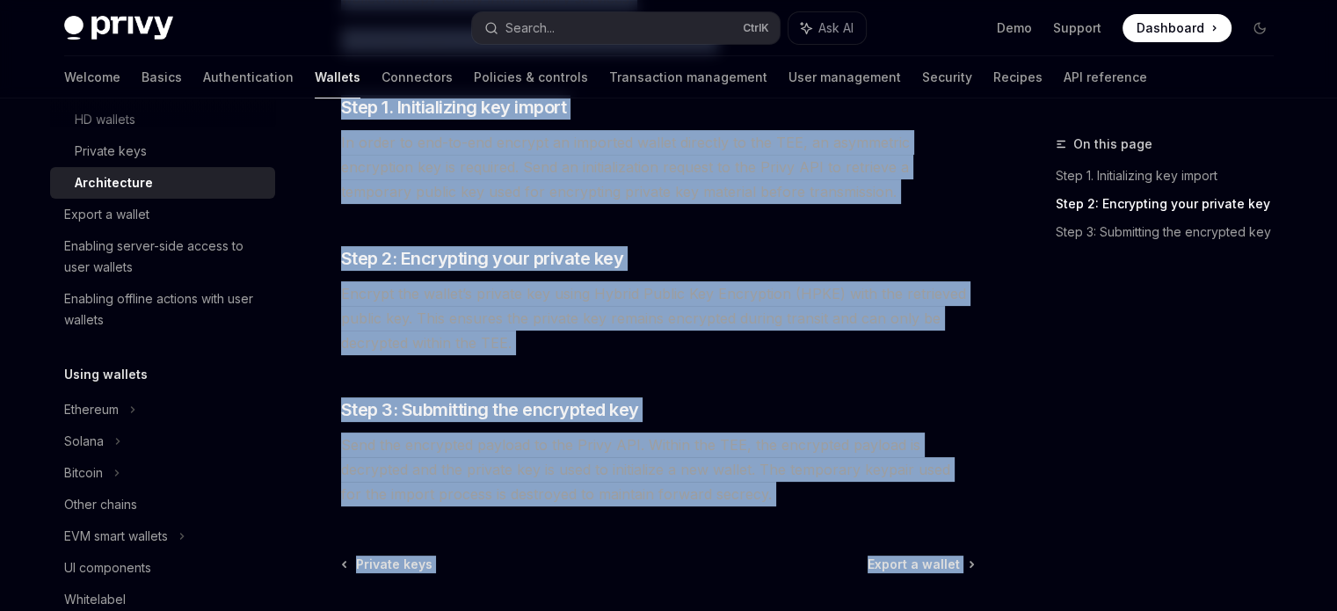
scroll to position [482, 0]
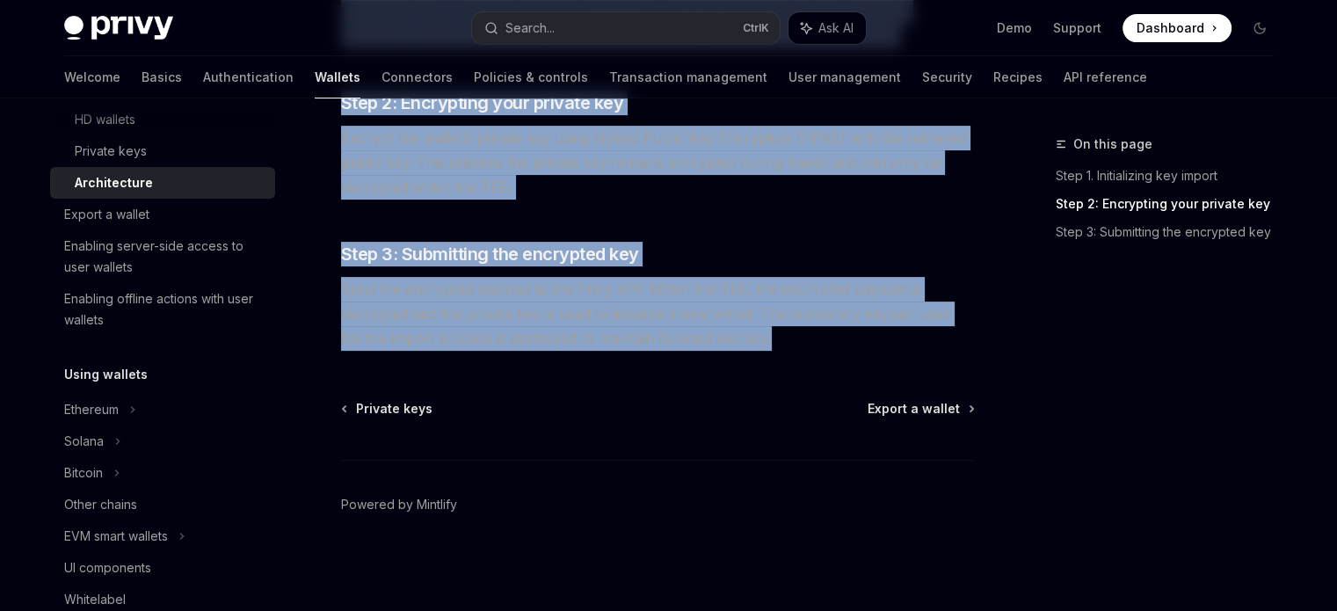
drag, startPoint x: 342, startPoint y: 141, endPoint x: 845, endPoint y: 338, distance: 540.7
click at [845, 338] on div "Import a wallet Architecture OpenAI Open in ChatGPT OpenAI Open in ChatGPT Priv…" at bounding box center [493, 131] width 970 height 961
click at [167, 222] on div "Export a wallet" at bounding box center [164, 214] width 200 height 21
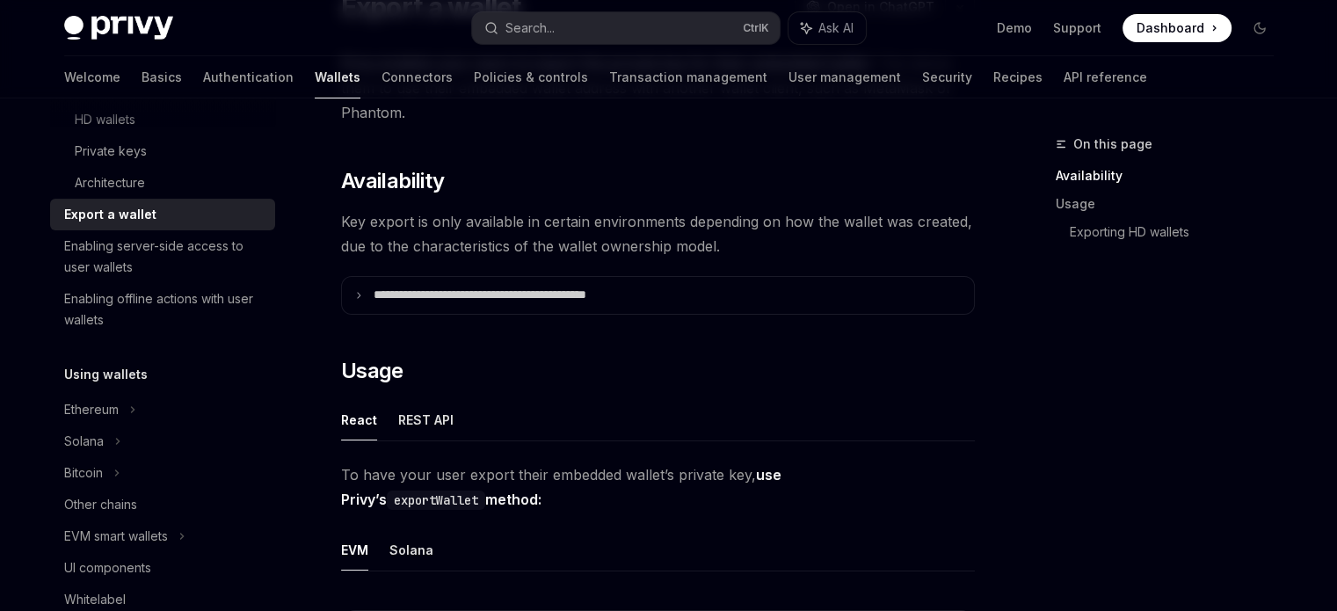
scroll to position [176, 0]
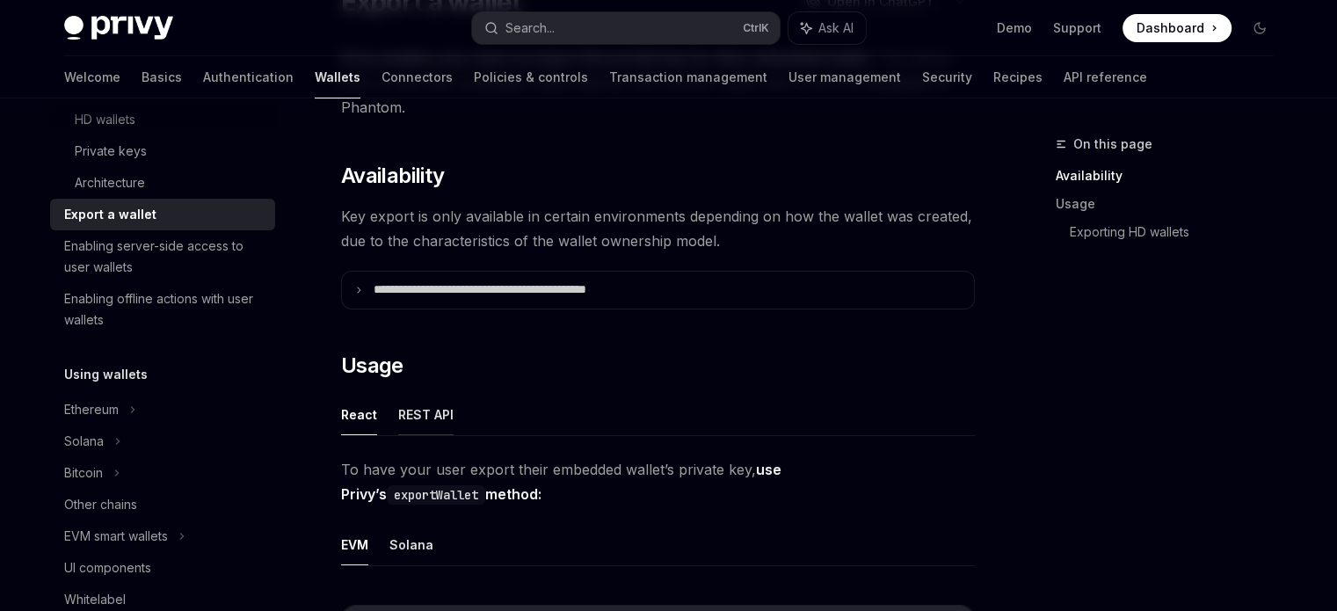
click at [416, 417] on button "REST API" at bounding box center [425, 414] width 55 height 41
type textarea "*"
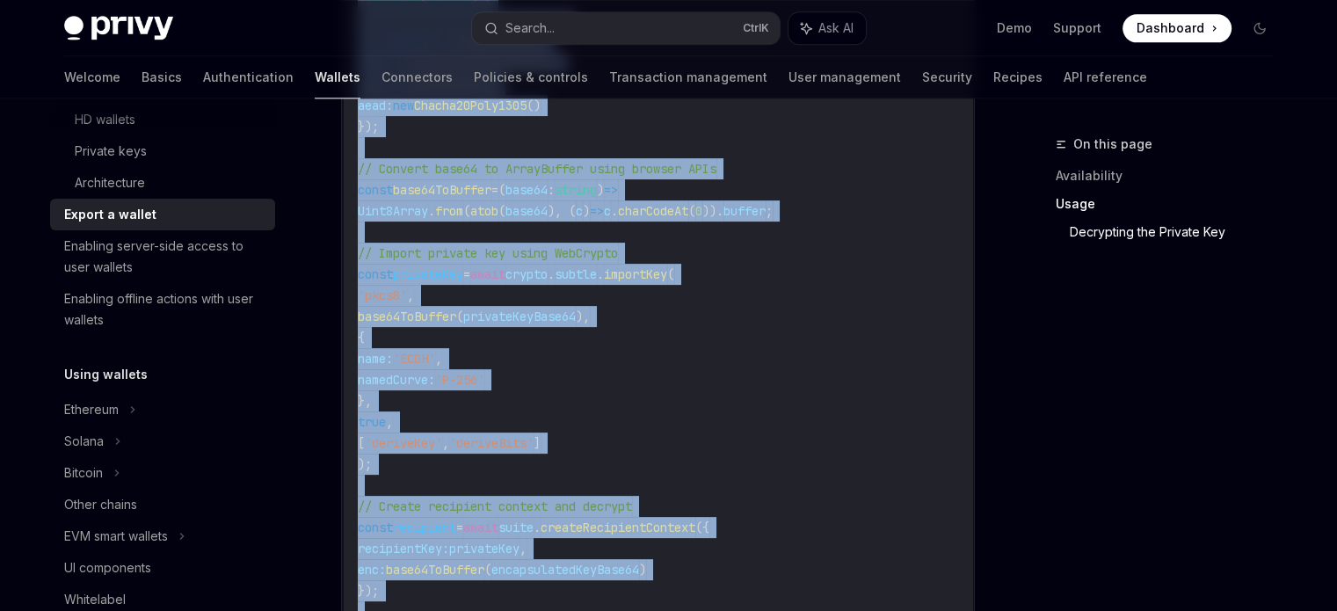
scroll to position [2660, 0]
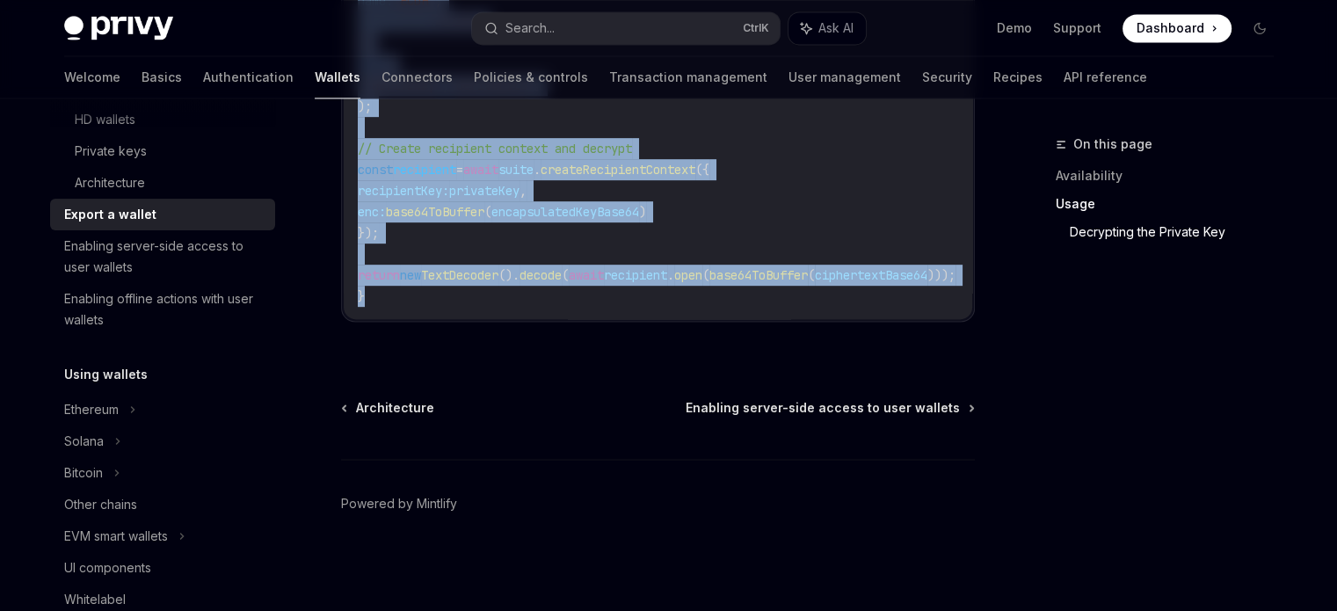
drag, startPoint x: 341, startPoint y: 136, endPoint x: 559, endPoint y: 312, distance: 280.0
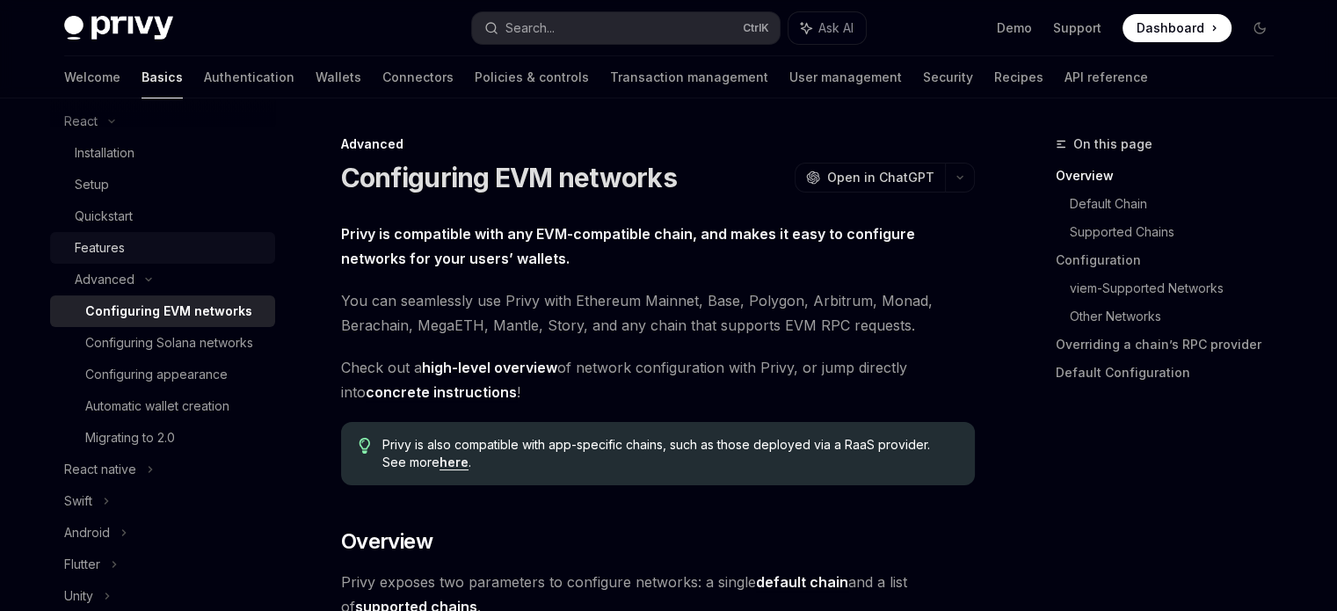
scroll to position [243, 0]
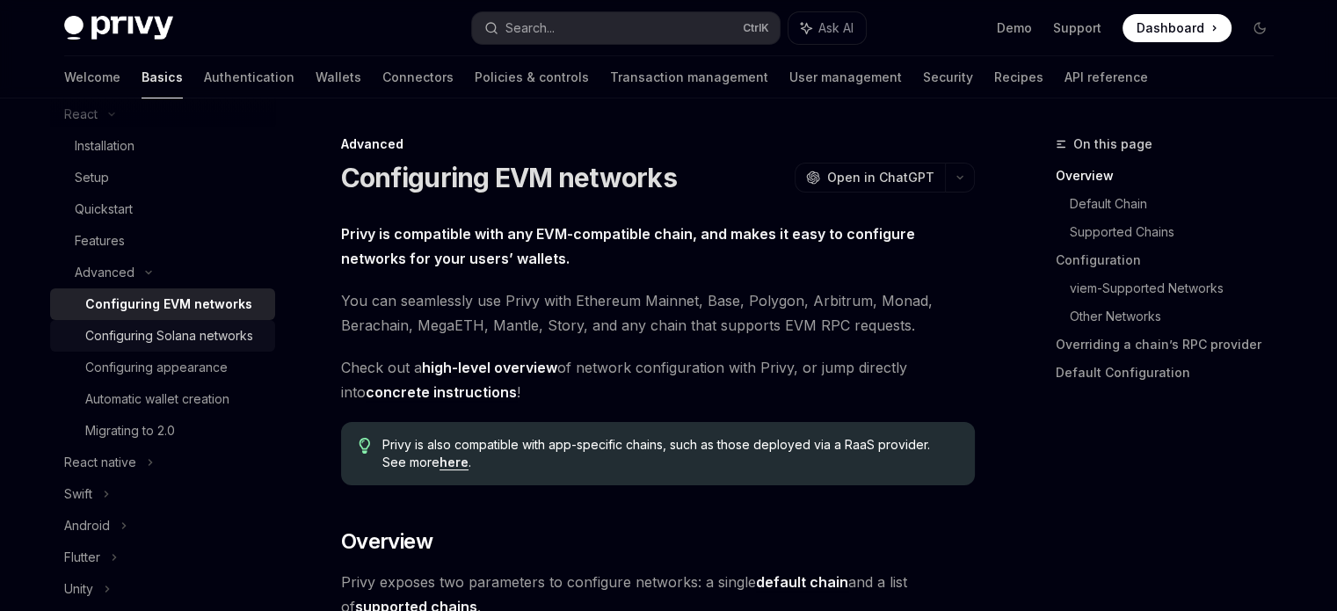
click at [147, 346] on div "Configuring Solana networks" at bounding box center [169, 335] width 168 height 21
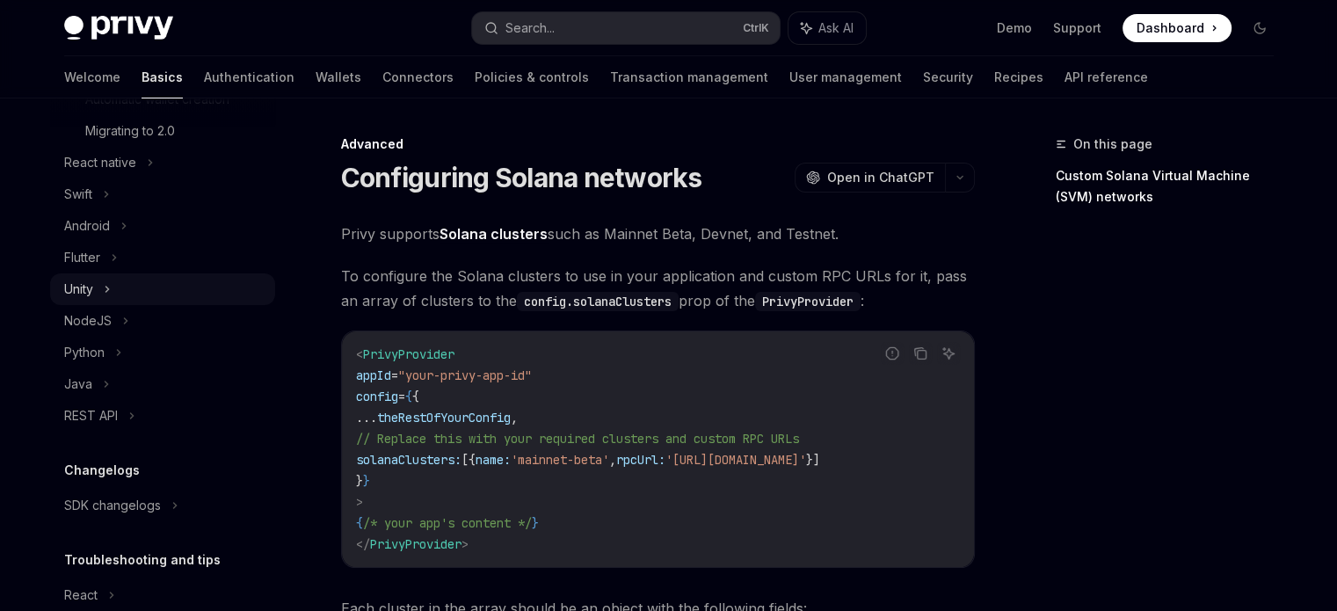
scroll to position [289, 0]
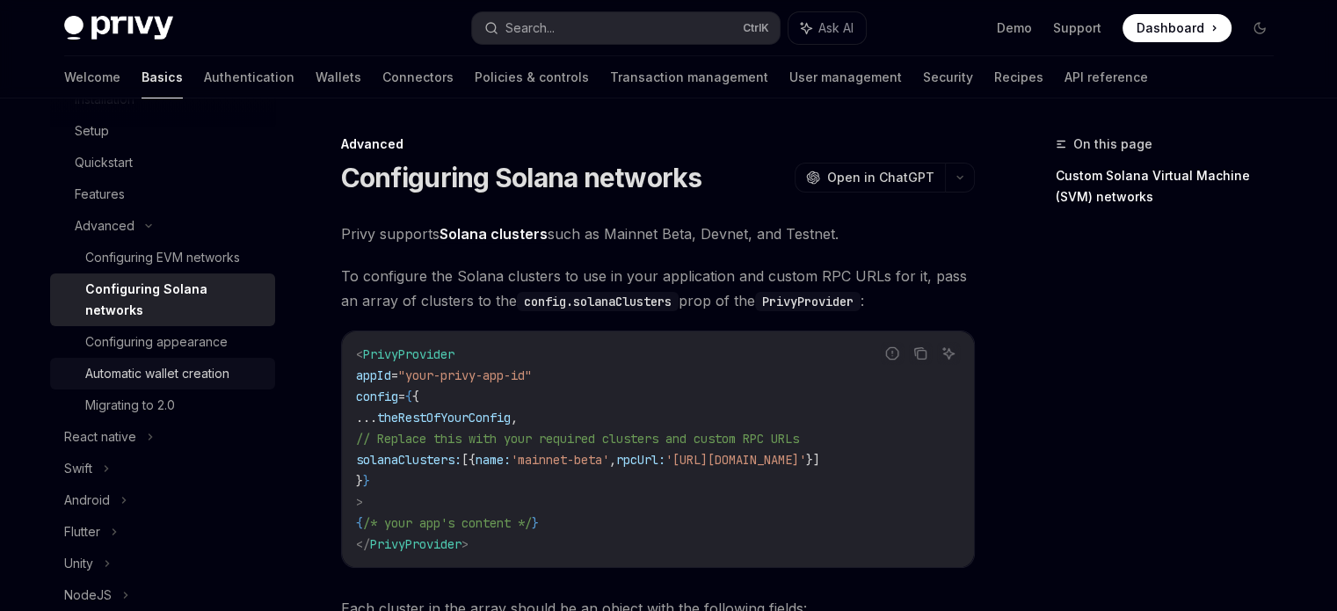
click at [188, 366] on div "Automatic wallet creation" at bounding box center [157, 373] width 144 height 21
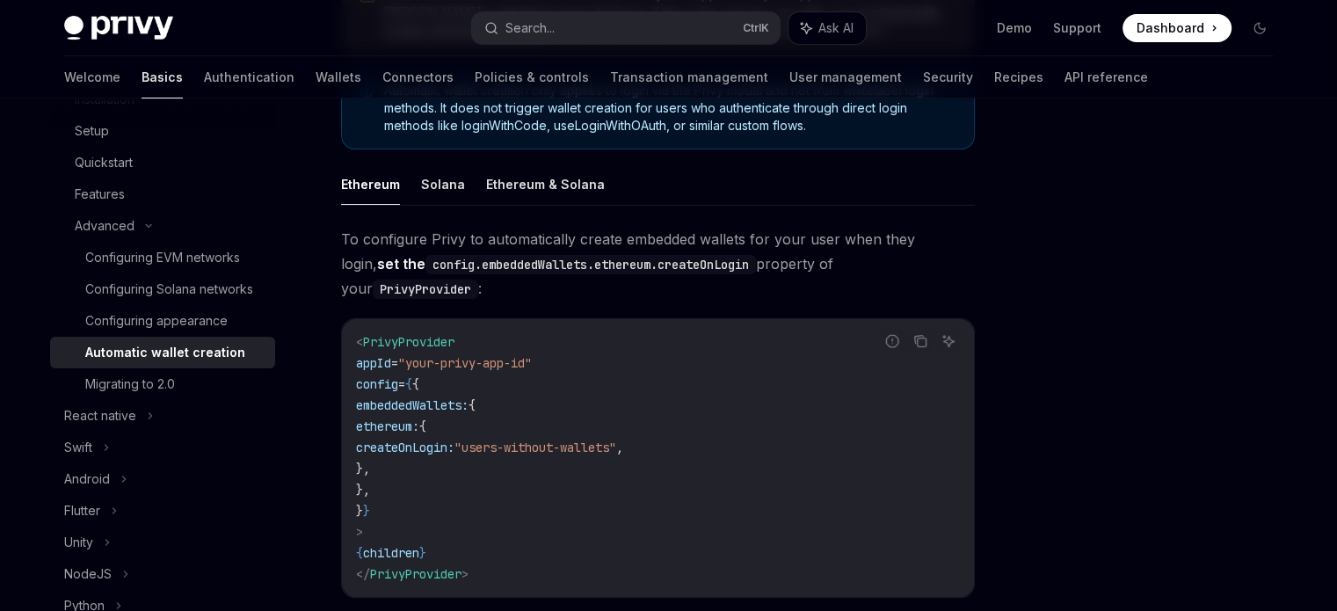
scroll to position [323, 0]
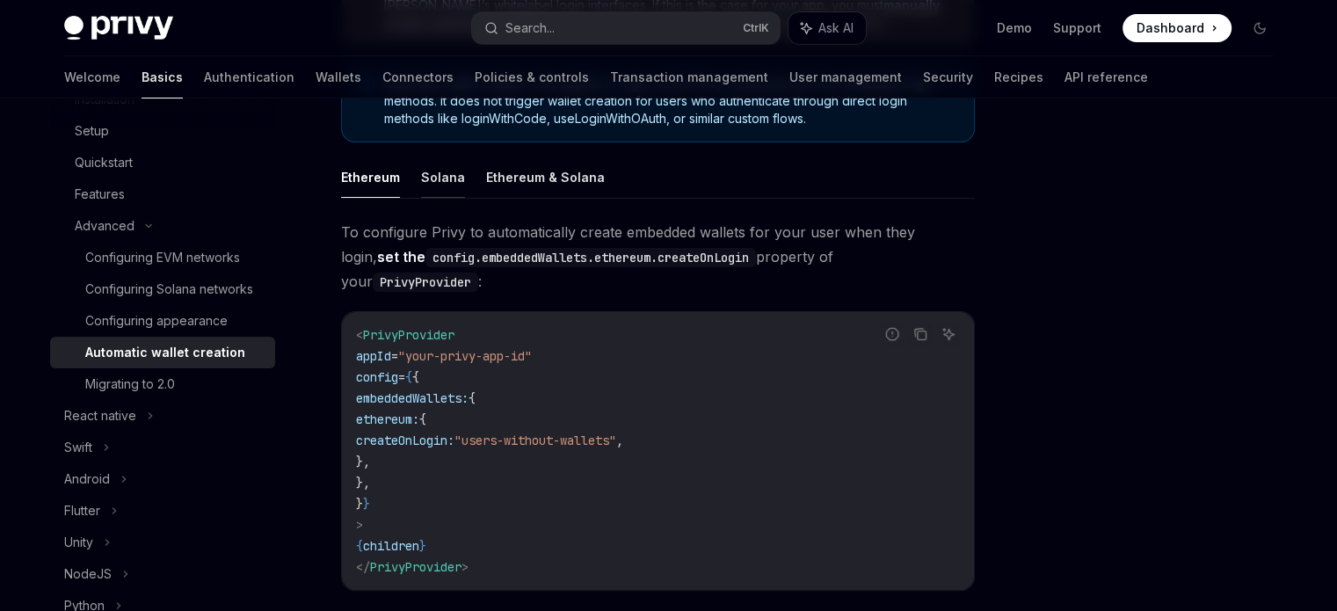
click at [443, 178] on button "Solana" at bounding box center [443, 176] width 44 height 41
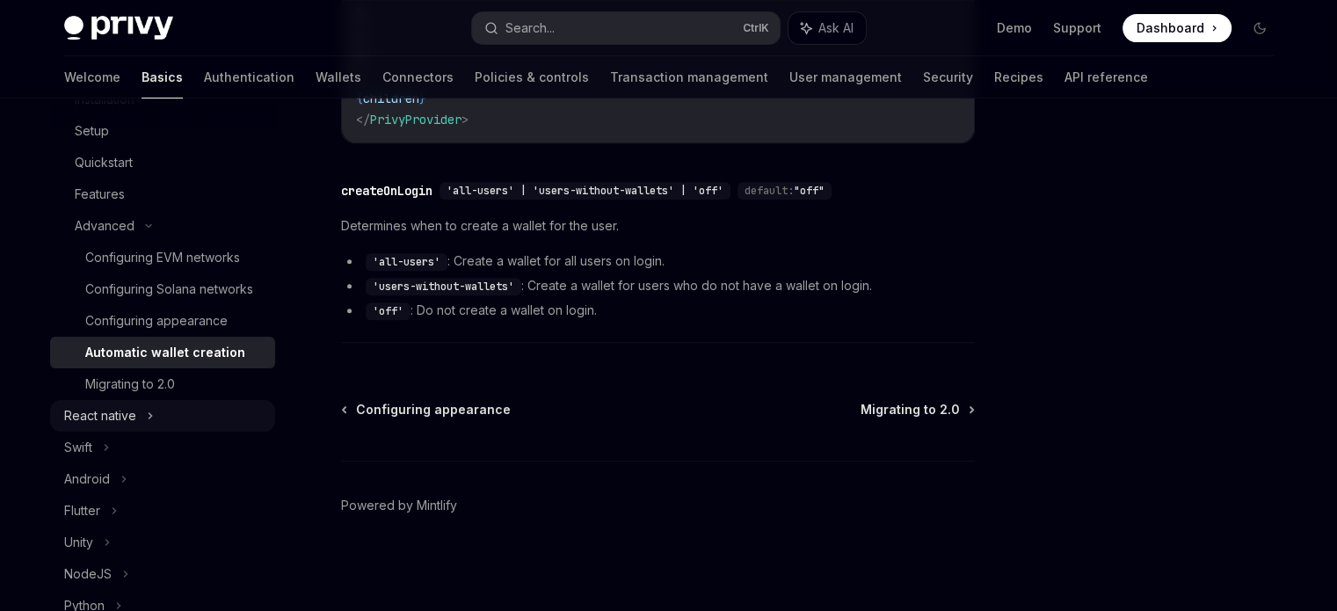
scroll to position [480, 0]
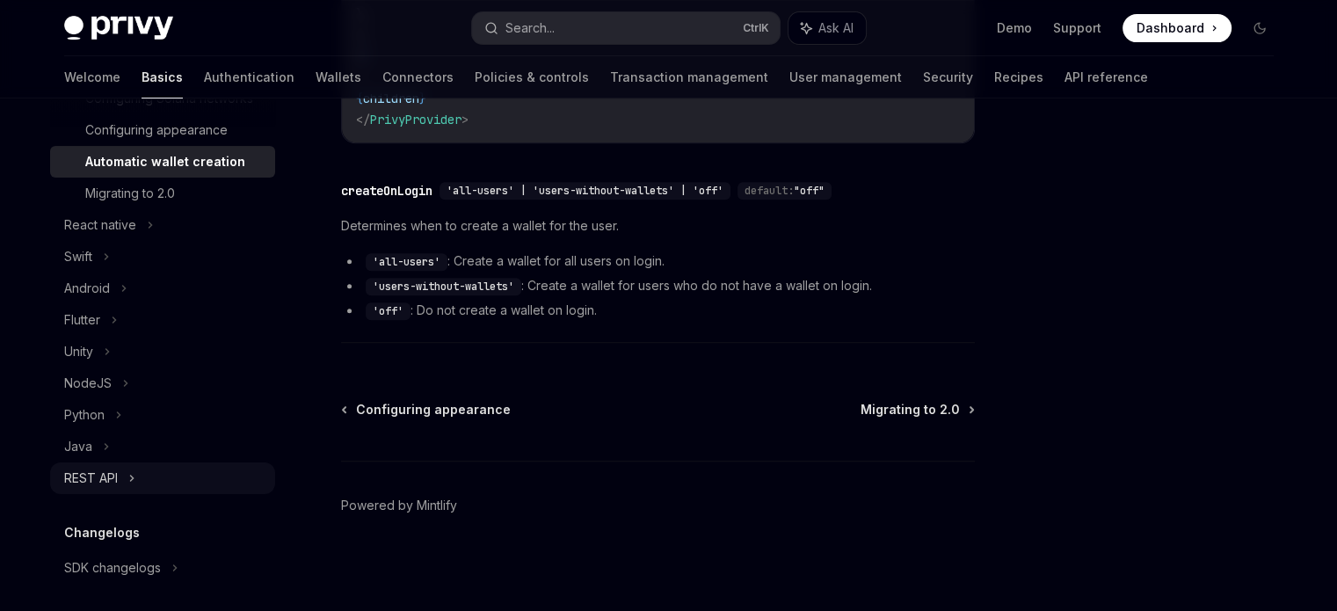
click at [120, 494] on div "REST API" at bounding box center [162, 478] width 225 height 32
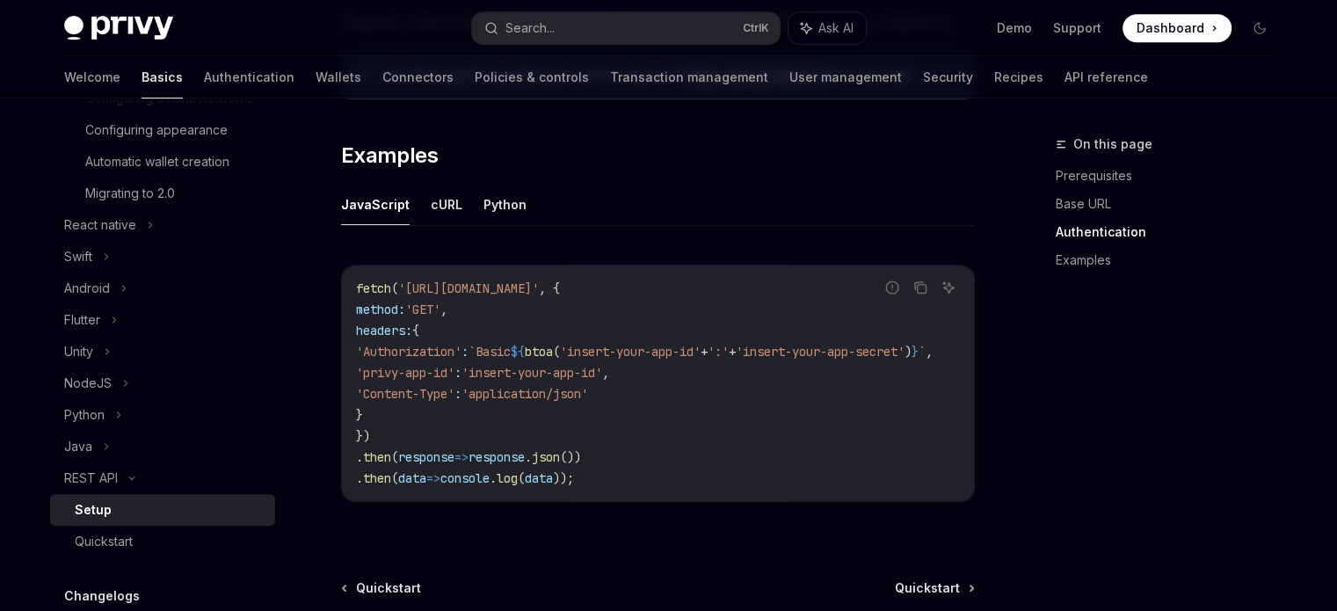
scroll to position [878, 0]
click at [436, 199] on button "cURL" at bounding box center [447, 200] width 32 height 41
type textarea "*"
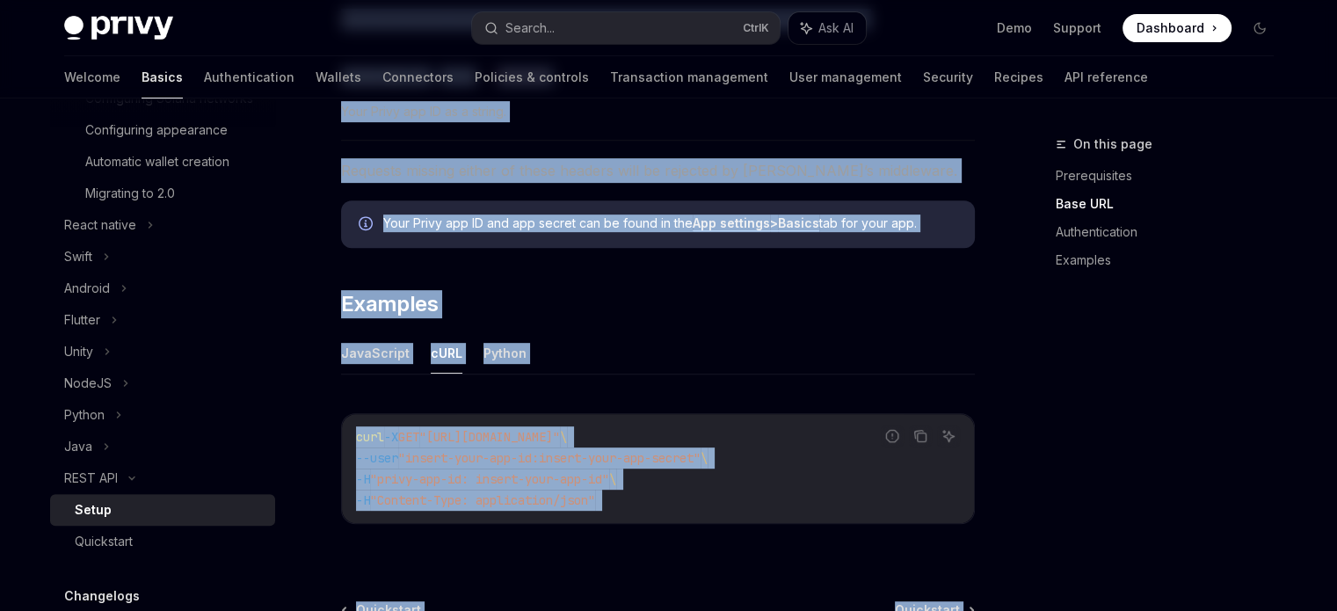
scroll to position [925, 0]
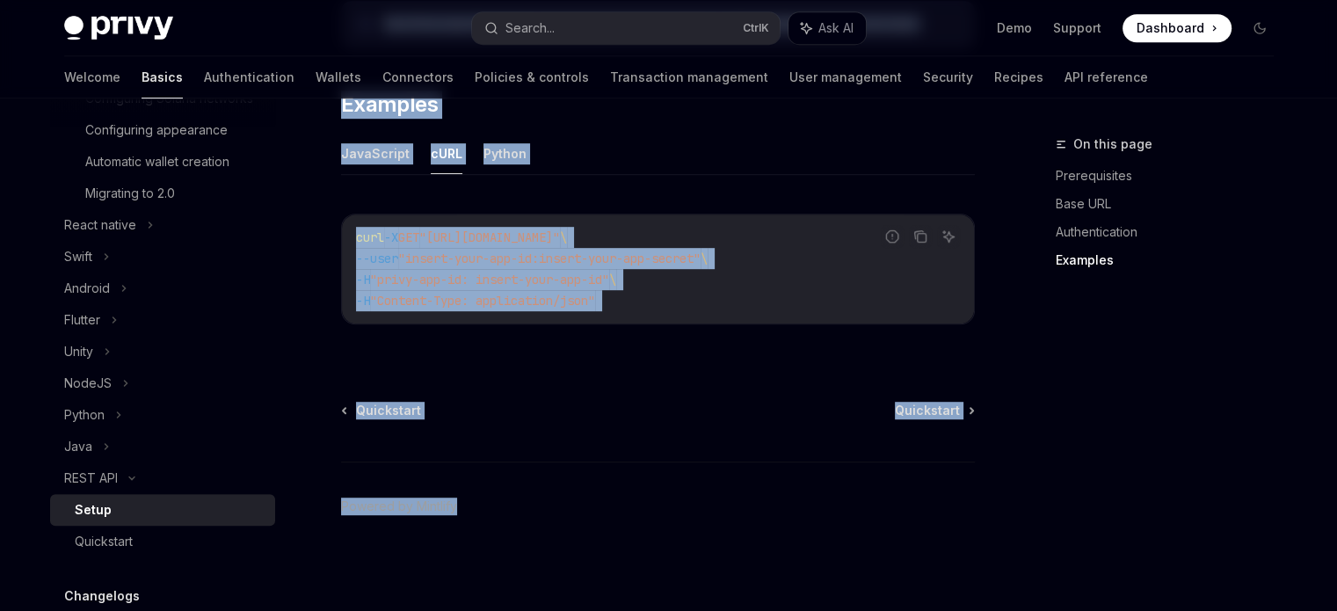
drag, startPoint x: 334, startPoint y: 148, endPoint x: 728, endPoint y: 311, distance: 426.3
copy div "LORE IPS Dolor SitaME Cons ad ElitSED DoeiUS Temp in UtlaBOR ​ Etdoloremagna Al…"
click at [728, 311] on div "curl -X GET "[URL][DOMAIN_NAME]" \ --user "insert-your-app-id:insert-your-app-s…" at bounding box center [658, 268] width 632 height 109
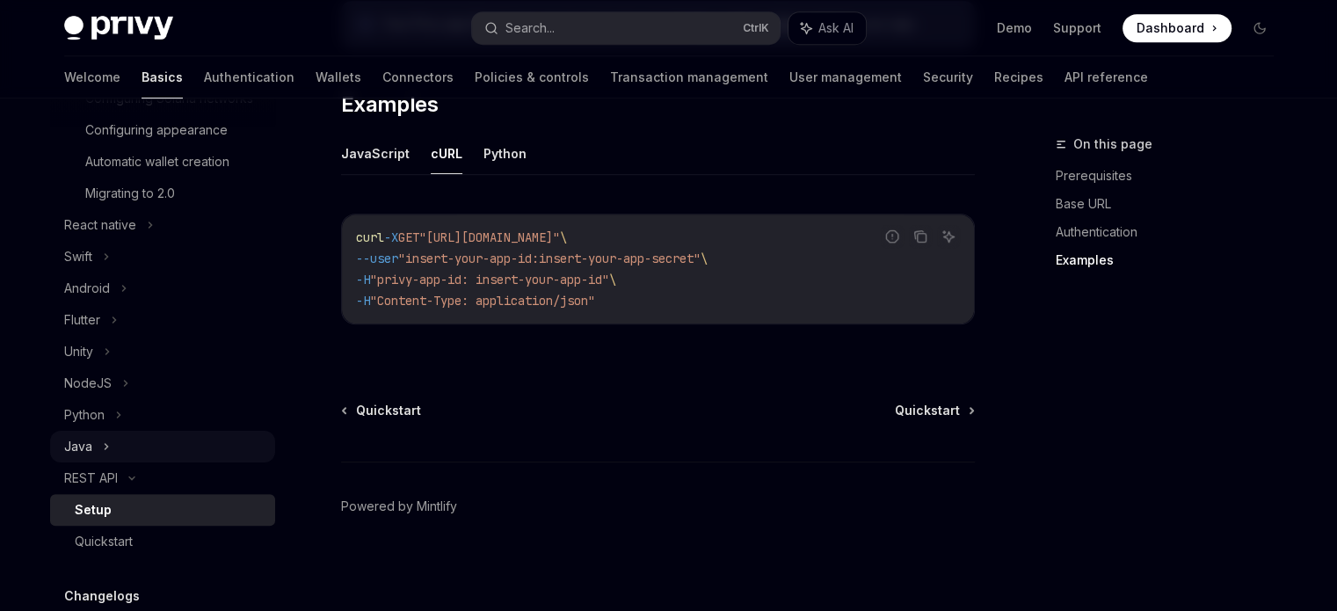
scroll to position [724, 0]
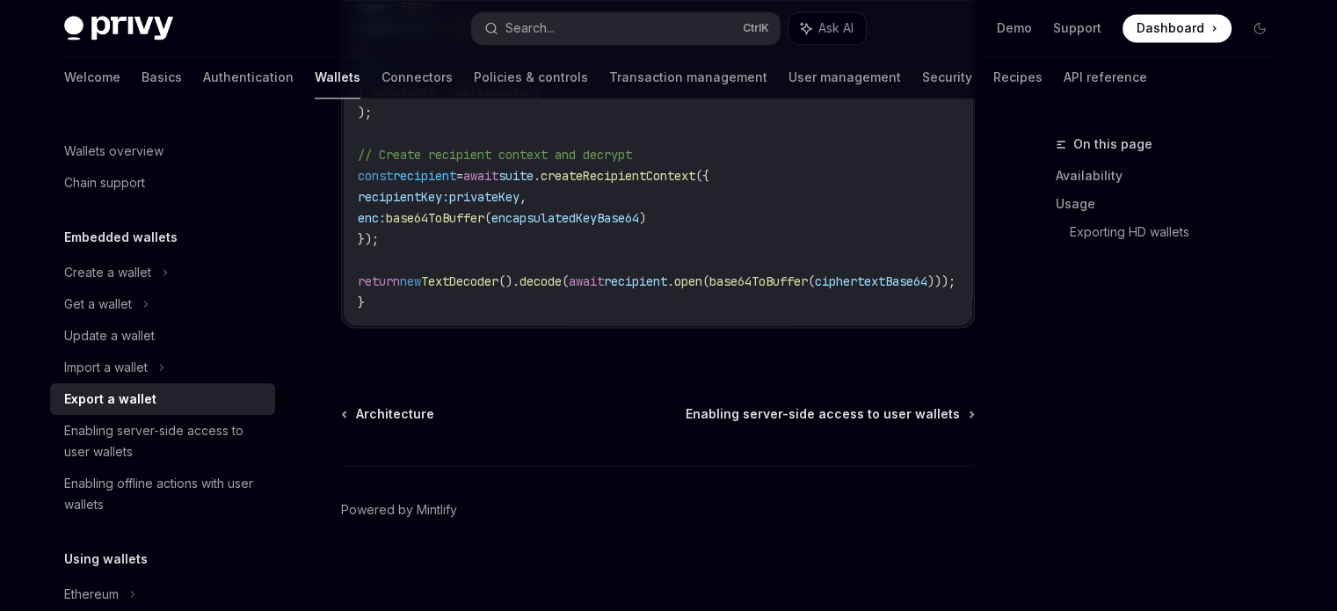
scroll to position [2660, 0]
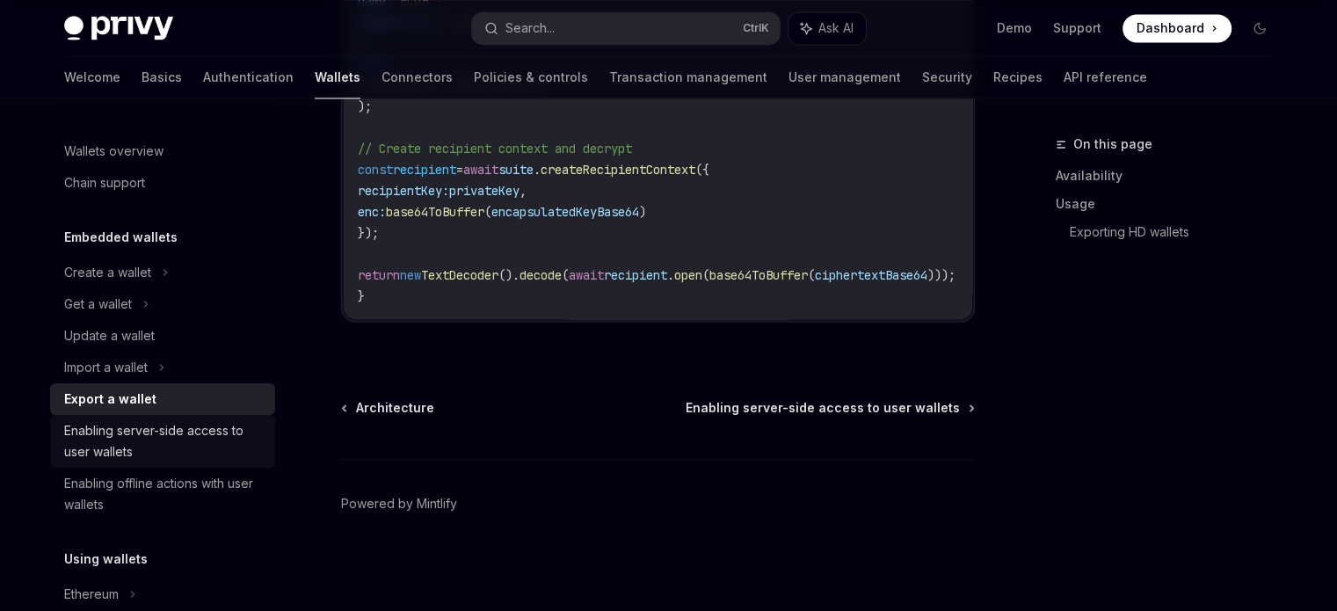
click at [158, 430] on div "Enabling server-side access to user wallets" at bounding box center [164, 441] width 200 height 42
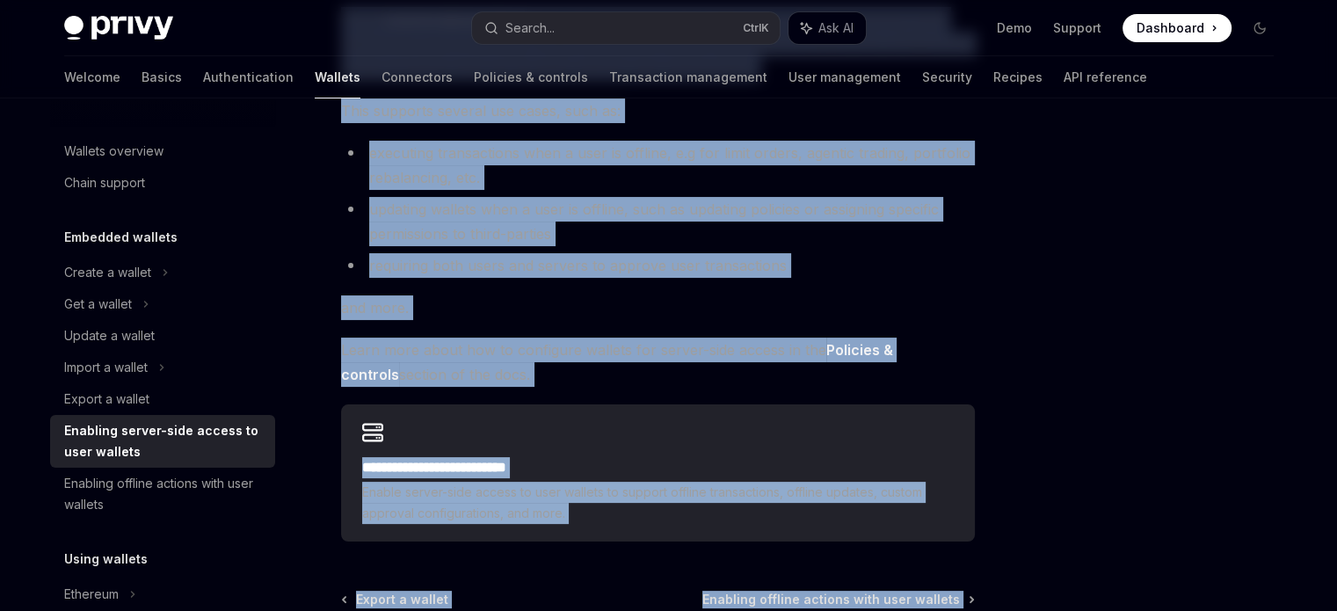
scroll to position [437, 0]
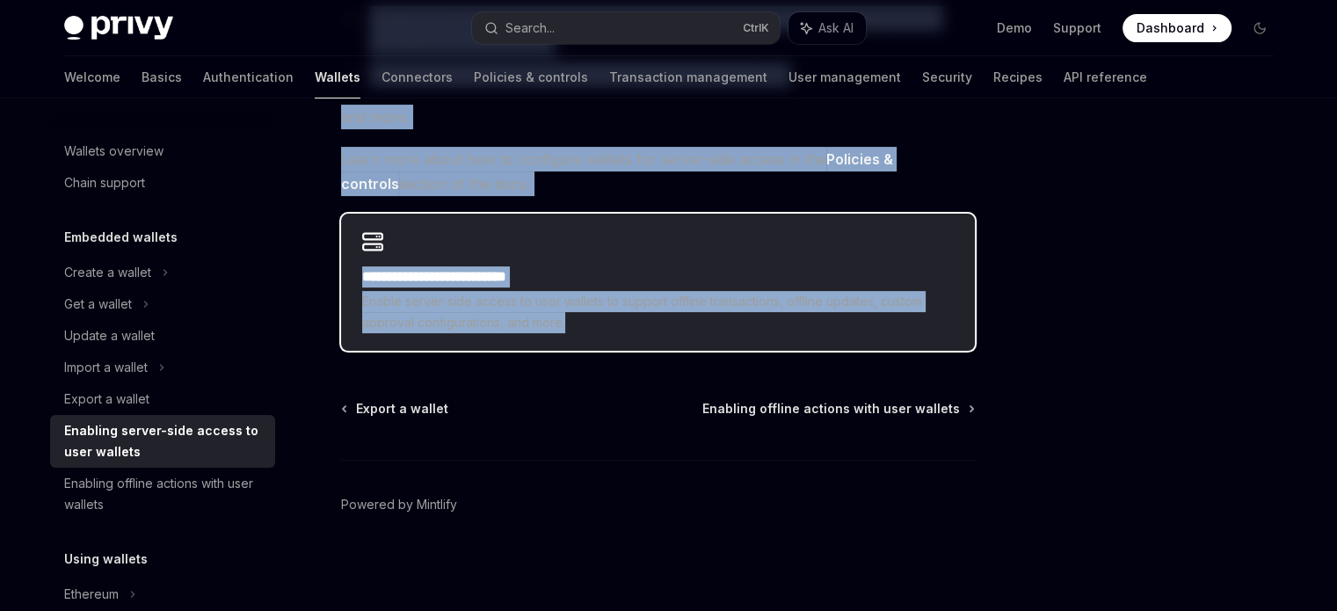
drag, startPoint x: 337, startPoint y: 142, endPoint x: 642, endPoint y: 341, distance: 363.2
click at [642, 341] on div "**********" at bounding box center [493, 154] width 970 height 915
copy div "**********"
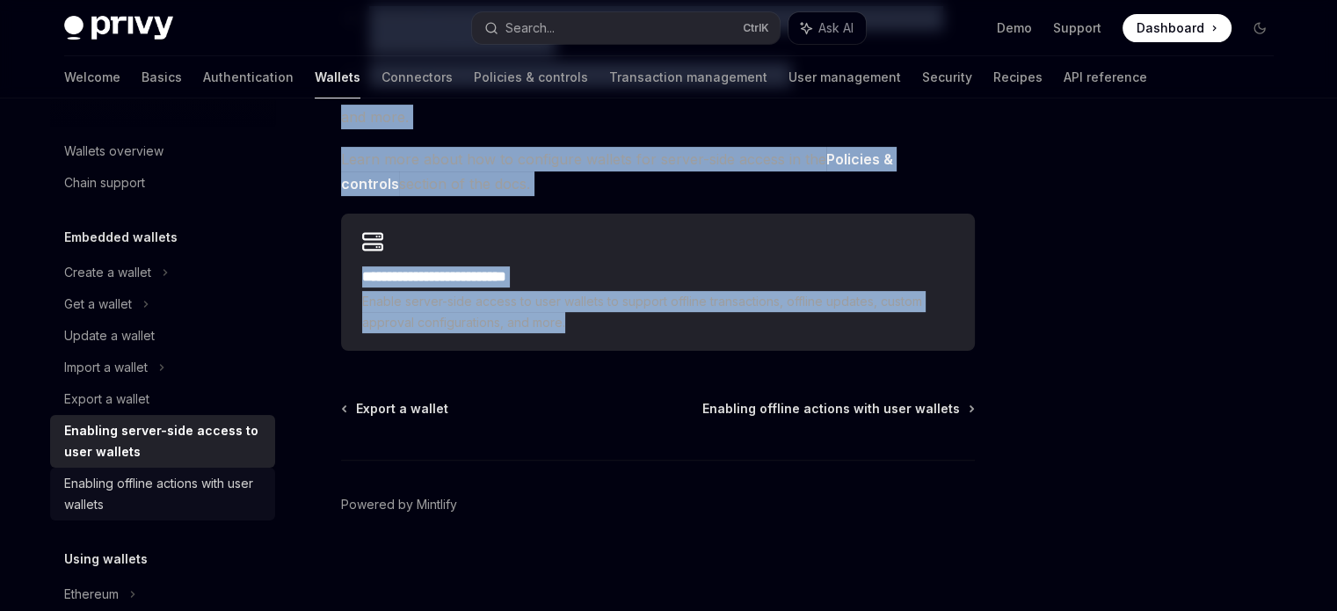
click at [180, 498] on div "Enabling offline actions with user wallets" at bounding box center [164, 494] width 200 height 42
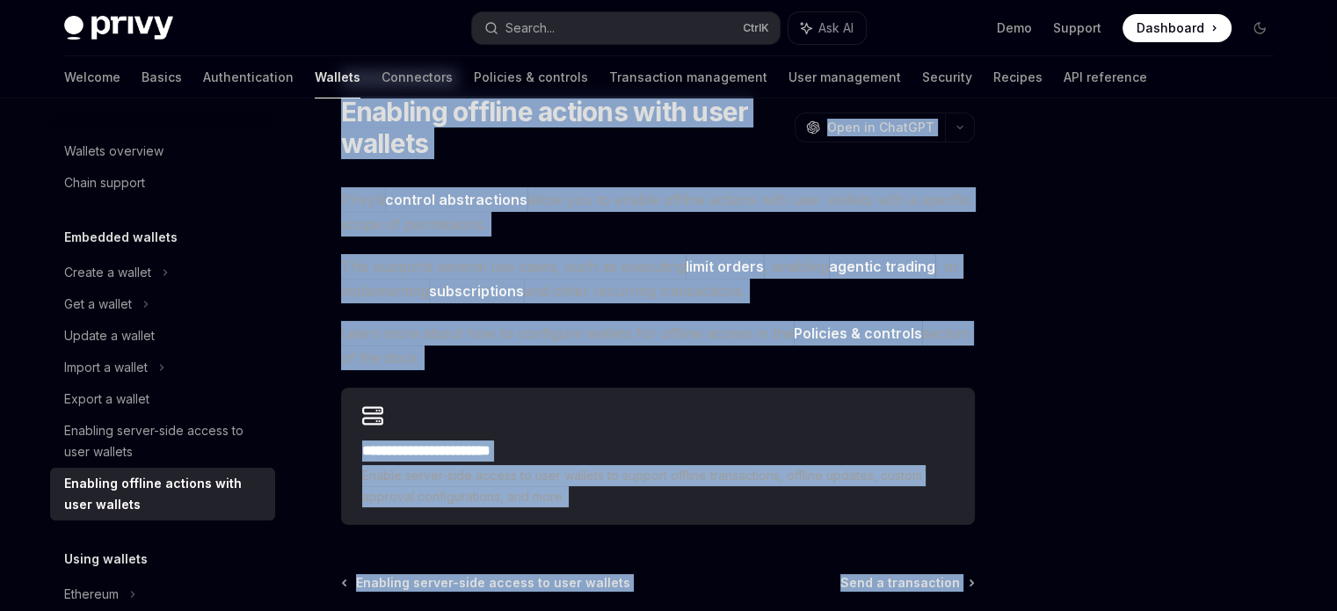
scroll to position [240, 0]
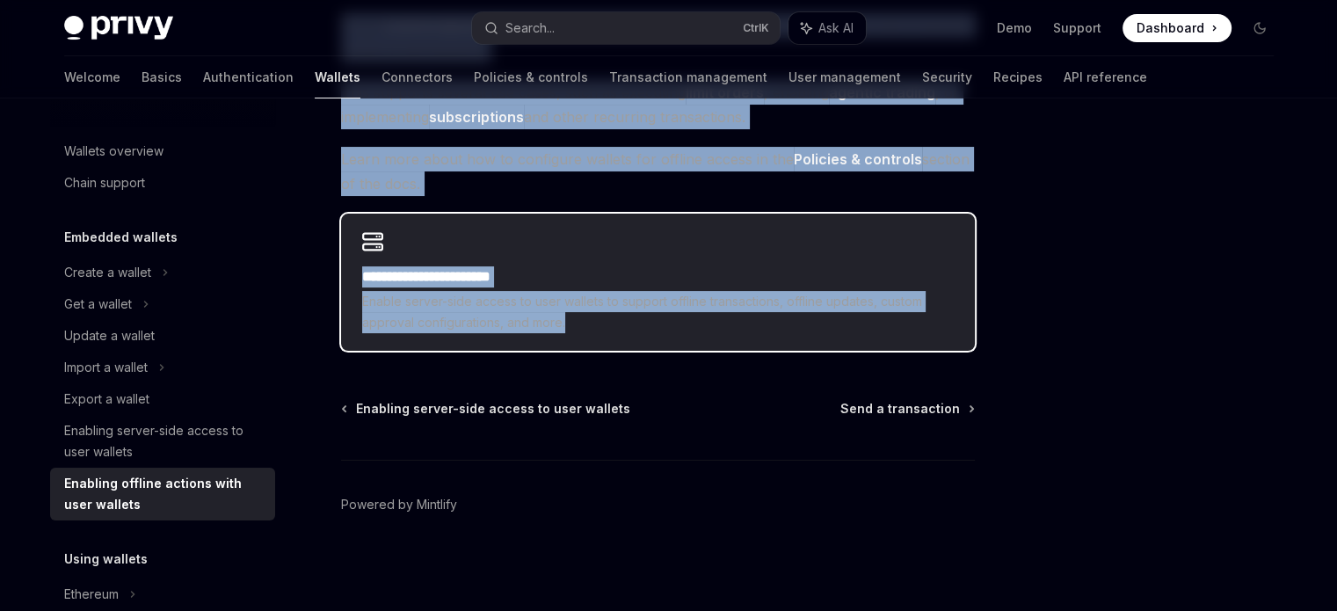
drag, startPoint x: 342, startPoint y: 143, endPoint x: 601, endPoint y: 345, distance: 328.2
click at [601, 345] on div "**********" at bounding box center [493, 253] width 970 height 718
copy div "**********"
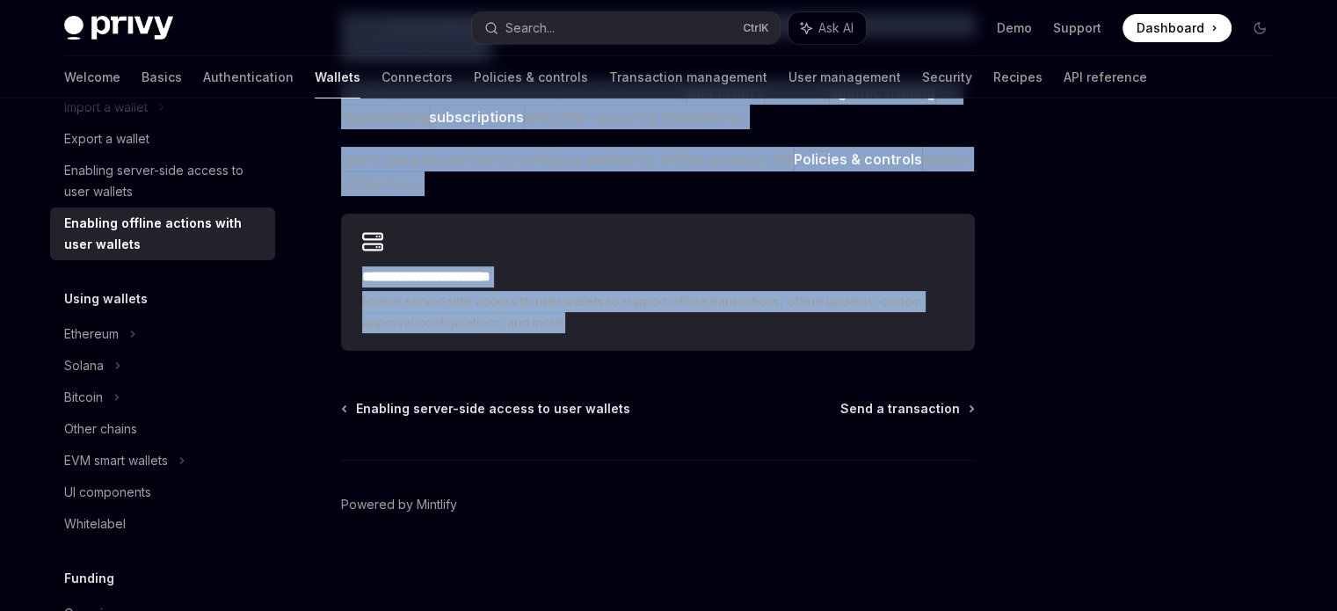
scroll to position [262, 0]
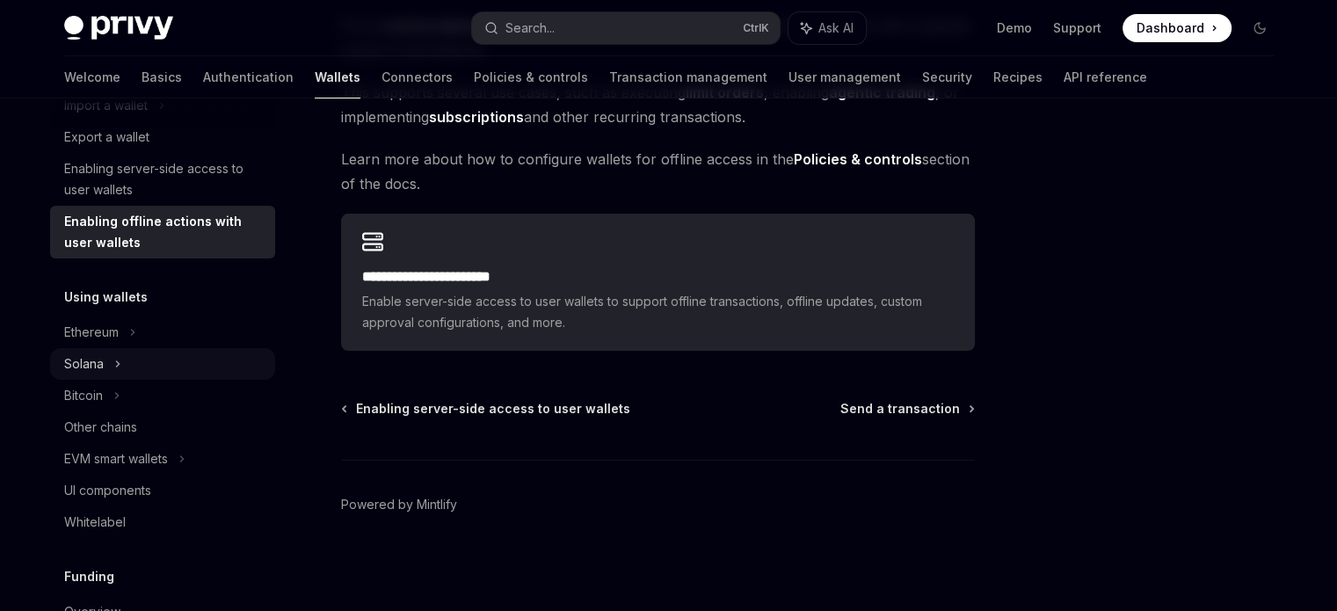
click at [112, 359] on div "Solana" at bounding box center [162, 364] width 225 height 32
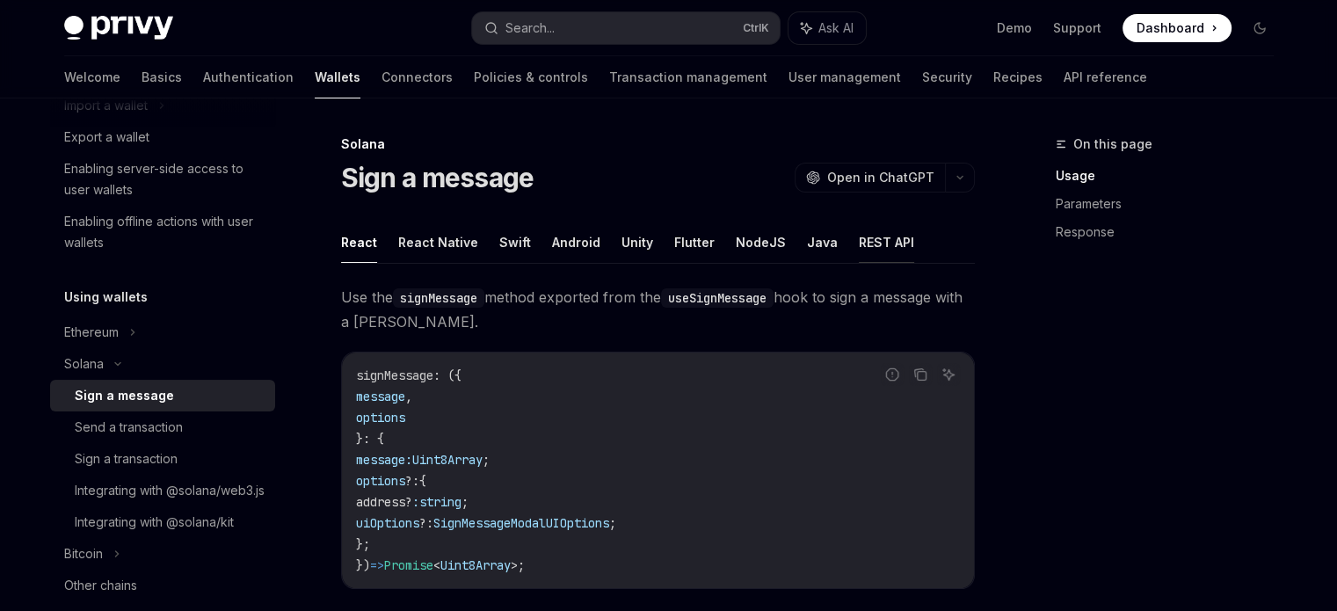
click at [874, 252] on button "REST API" at bounding box center [886, 241] width 55 height 41
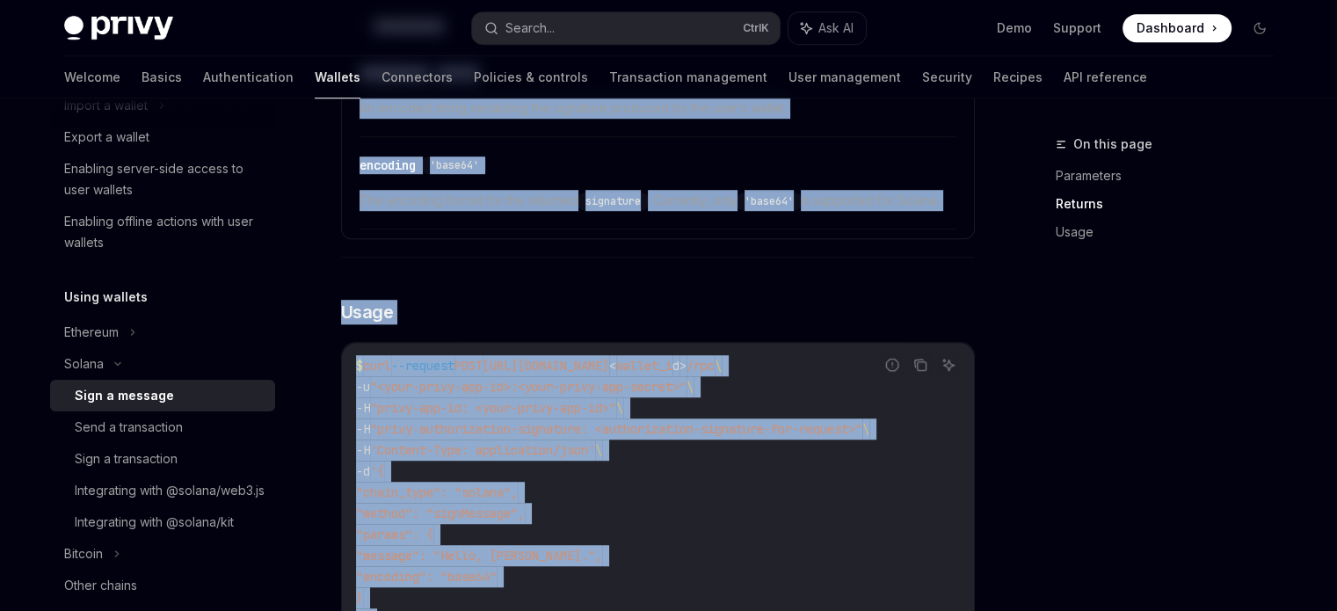
scroll to position [1454, 0]
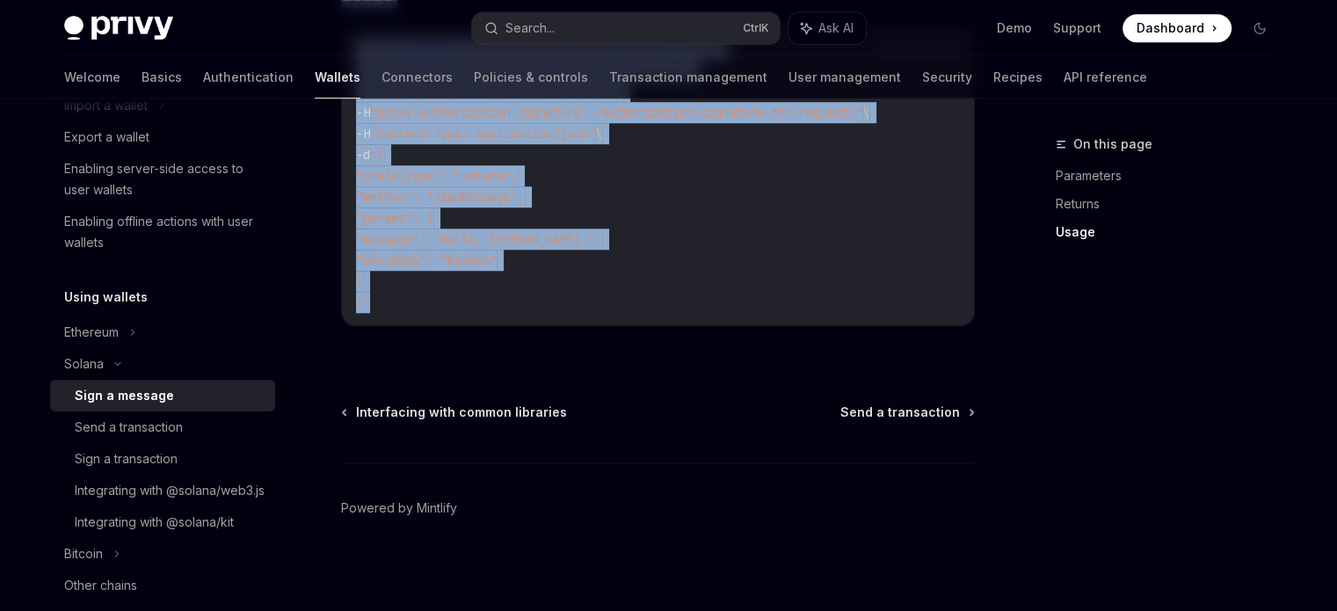
drag, startPoint x: 333, startPoint y: 134, endPoint x: 519, endPoint y: 304, distance: 251.3
copy div "**********"
click at [217, 425] on div "Send a transaction" at bounding box center [170, 427] width 190 height 21
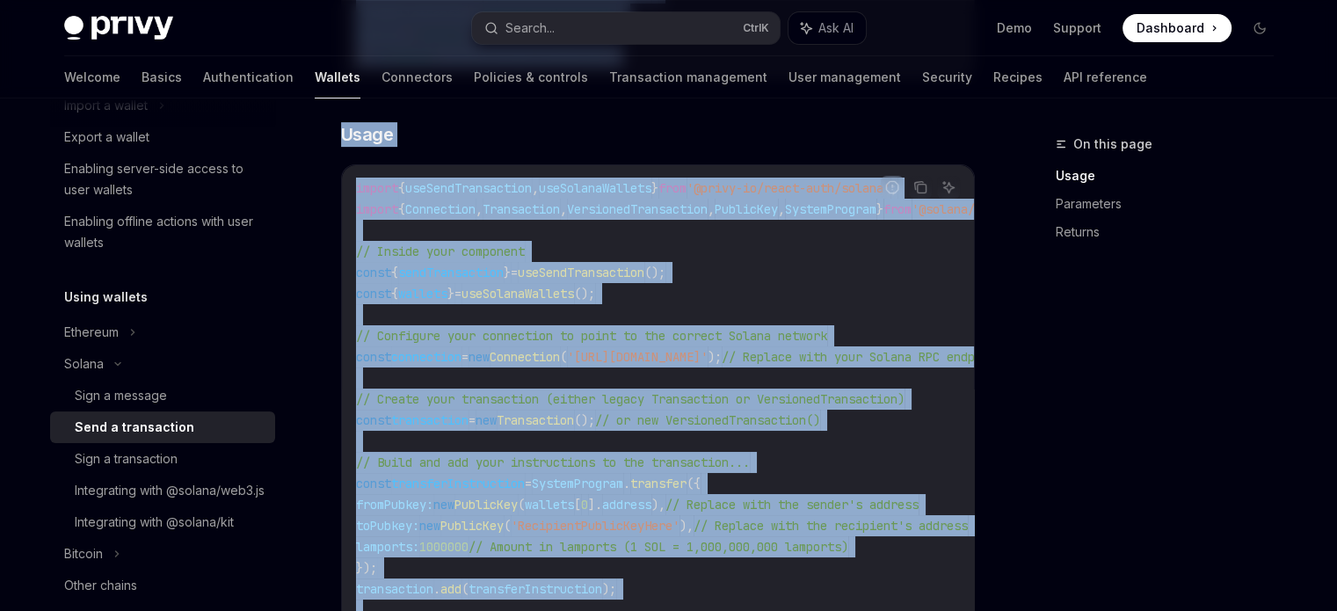
scroll to position [928, 0]
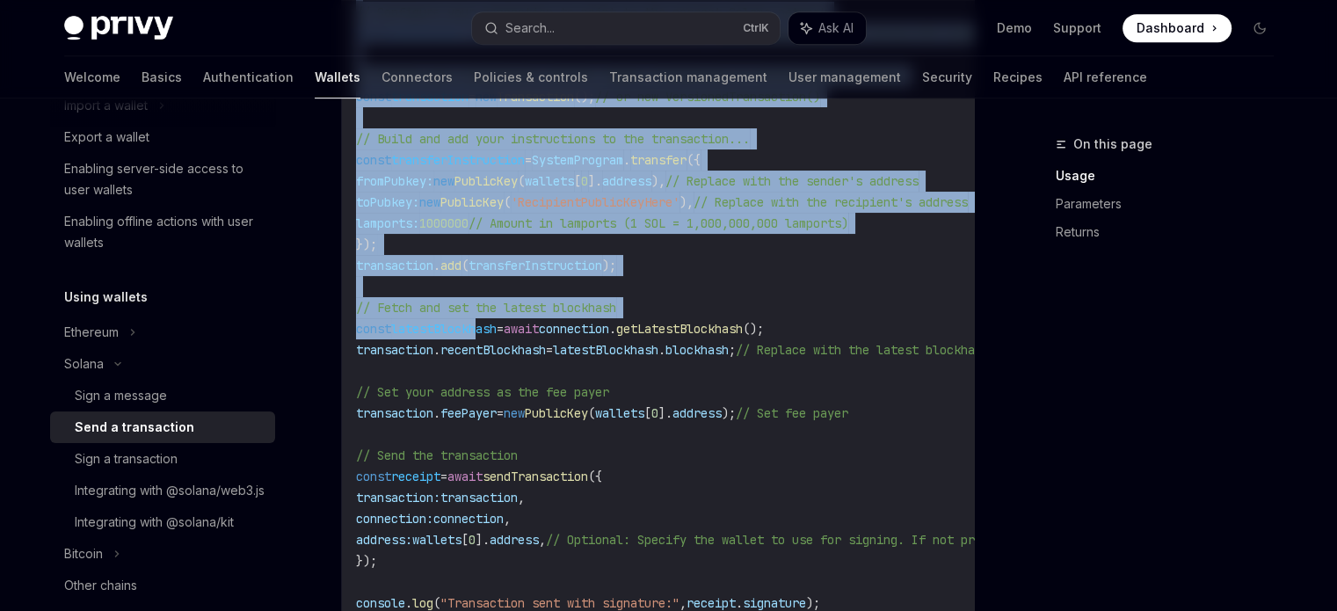
drag, startPoint x: 339, startPoint y: 141, endPoint x: 479, endPoint y: 319, distance: 226.6
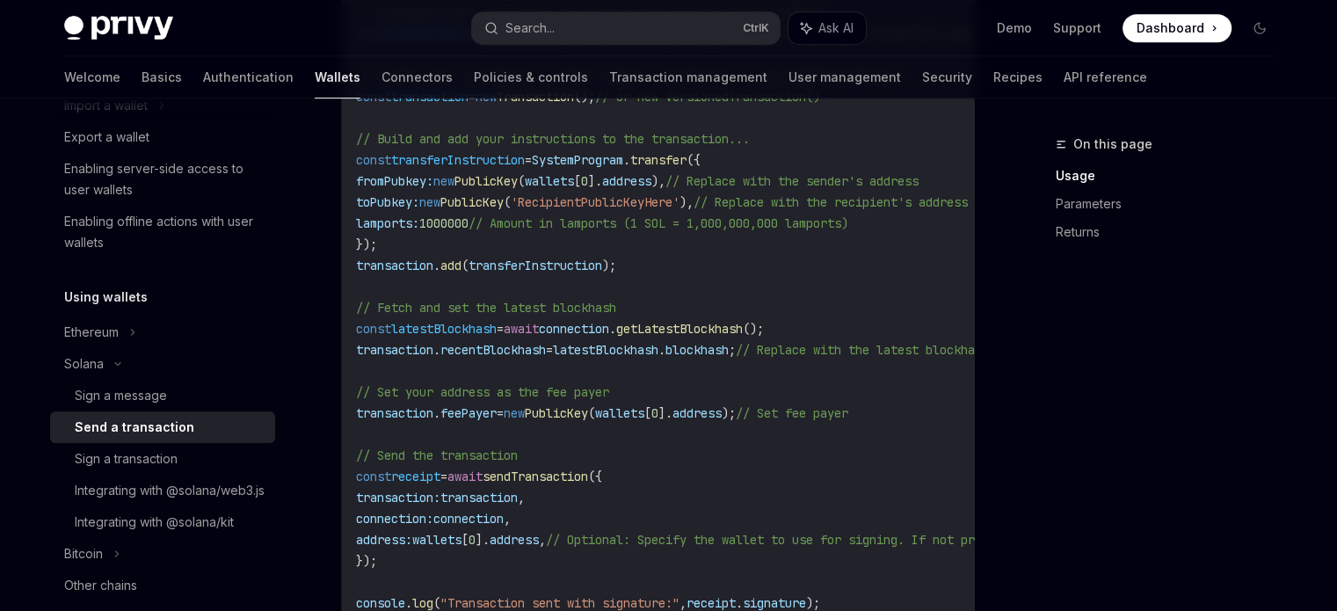
click at [608, 367] on code "import { useSendTransaction , useSolanaWallets } from '@privy-io/react-auth/sol…" at bounding box center [820, 233] width 928 height 759
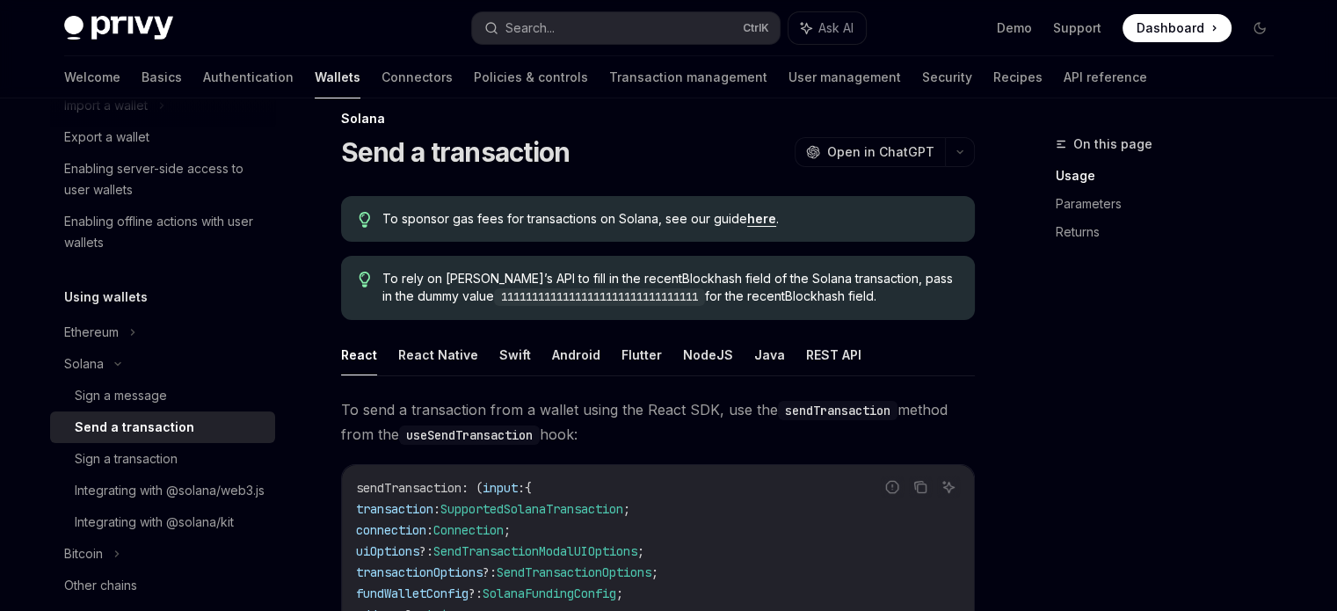
scroll to position [145, 0]
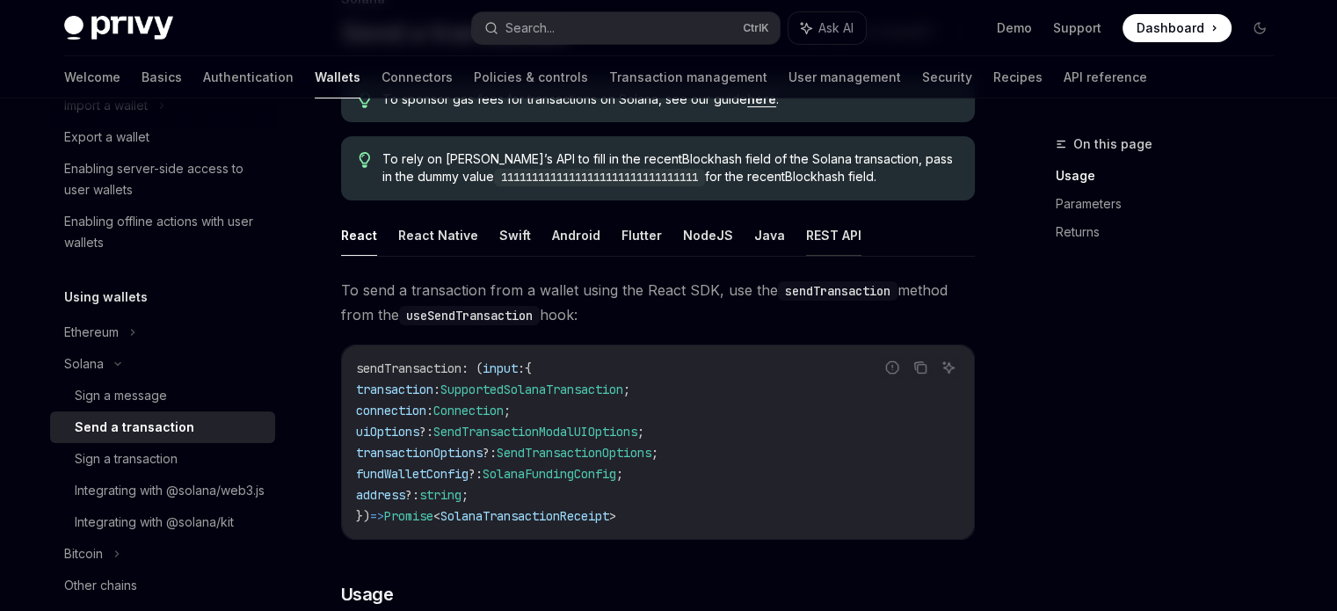
click at [806, 246] on button "REST API" at bounding box center [833, 234] width 55 height 41
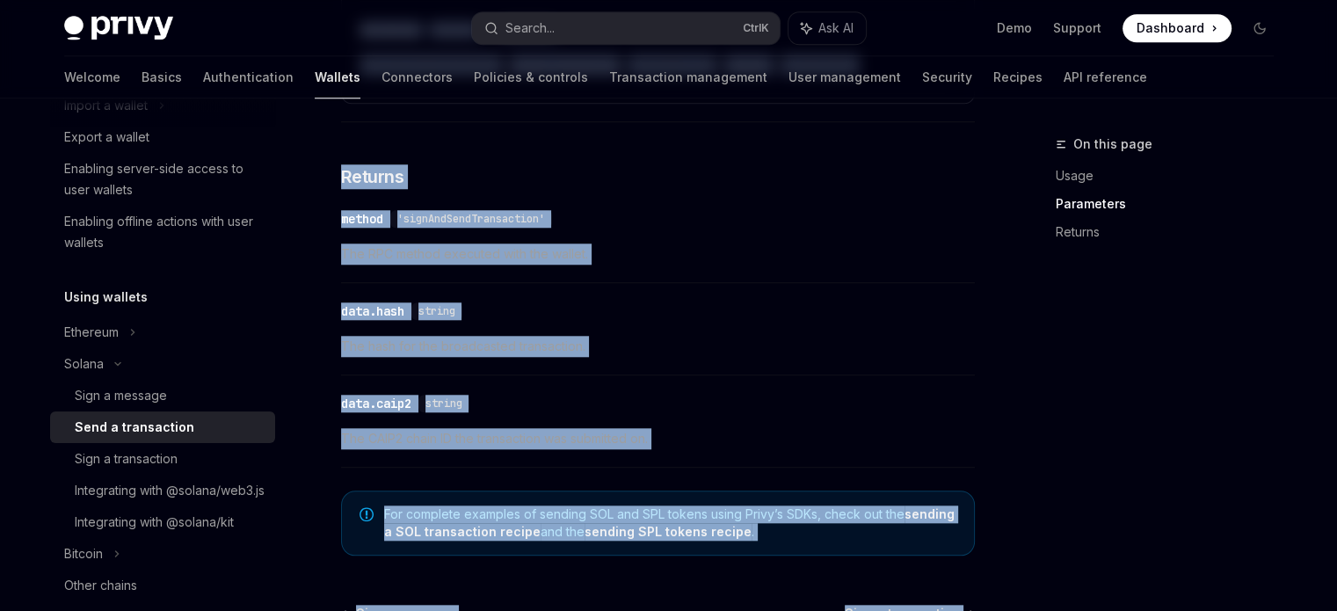
scroll to position [1812, 0]
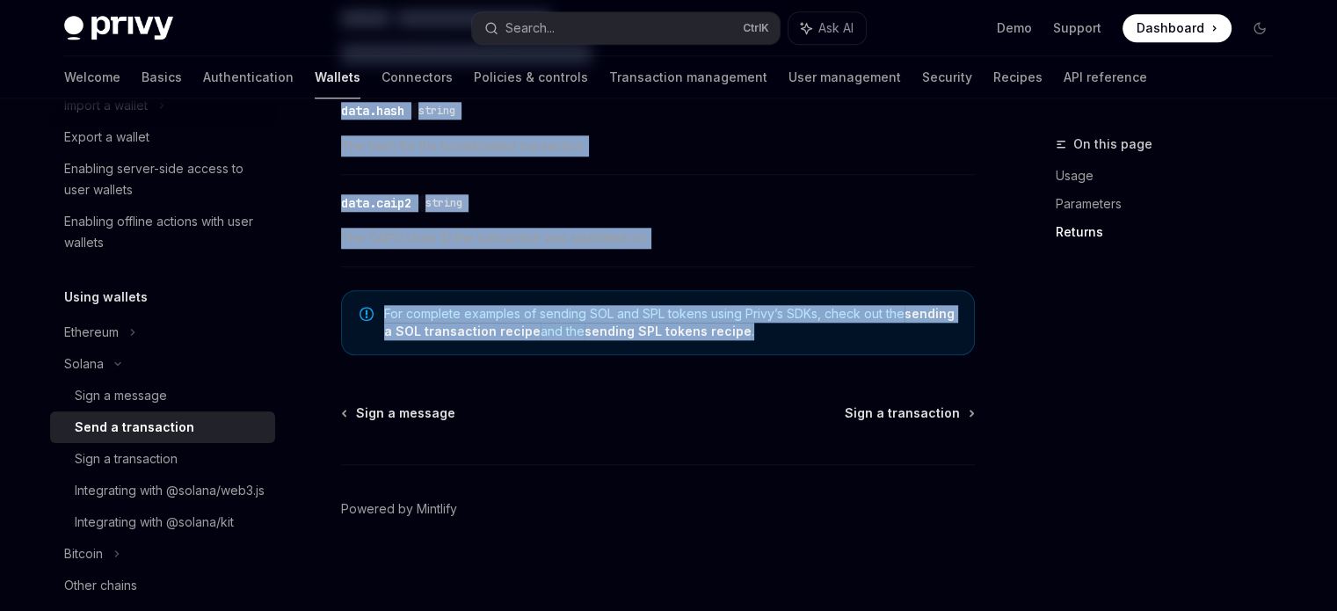
drag, startPoint x: 341, startPoint y: 142, endPoint x: 859, endPoint y: 333, distance: 551.7
copy div "Solana Send a transaction OpenAI Open in ChatGPT OpenAI Open in ChatGPT To spon…"
click at [753, 241] on span "The CAIP2 chain ID the transaction was submitted on." at bounding box center [658, 238] width 634 height 21
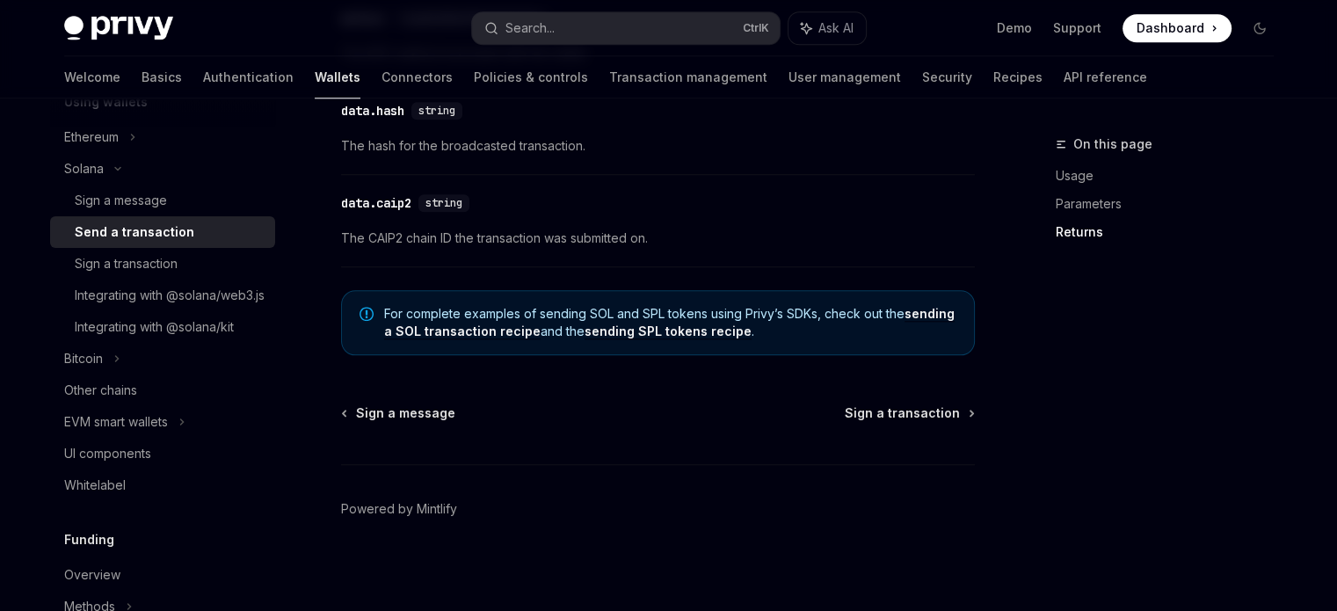
scroll to position [459, 0]
click at [137, 267] on div "Sign a transaction" at bounding box center [126, 261] width 103 height 21
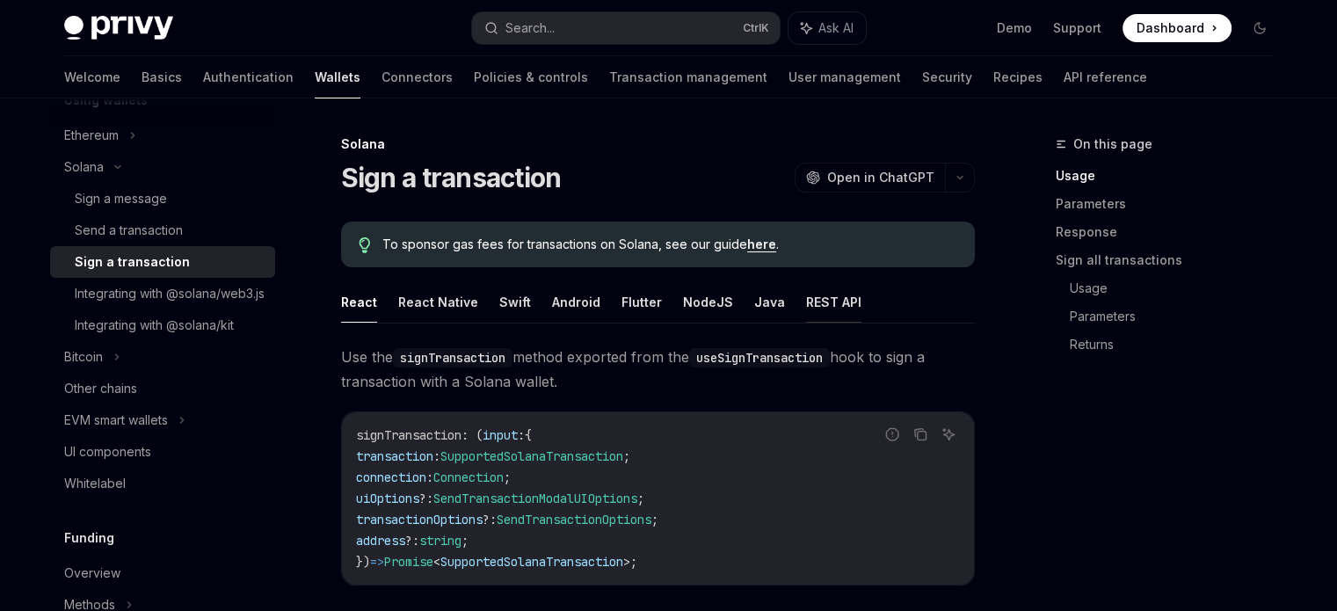
click at [809, 298] on button "REST API" at bounding box center [833, 301] width 55 height 41
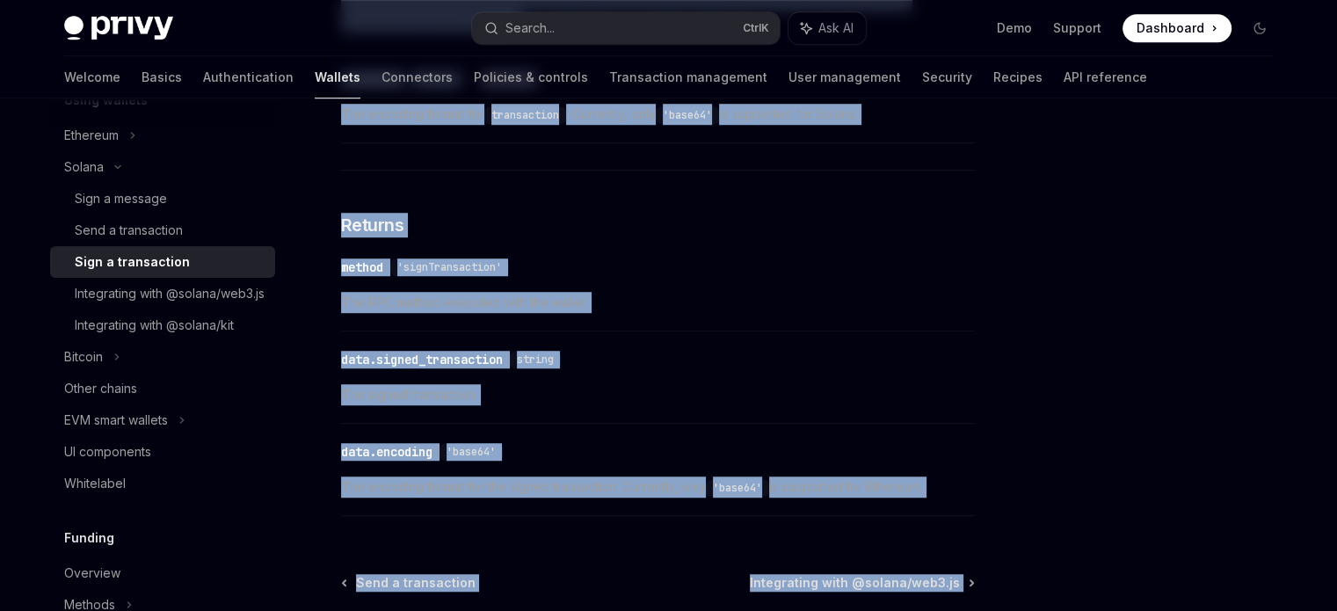
scroll to position [1488, 0]
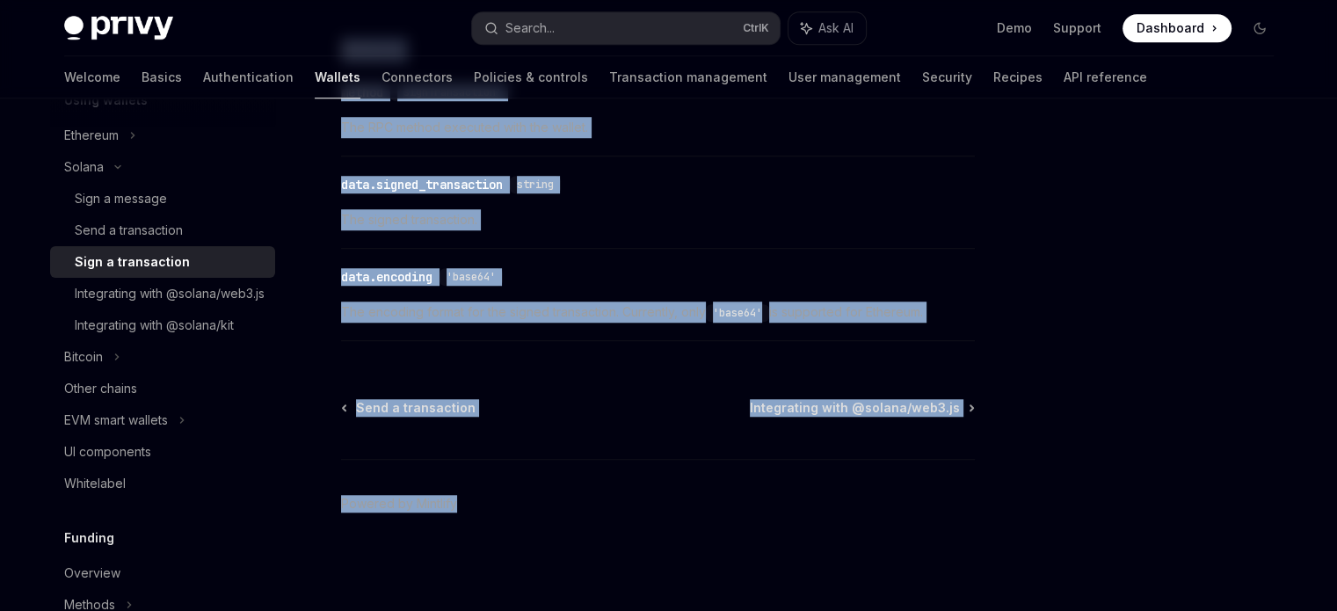
drag, startPoint x: 337, startPoint y: 136, endPoint x: 989, endPoint y: 311, distance: 674.3
copy div "Solana Sign a transaction OpenAI Open in ChatGPT OpenAI Open in ChatGPT To spon…"
click at [724, 228] on span "The signed transaction." at bounding box center [658, 219] width 634 height 21
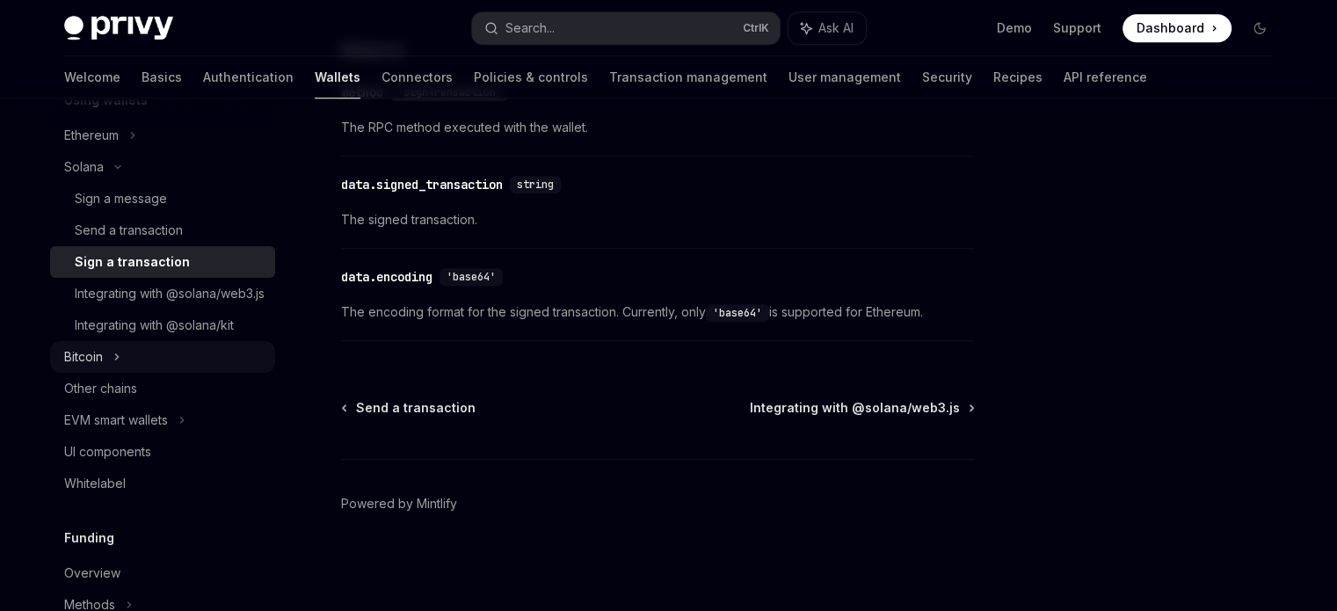
click at [117, 367] on icon at bounding box center [116, 356] width 7 height 21
type textarea "*"
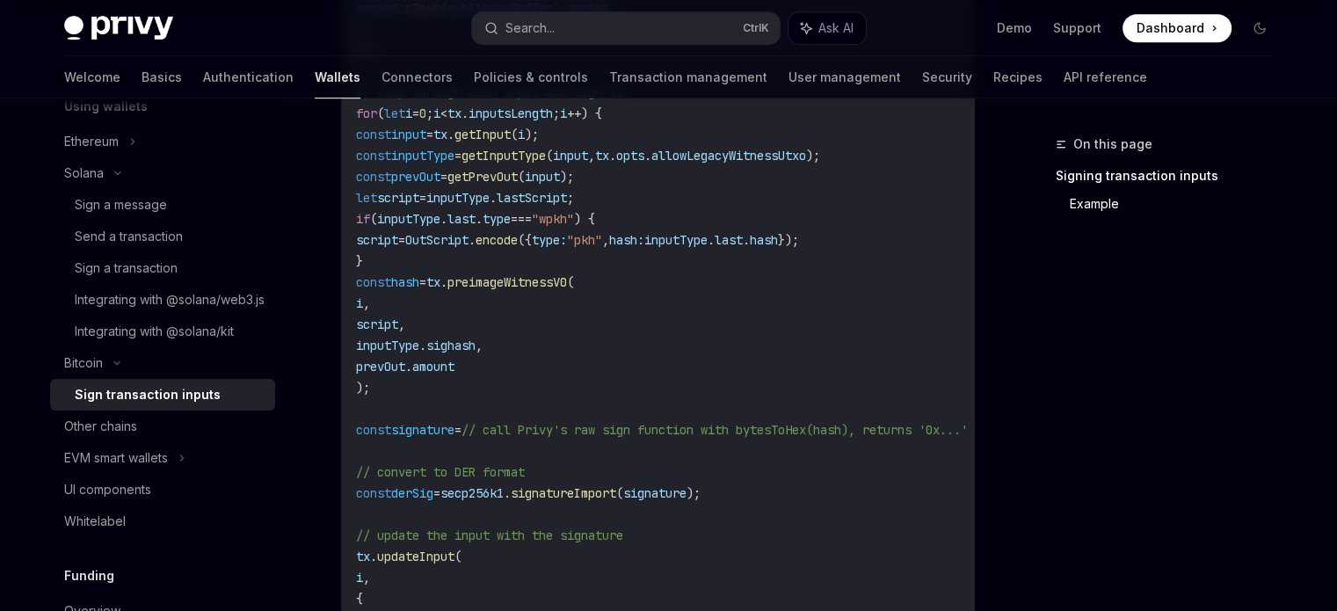
scroll to position [1048, 0]
